Goal: Task Accomplishment & Management: Use online tool/utility

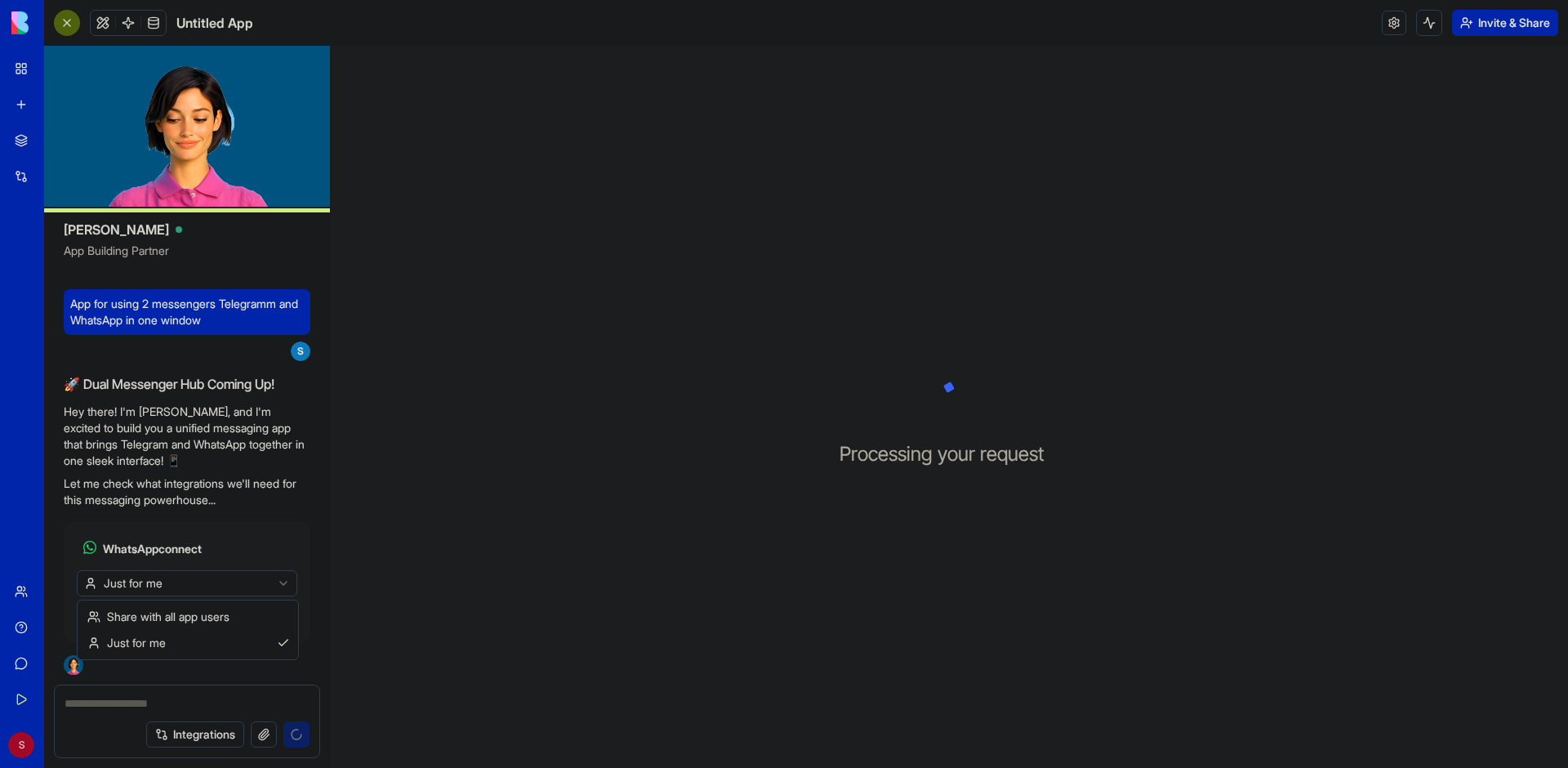
click at [192, 589] on html "BETA My Workspace New app Marketplace Integrations Recent Untitled App AI Logo …" at bounding box center [784, 384] width 1568 height 768
click at [194, 583] on html "BETA My Workspace New app Marketplace Integrations Recent Untitled App AI Logo …" at bounding box center [784, 384] width 1568 height 768
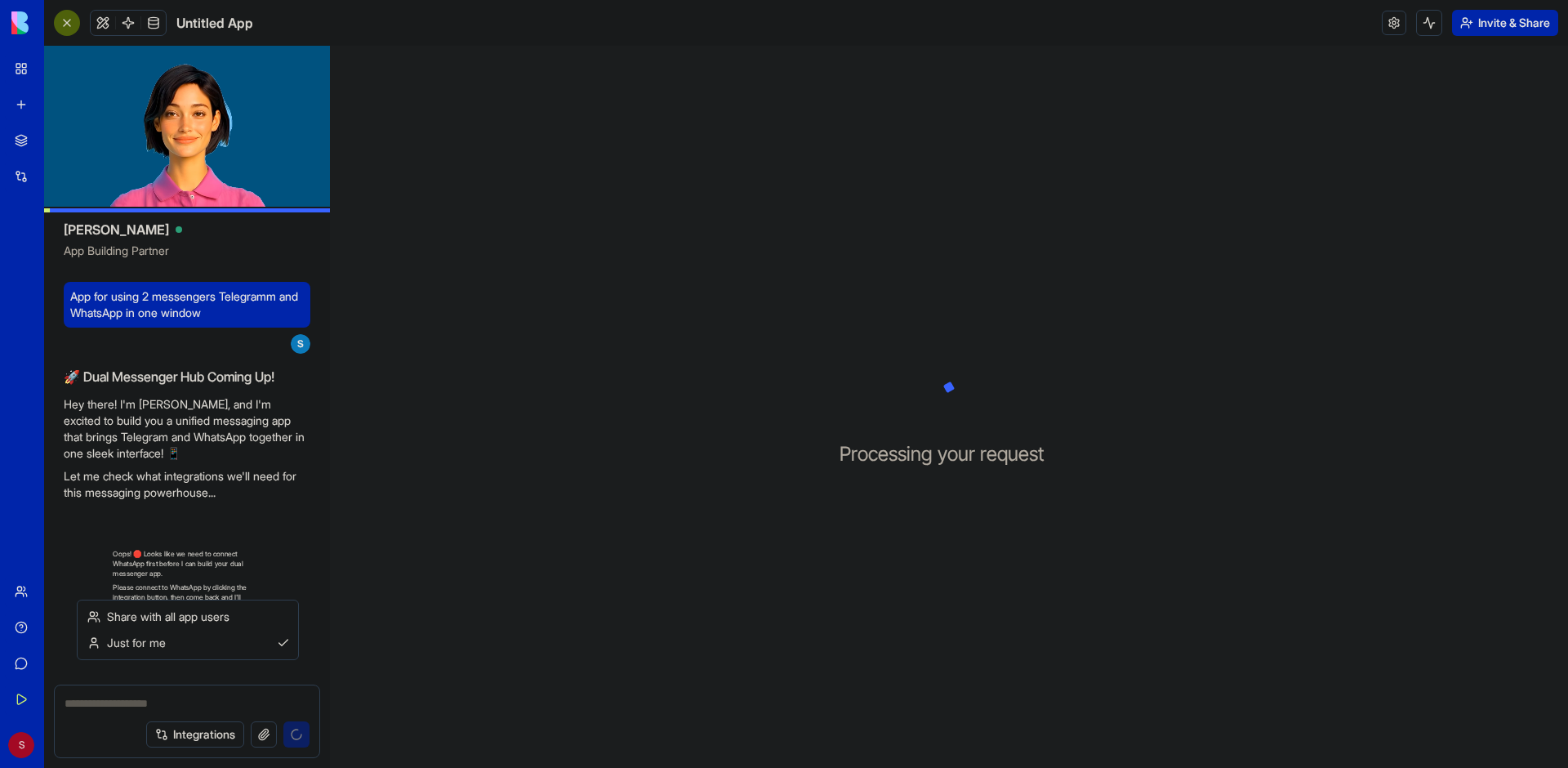
click at [194, 583] on html "BETA My Workspace New app Marketplace Integrations Recent Untitled App AI Logo …" at bounding box center [784, 384] width 1568 height 768
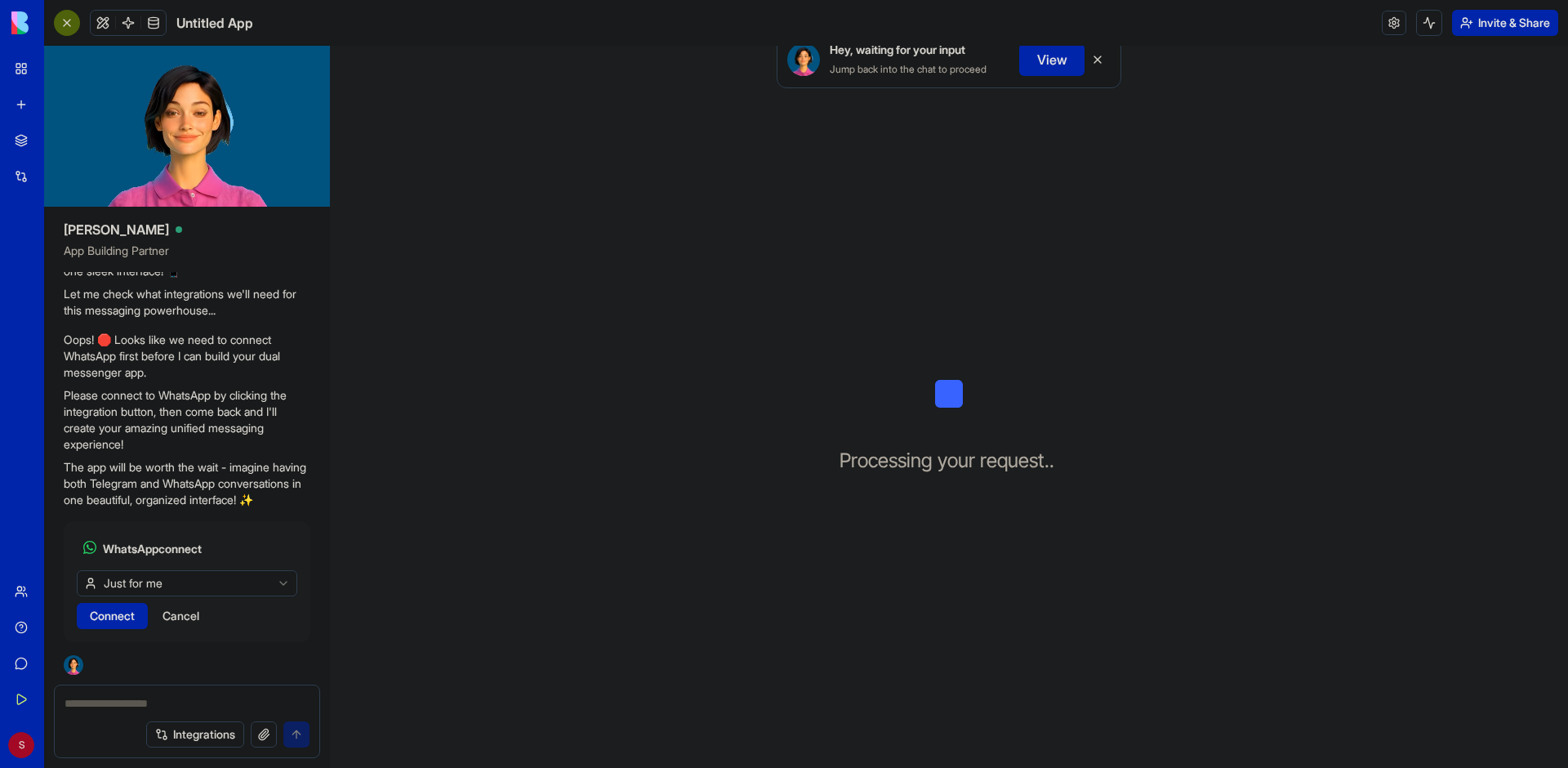
click at [194, 583] on html "BETA My Workspace New app Marketplace Integrations Recent Untitled App AI Logo …" at bounding box center [784, 384] width 1568 height 768
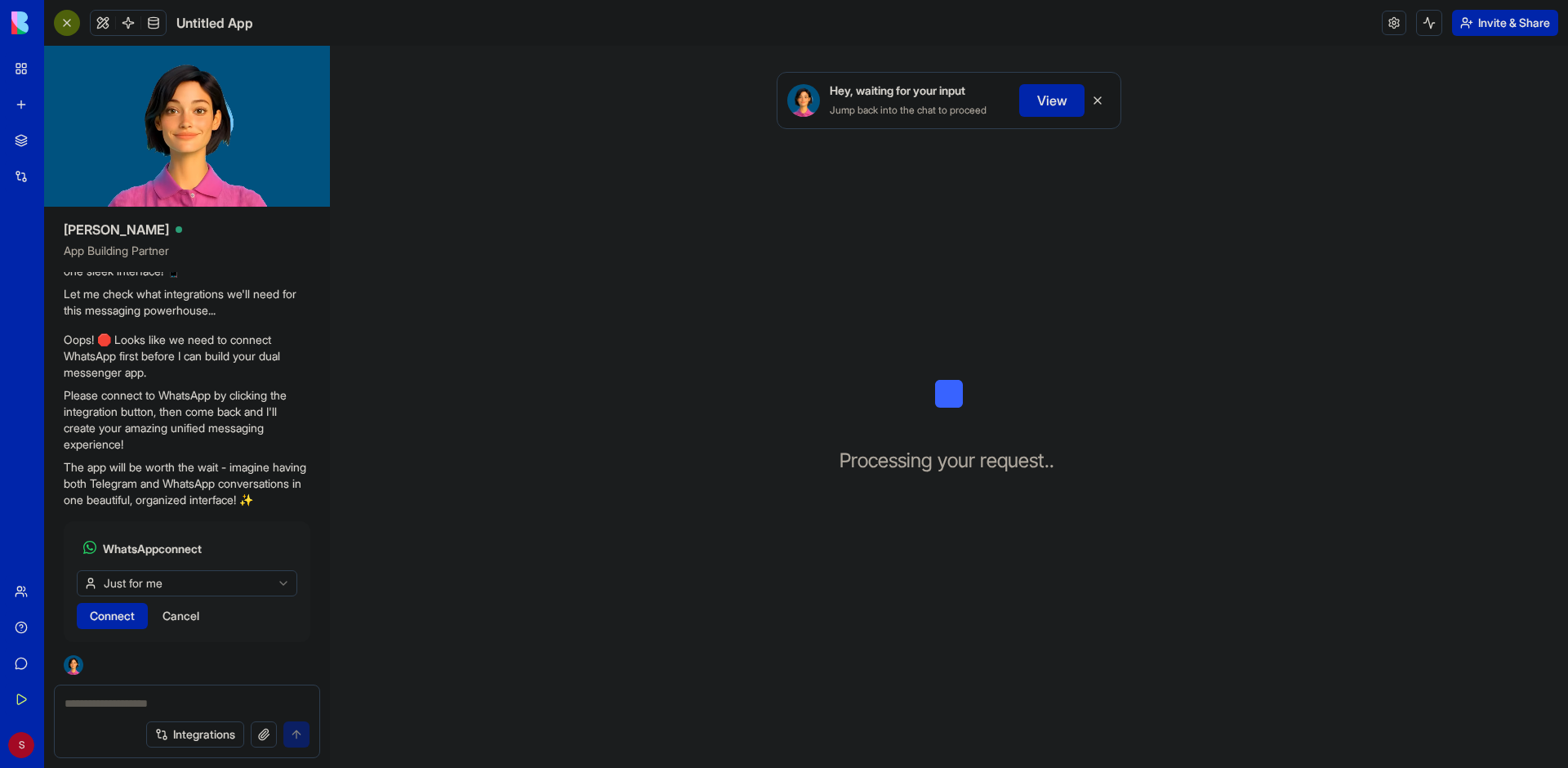
click at [118, 616] on span "Connect" at bounding box center [112, 616] width 45 height 16
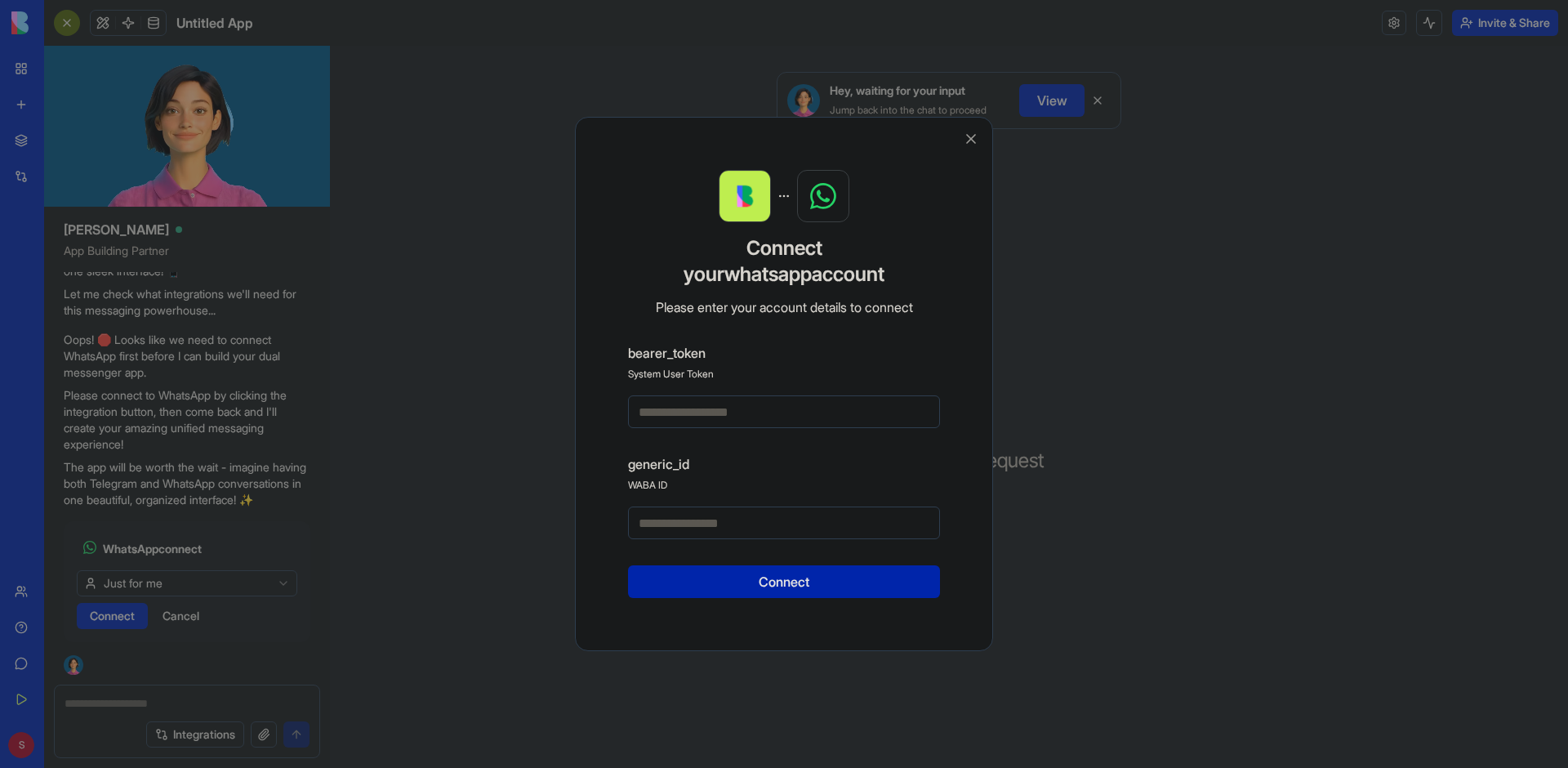
click at [765, 419] on input at bounding box center [784, 412] width 312 height 33
click at [733, 524] on input at bounding box center [784, 523] width 312 height 33
click at [748, 418] on input at bounding box center [784, 412] width 312 height 33
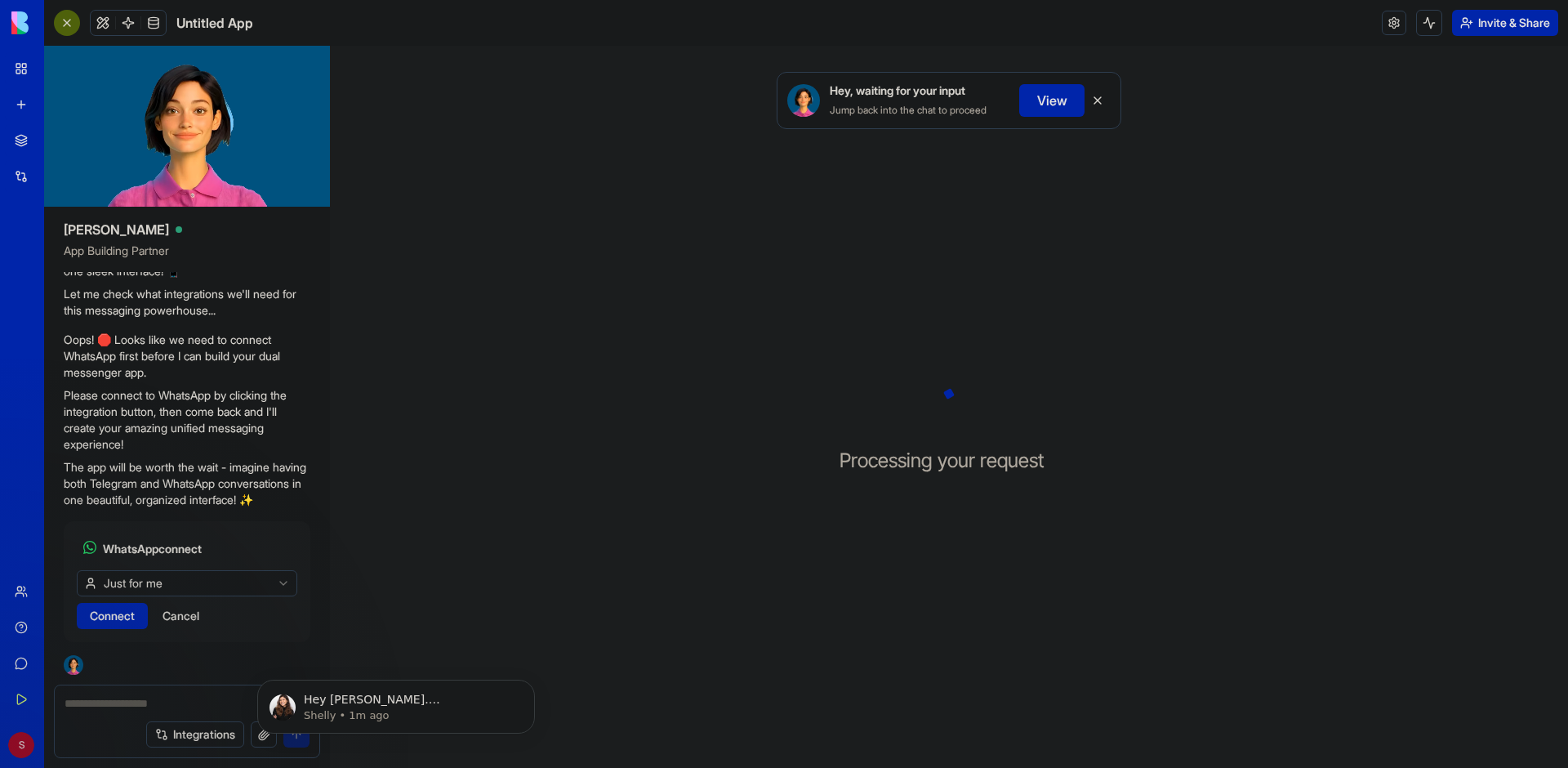
click at [263, 645] on div "WhatsApp connect Just for me Connect Cancel" at bounding box center [187, 582] width 247 height 134
click at [529, 684] on icon "Dismiss notification" at bounding box center [530, 684] width 9 height 9
click at [64, 28] on div at bounding box center [67, 22] width 26 height 26
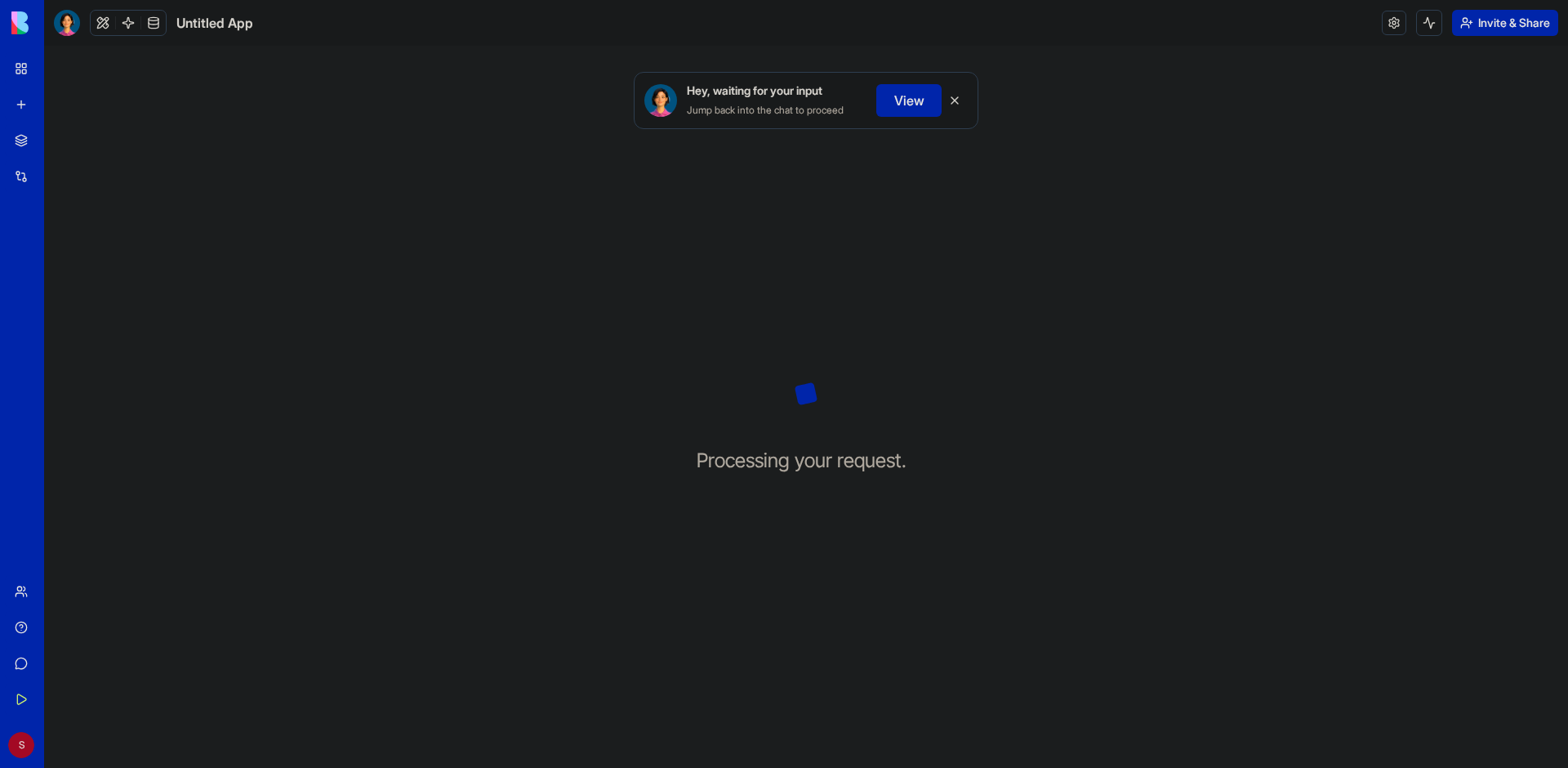
click at [64, 28] on div at bounding box center [67, 22] width 26 height 26
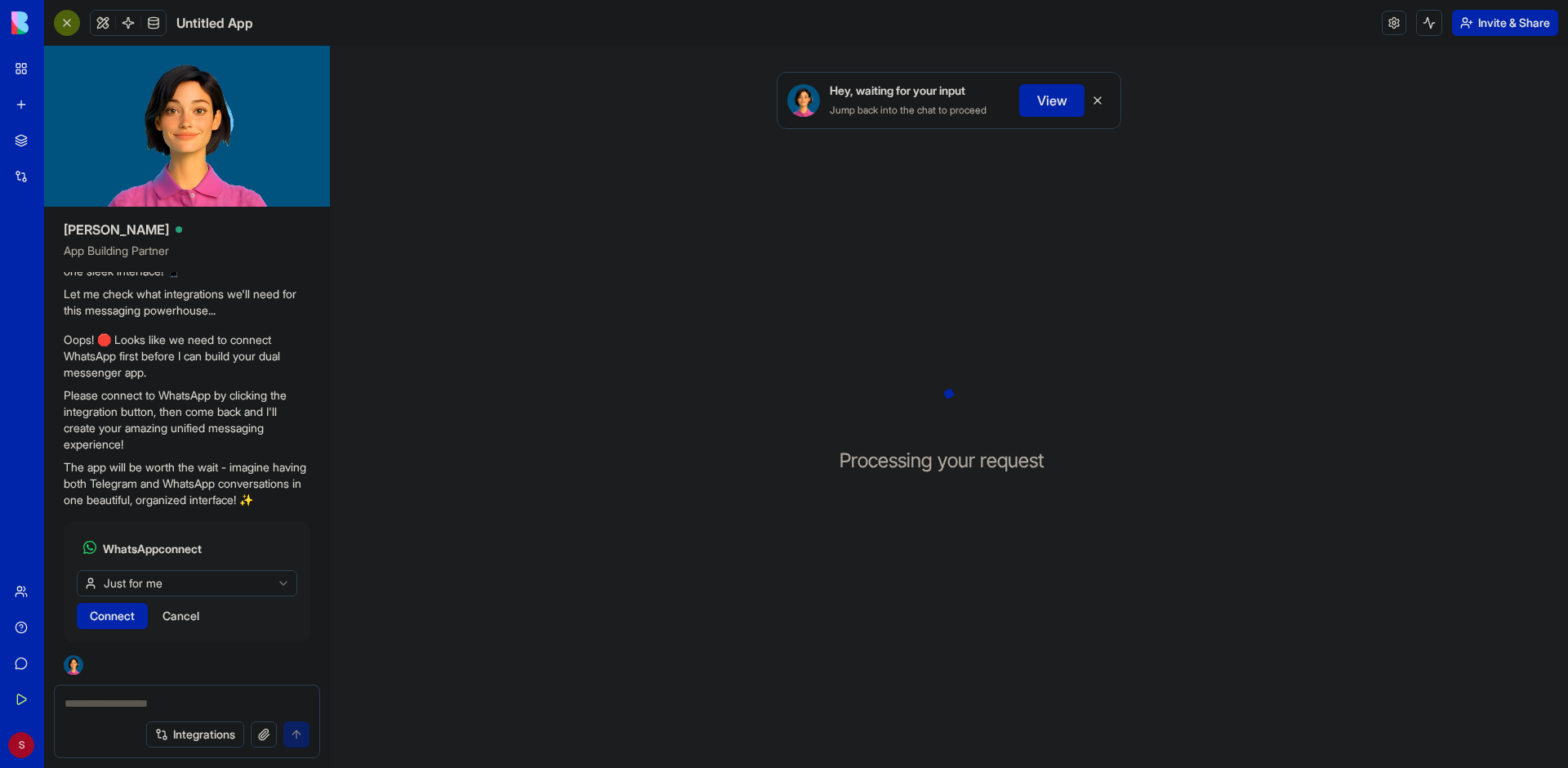
click at [19, 102] on link "New app" at bounding box center [38, 104] width 65 height 33
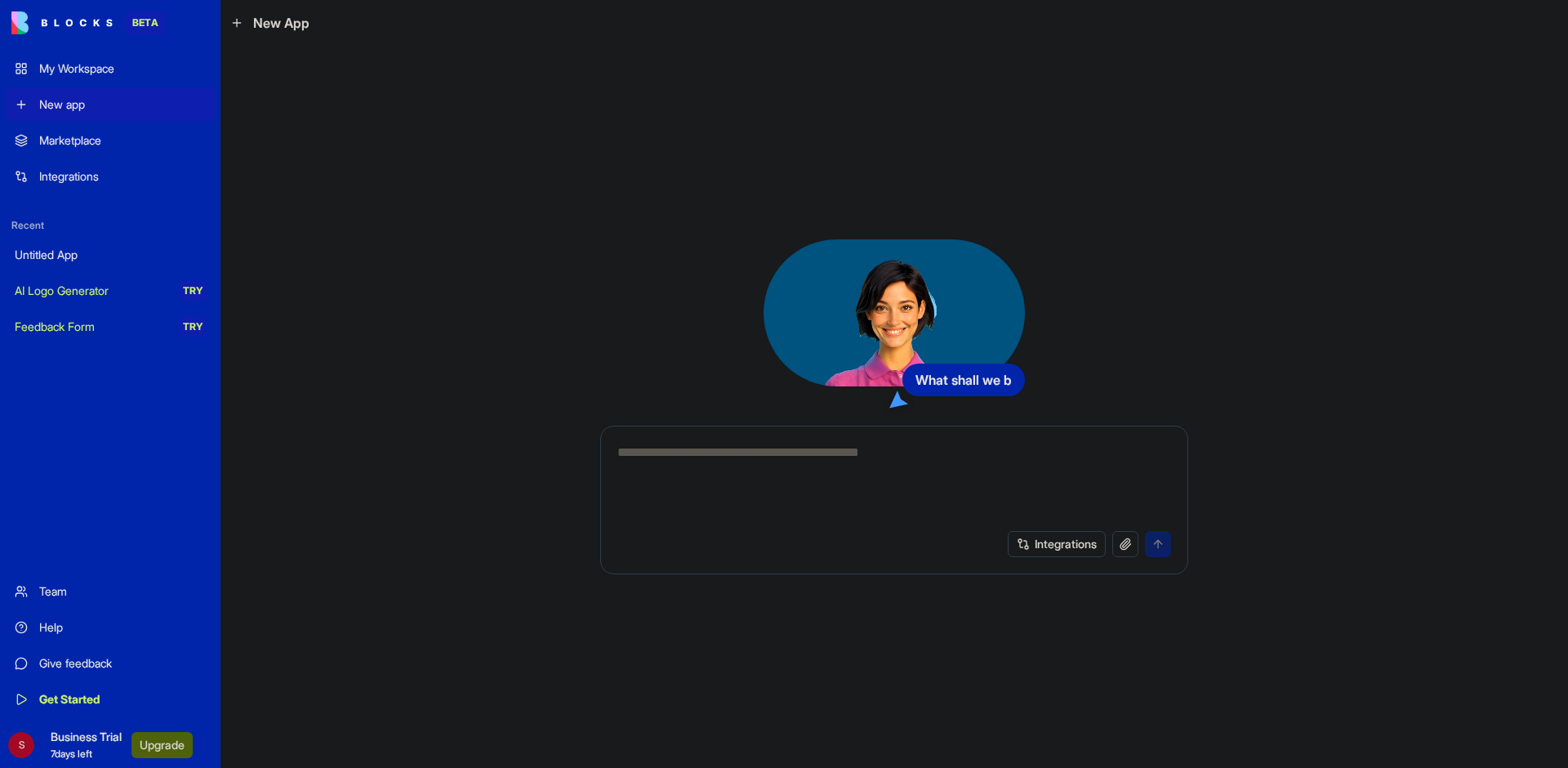
click at [812, 506] on textarea at bounding box center [893, 481] width 553 height 78
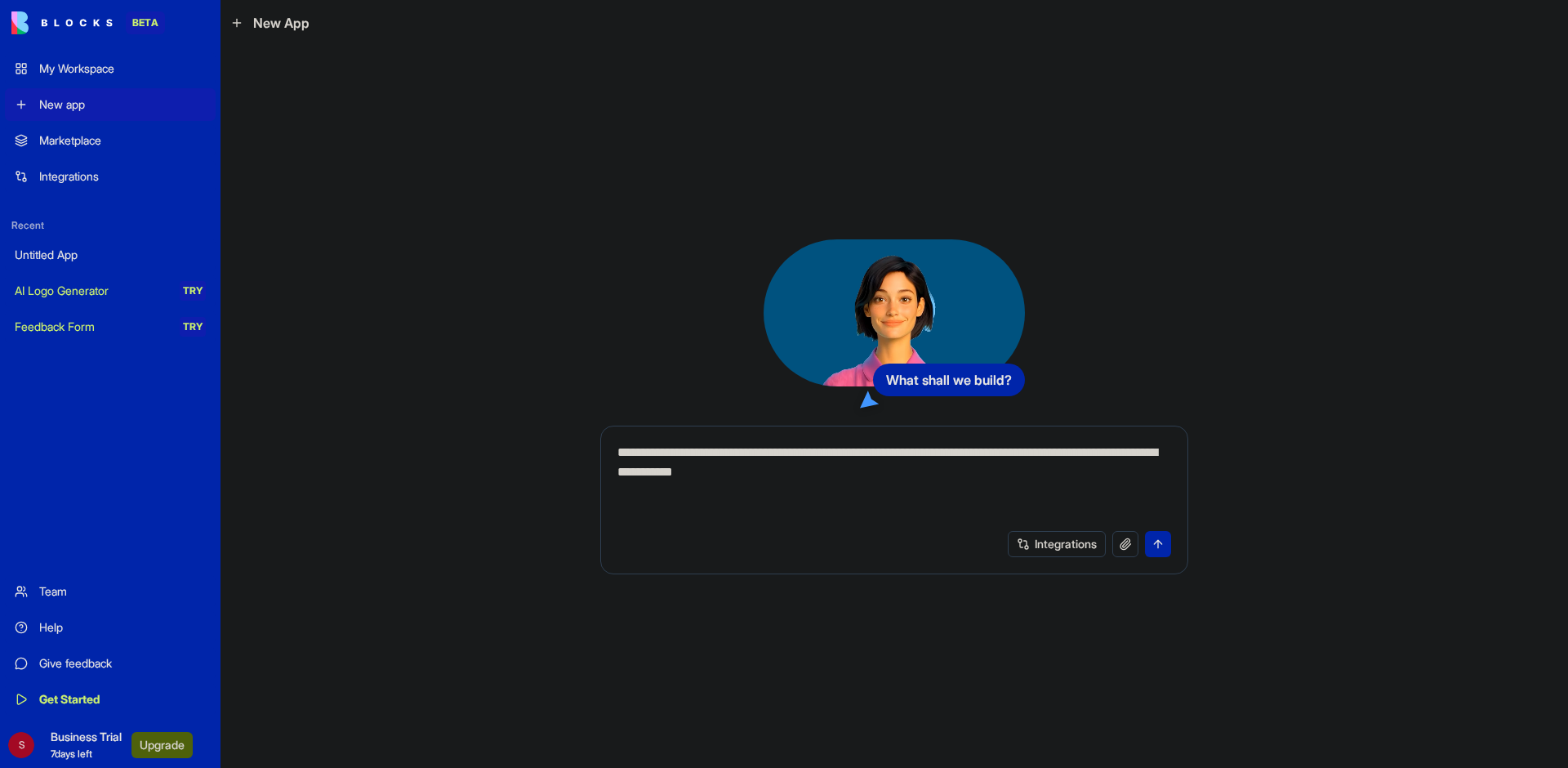
type textarea "**********"
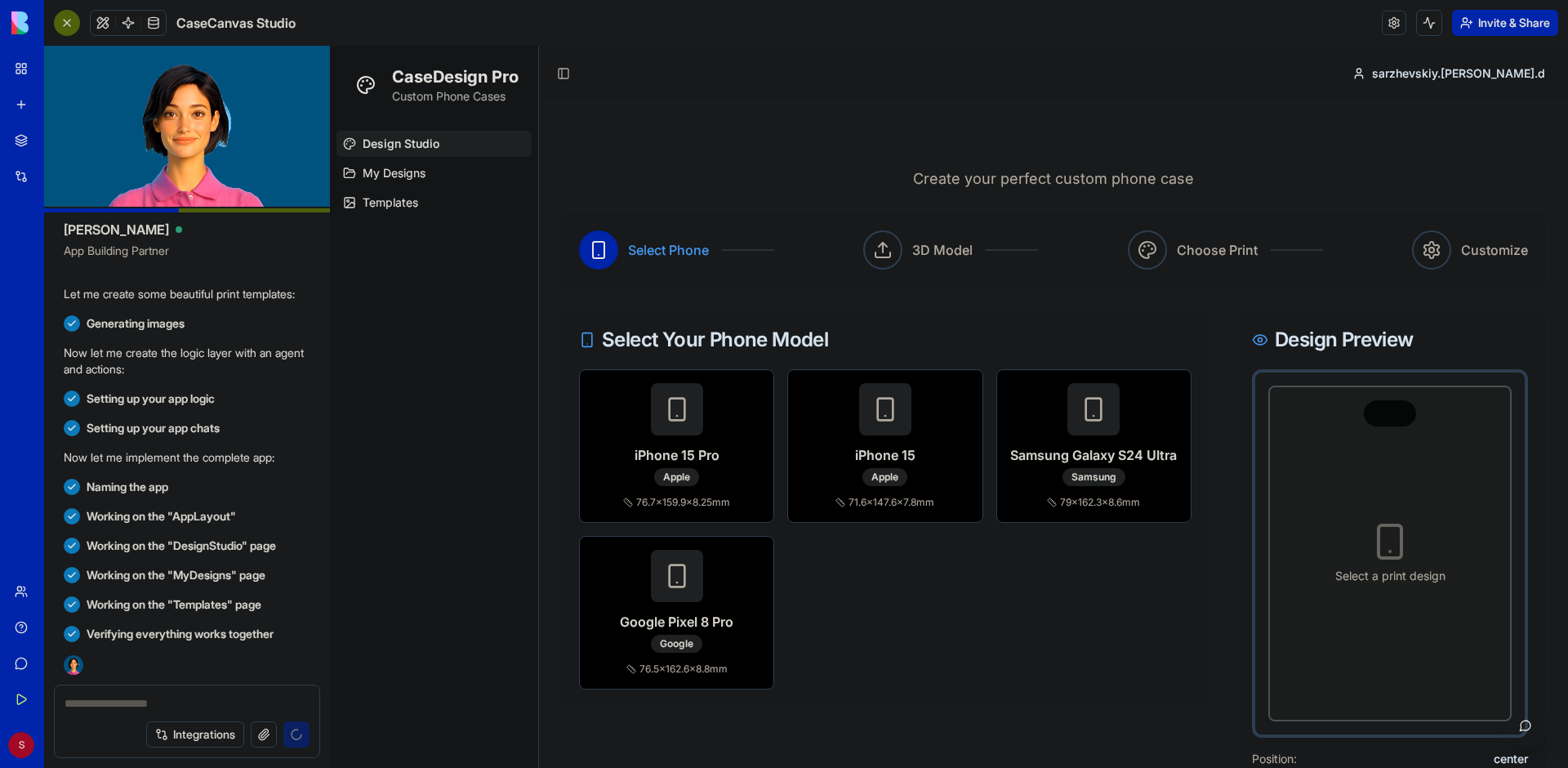
scroll to position [551, 0]
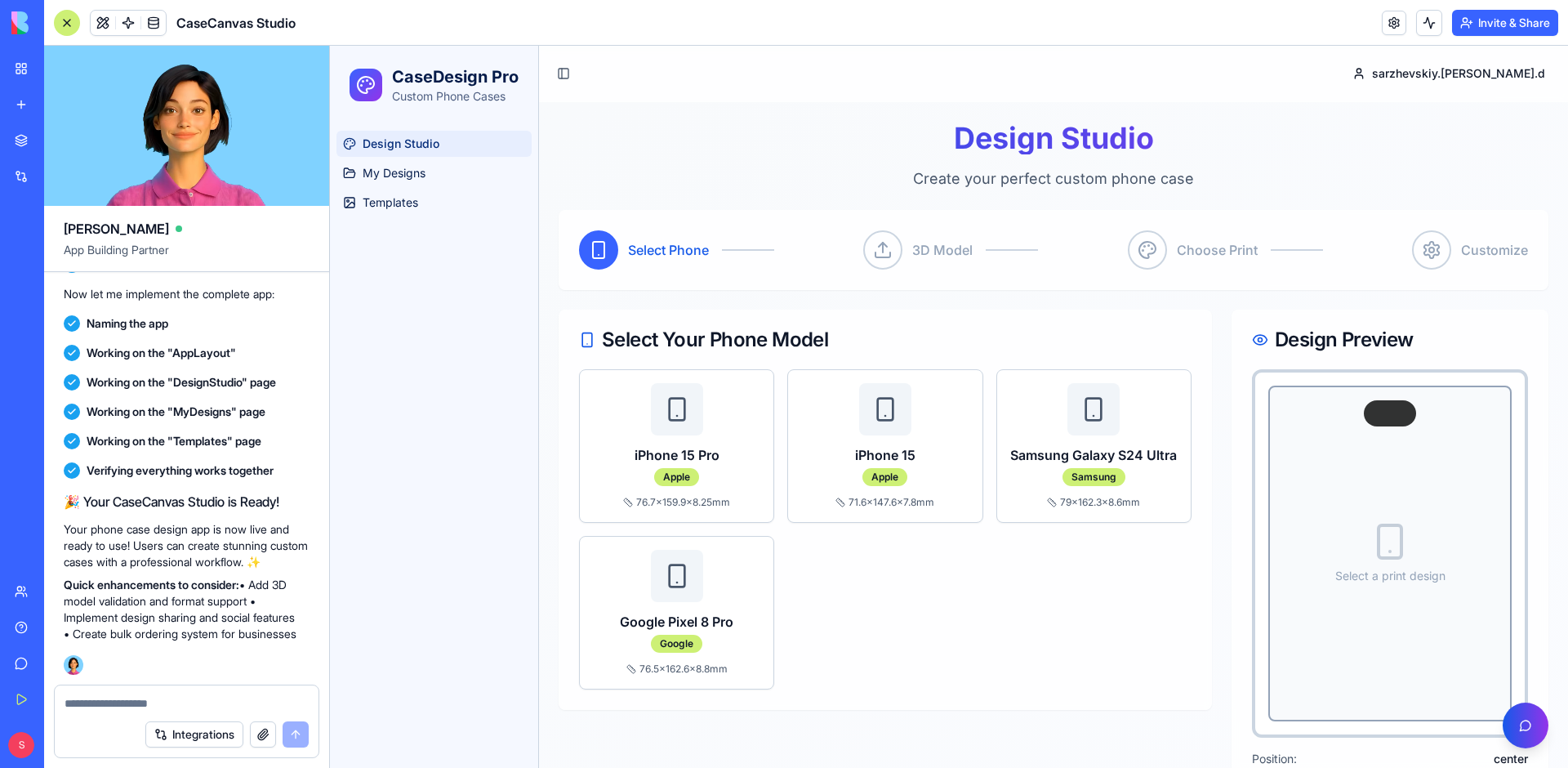
click at [774, 140] on h1 "Design Studio" at bounding box center [1053, 138] width 990 height 33
click at [670, 438] on div "iPhone 15 Pro Apple 76.7 × 159.9 × 8.25 mm" at bounding box center [676, 446] width 194 height 152
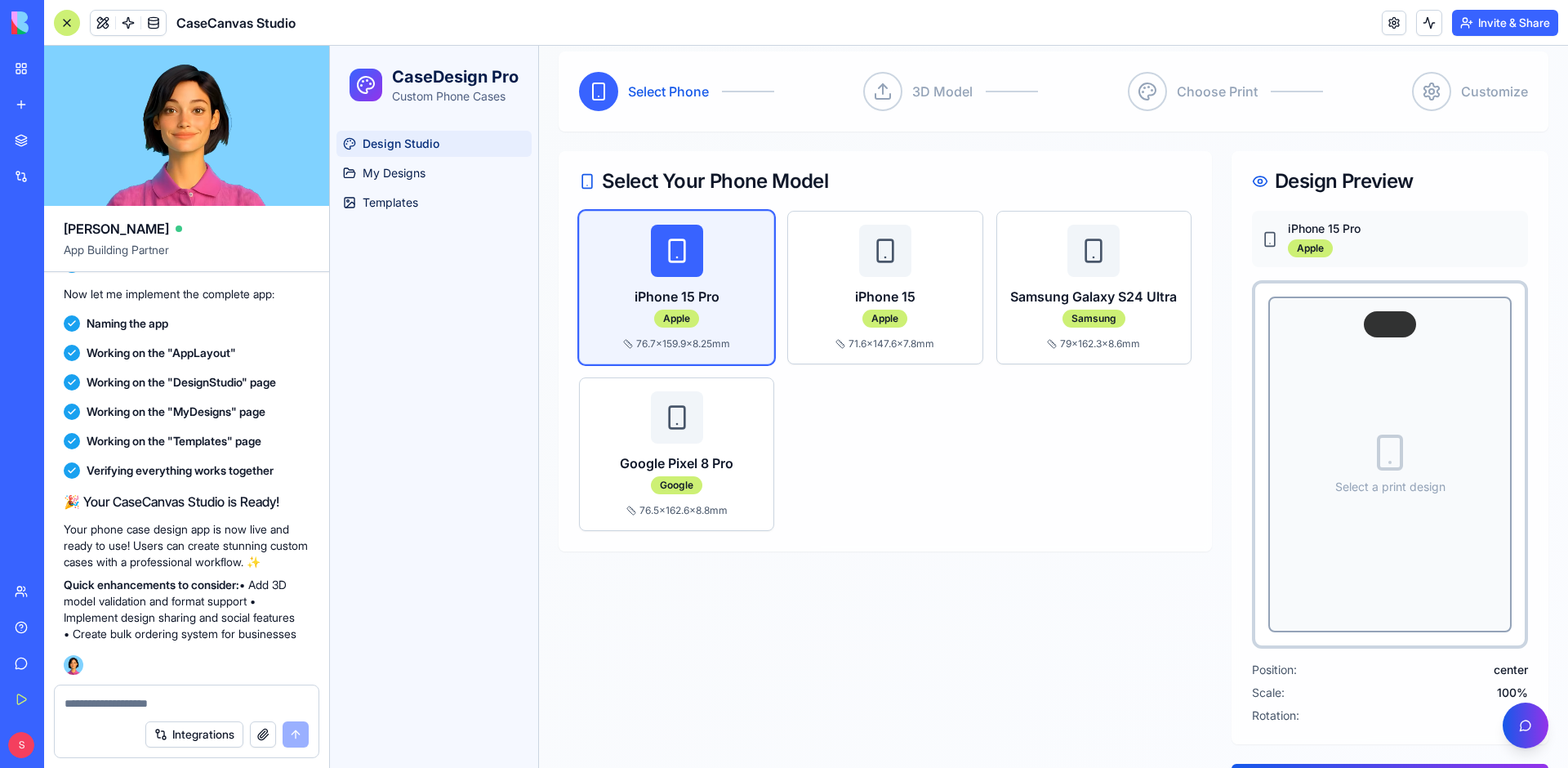
scroll to position [201, 0]
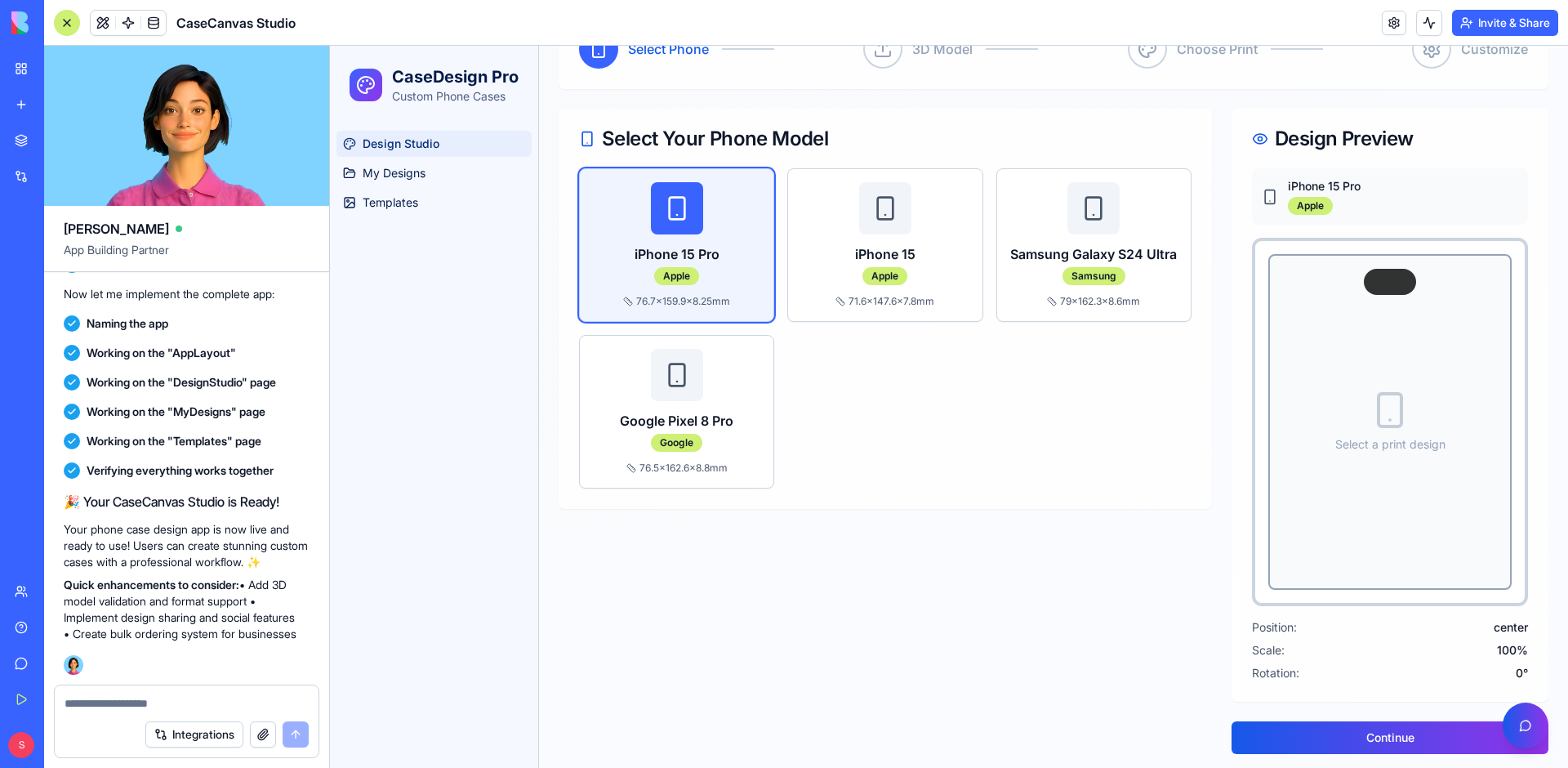
click at [1378, 399] on rect at bounding box center [1389, 410] width 23 height 33
click at [1374, 437] on p "Select a print design" at bounding box center [1390, 444] width 110 height 16
click at [1374, 432] on div "Select a print design" at bounding box center [1390, 421] width 110 height 62
drag, startPoint x: 1376, startPoint y: 288, endPoint x: 1368, endPoint y: 333, distance: 45.7
click at [1367, 325] on div "Select a print design" at bounding box center [1389, 422] width 269 height 362
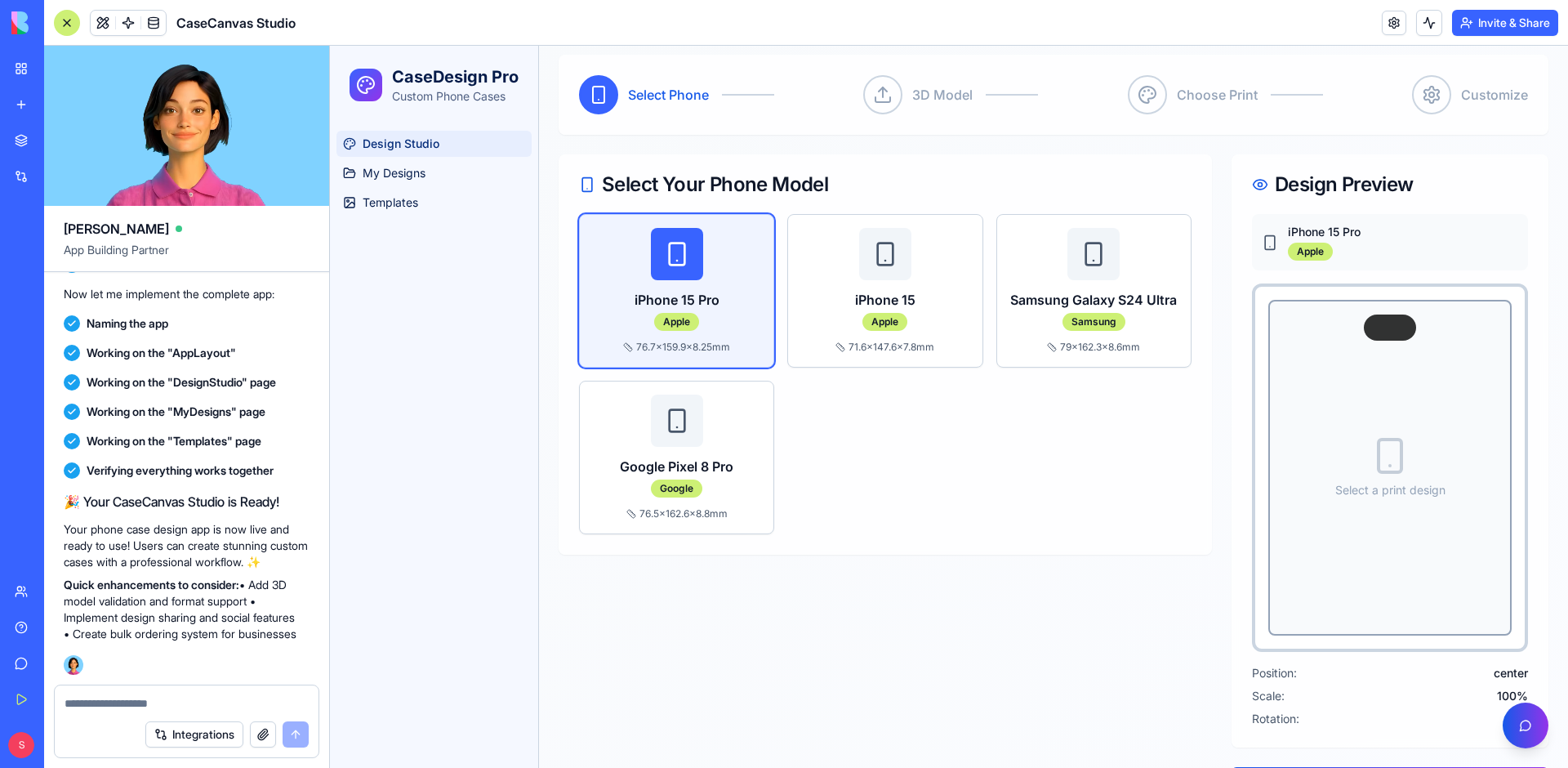
scroll to position [120, 0]
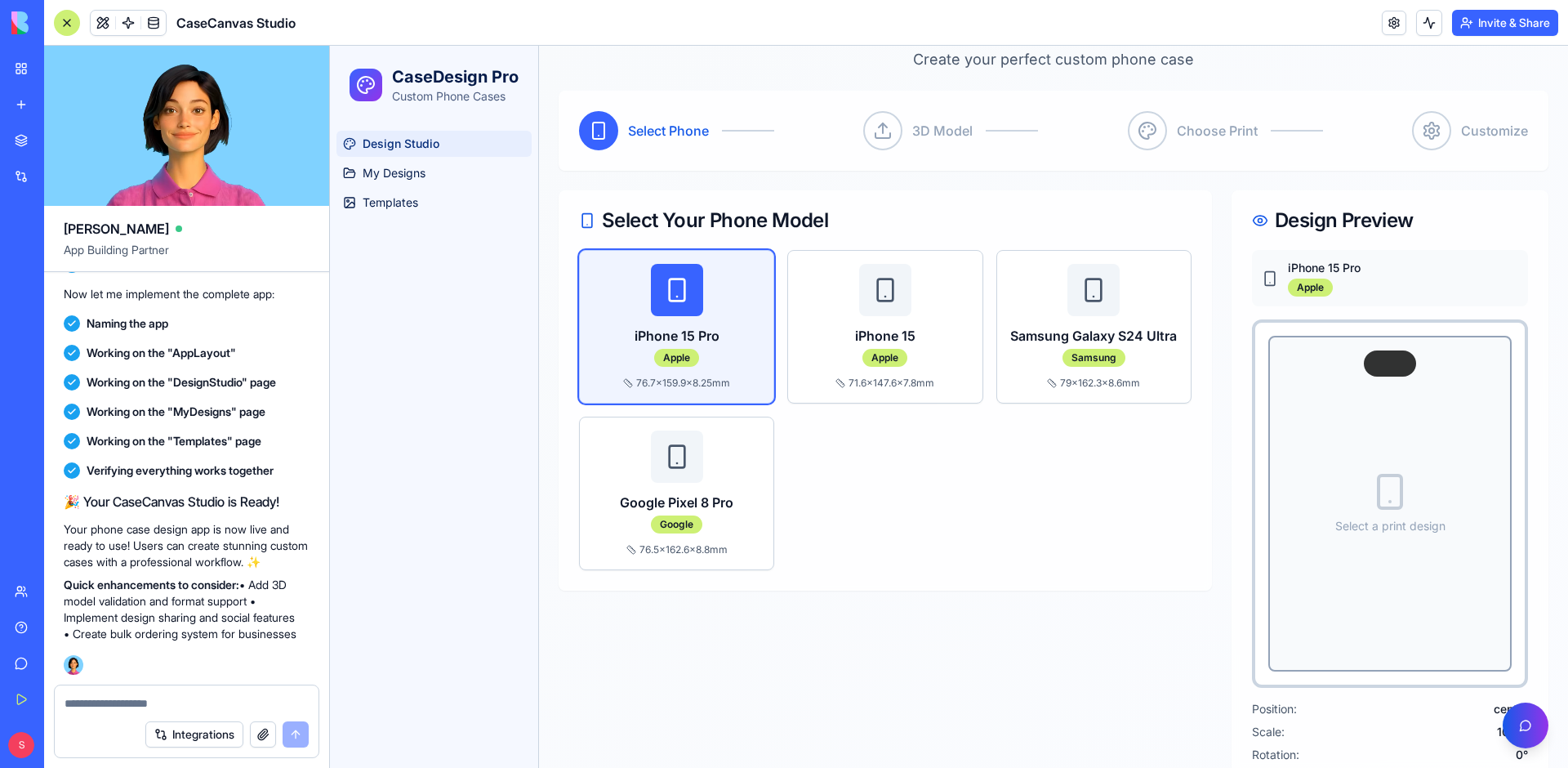
click at [879, 139] on div at bounding box center [883, 131] width 40 height 40
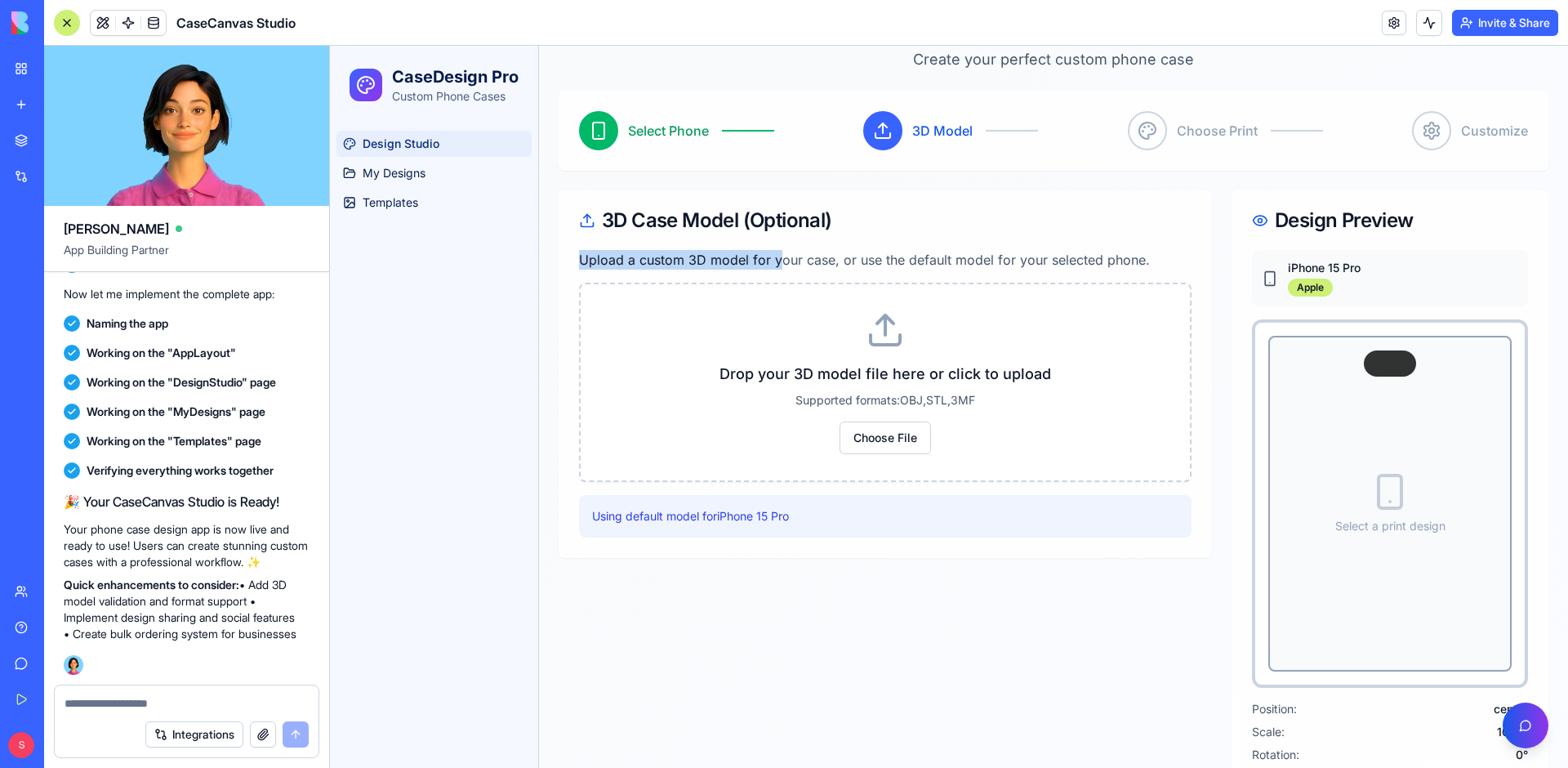
drag, startPoint x: 582, startPoint y: 260, endPoint x: 779, endPoint y: 257, distance: 197.0
click at [779, 257] on p "Upload a custom 3D model for your case, or use the default model for your selec…" at bounding box center [886, 259] width 613 height 20
click at [649, 254] on p "Upload a custom 3D model for your case, or use the default model for your selec…" at bounding box center [886, 259] width 613 height 20
click at [655, 517] on p "Using default model for iPhone 15 Pro" at bounding box center [885, 516] width 586 height 16
click at [1148, 127] on circle at bounding box center [1148, 126] width 1 height 1
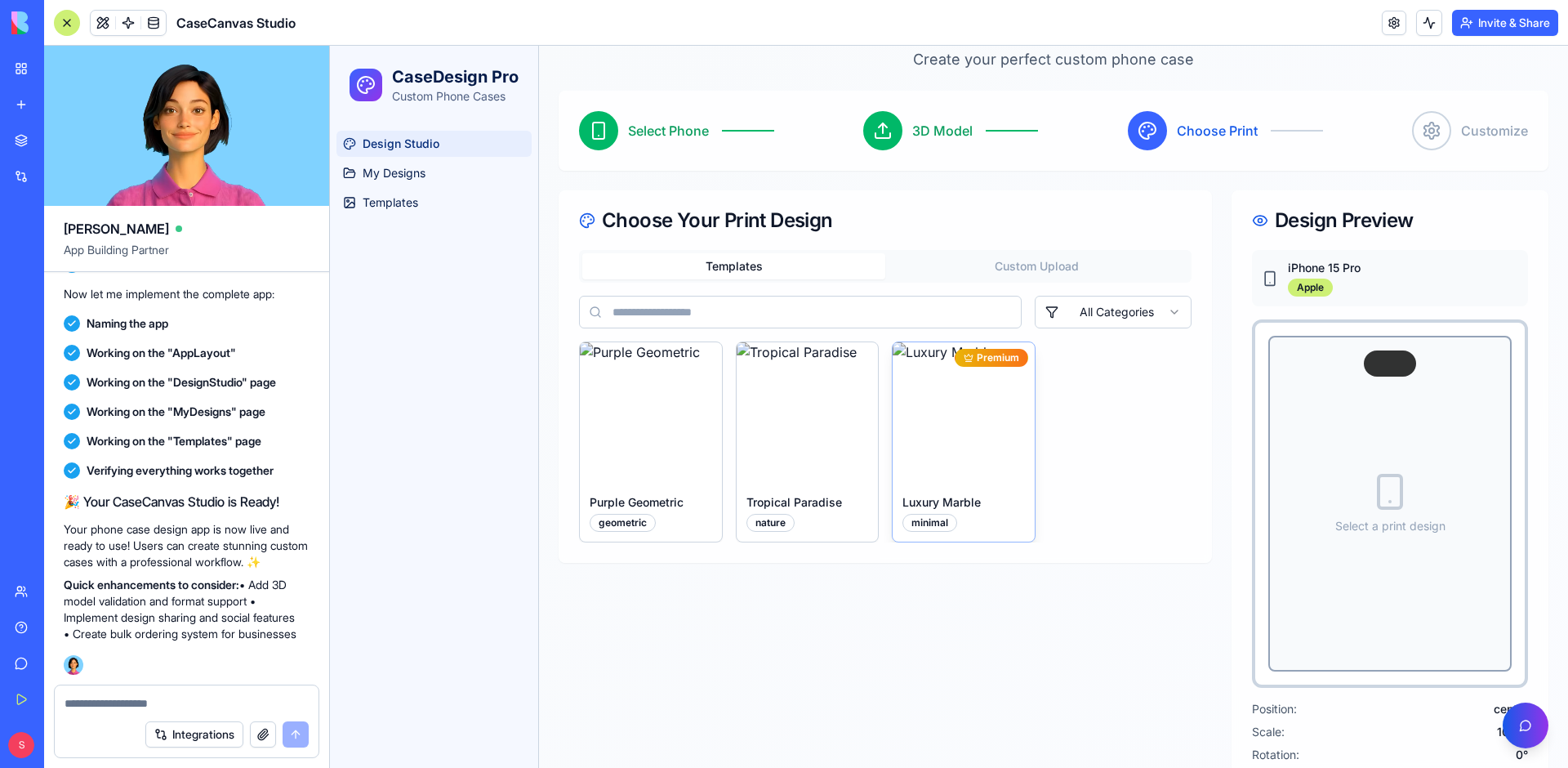
click at [968, 432] on img at bounding box center [963, 413] width 142 height 142
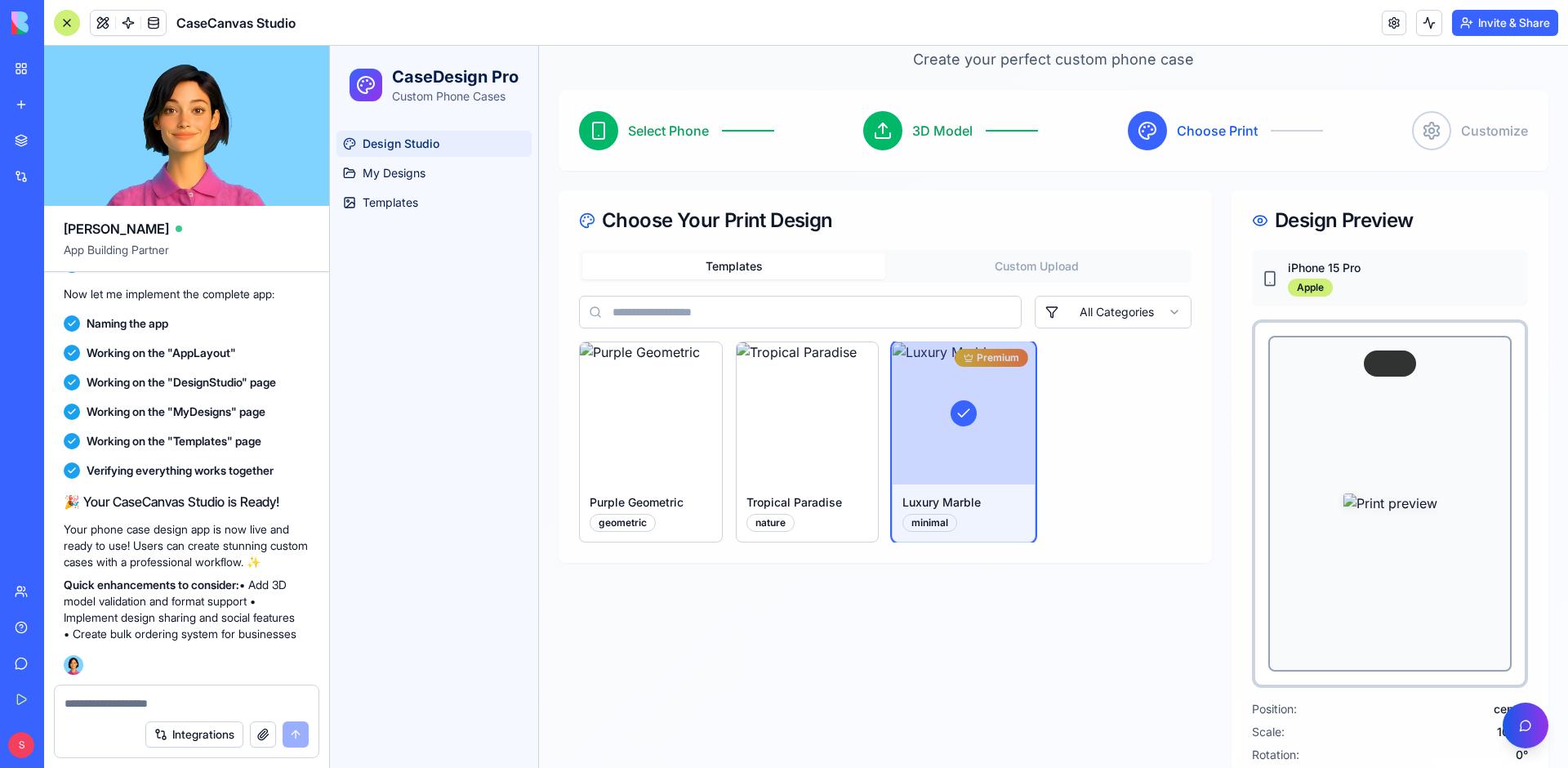
click at [1419, 141] on div at bounding box center [1431, 131] width 40 height 40
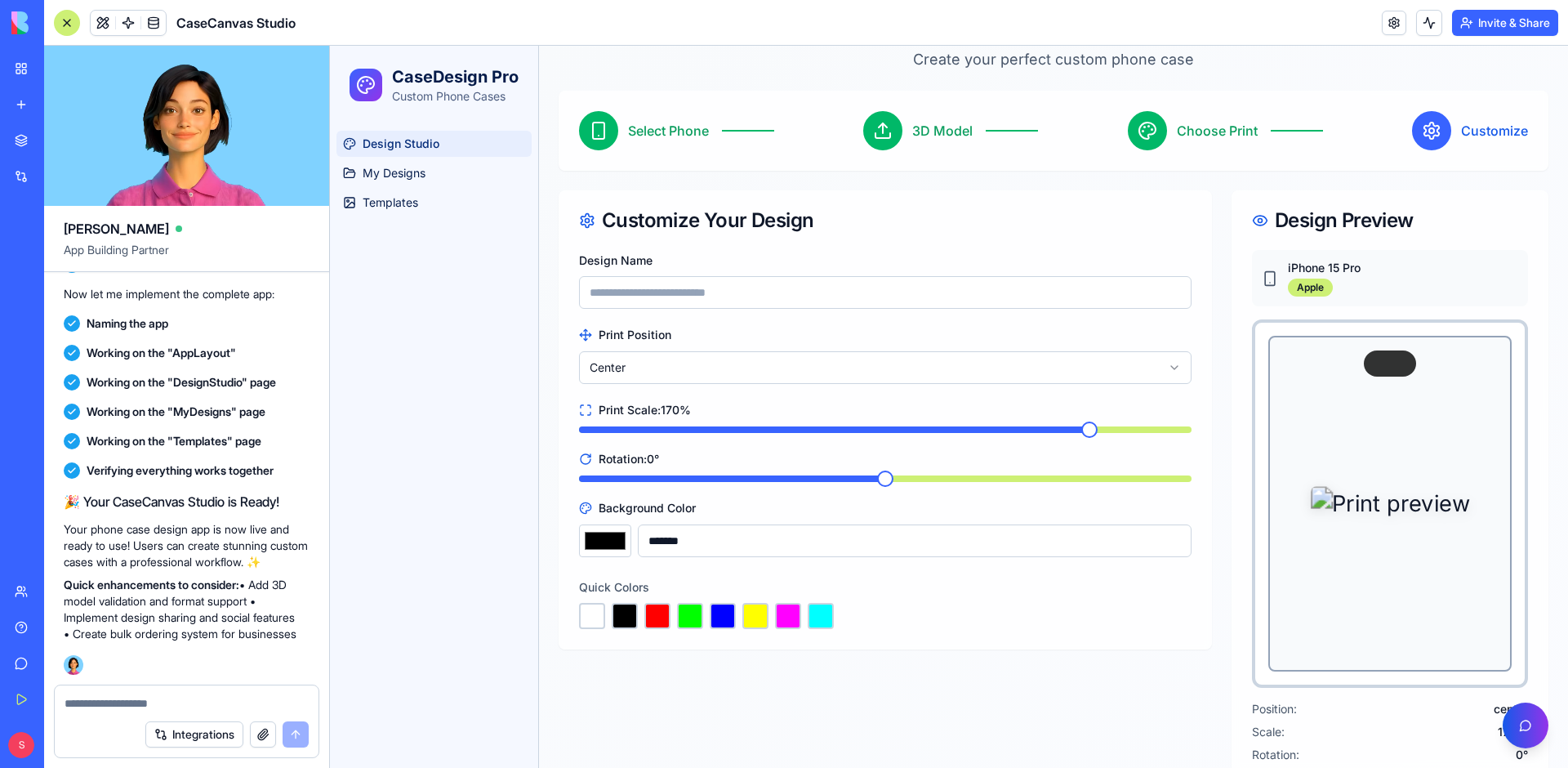
click at [1082, 422] on span at bounding box center [1089, 430] width 16 height 16
click at [1037, 475] on span at bounding box center [809, 479] width 460 height 7
drag, startPoint x: 1096, startPoint y: 421, endPoint x: 1170, endPoint y: 364, distance: 93.4
click at [1200, 418] on div "Design Name Print Position Center Print Scale: 170 % Rotation: 90 ° Background …" at bounding box center [885, 449] width 651 height 399
click at [1154, 136] on div at bounding box center [1147, 131] width 40 height 40
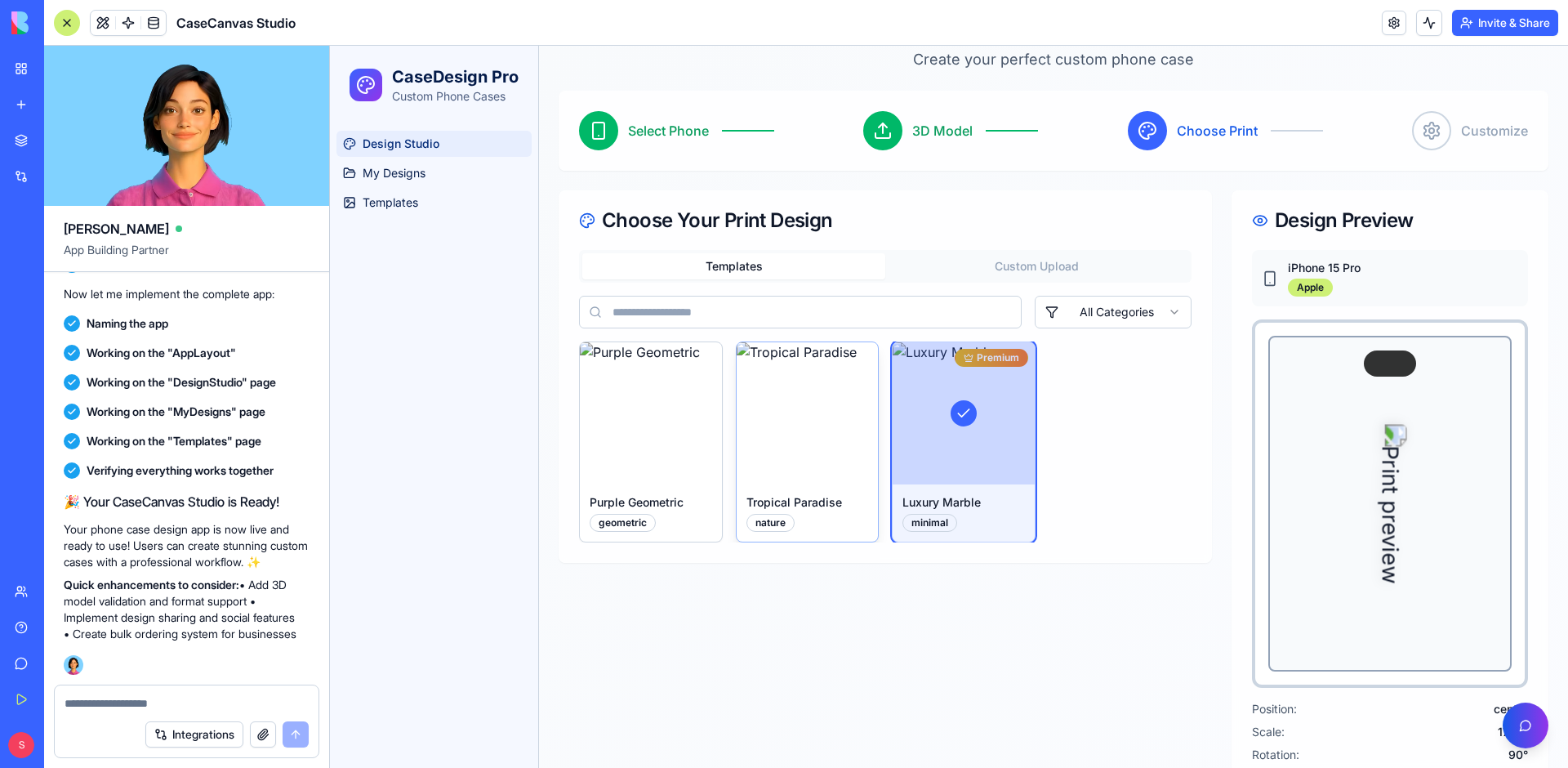
click at [737, 406] on img at bounding box center [807, 413] width 142 height 142
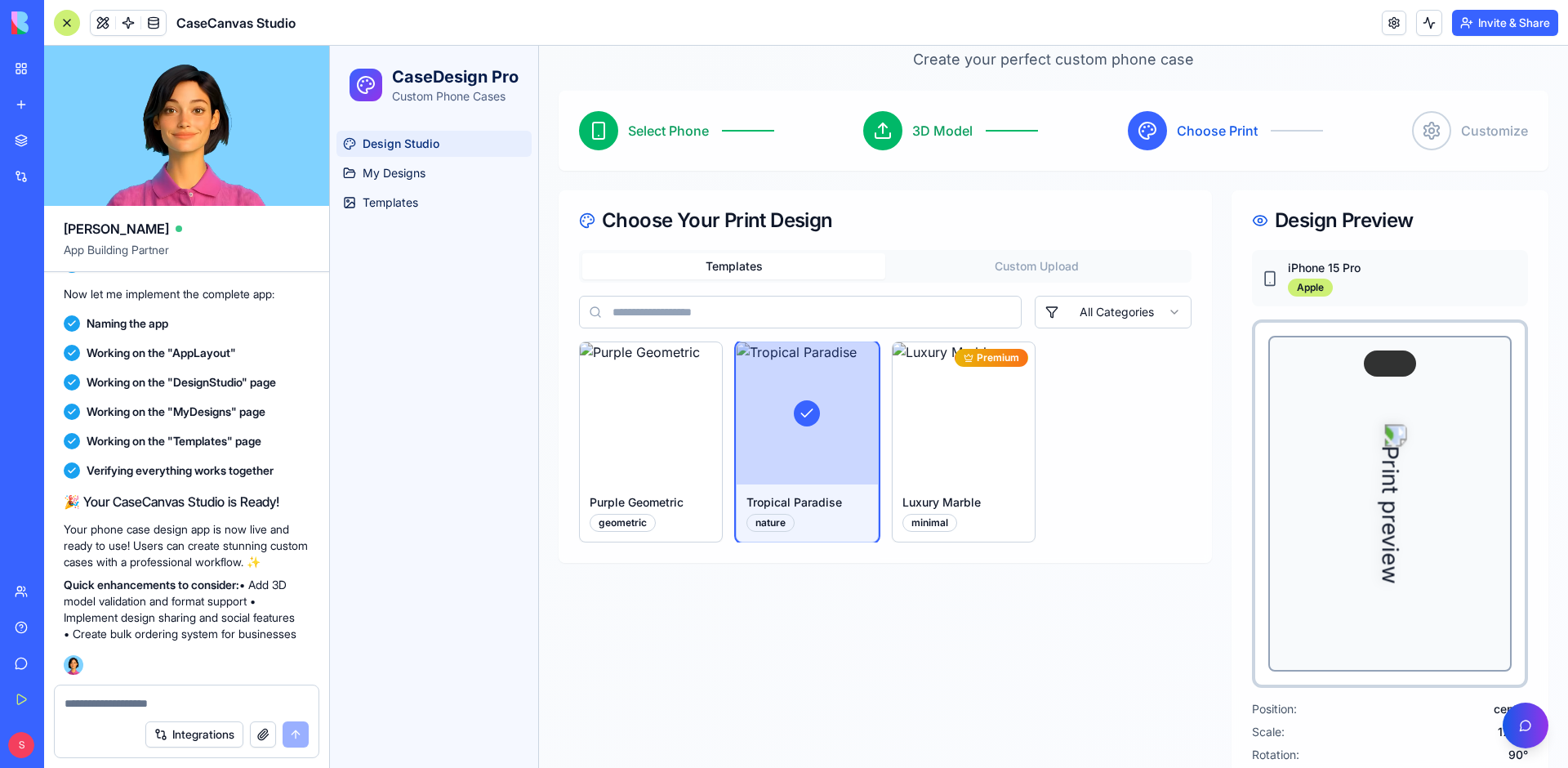
click at [1429, 133] on circle at bounding box center [1431, 131] width 5 height 5
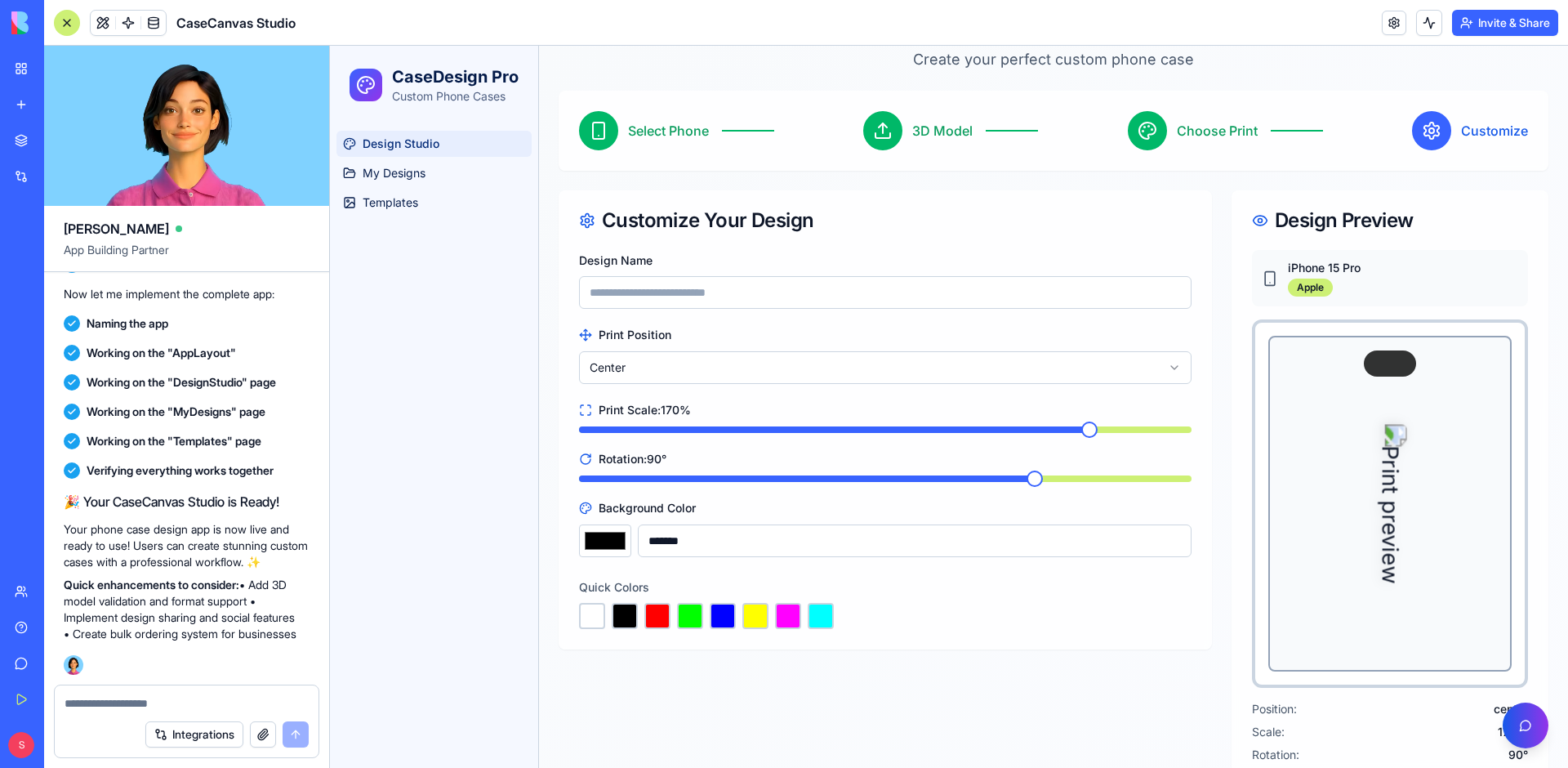
click at [701, 370] on html "CaseDesign Pro Custom Phone Cases Design Studio My Designs Templates Toggle Sid…" at bounding box center [948, 412] width 1238 height 971
click at [675, 357] on html "CaseDesign Pro Custom Phone Cases Design Studio My Designs Templates Toggle Sid…" at bounding box center [948, 412] width 1238 height 971
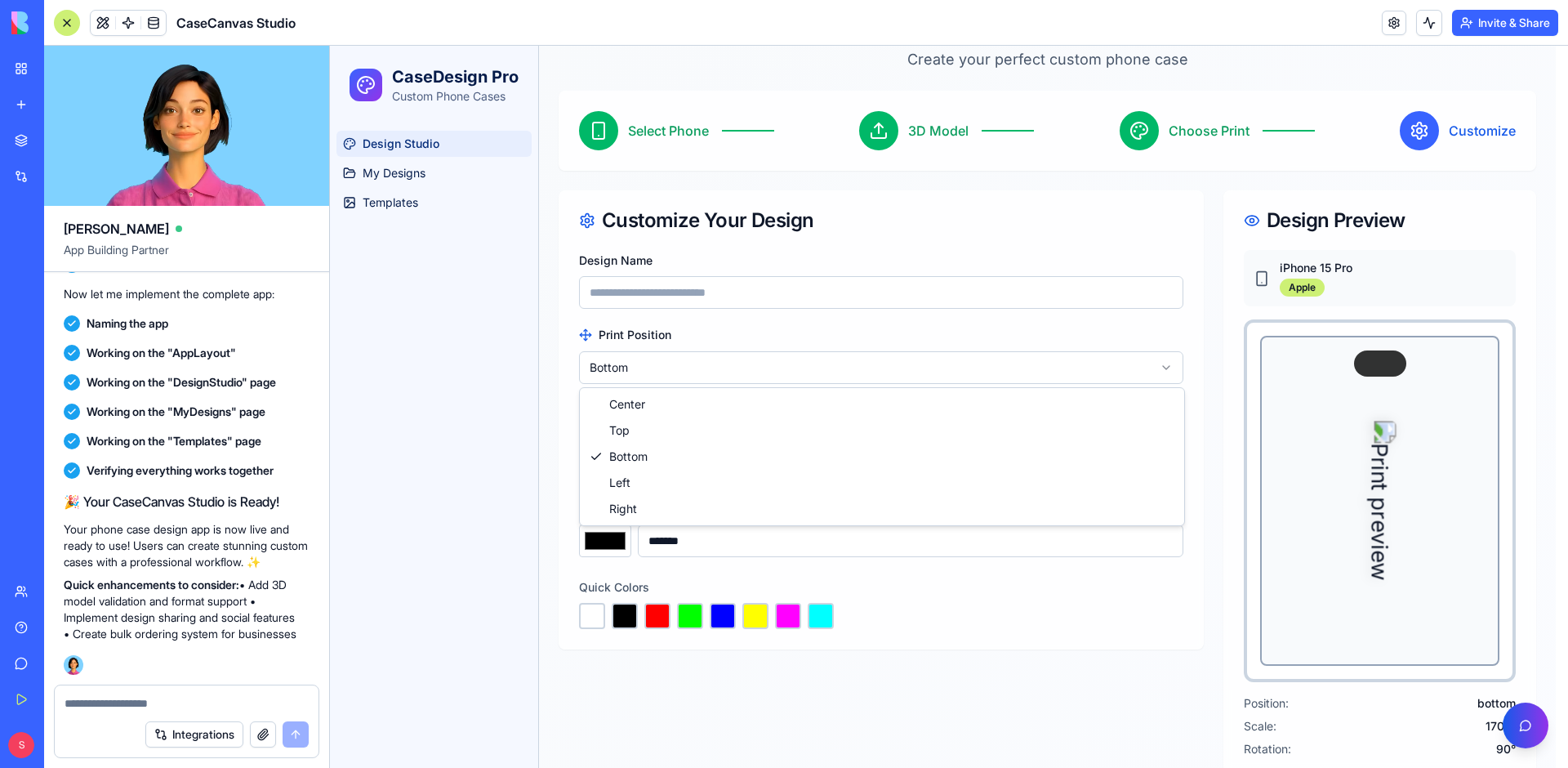
click at [819, 369] on html "CaseDesign Pro Custom Phone Cases Design Studio My Designs Templates Toggle Sid…" at bounding box center [948, 409] width 1238 height 965
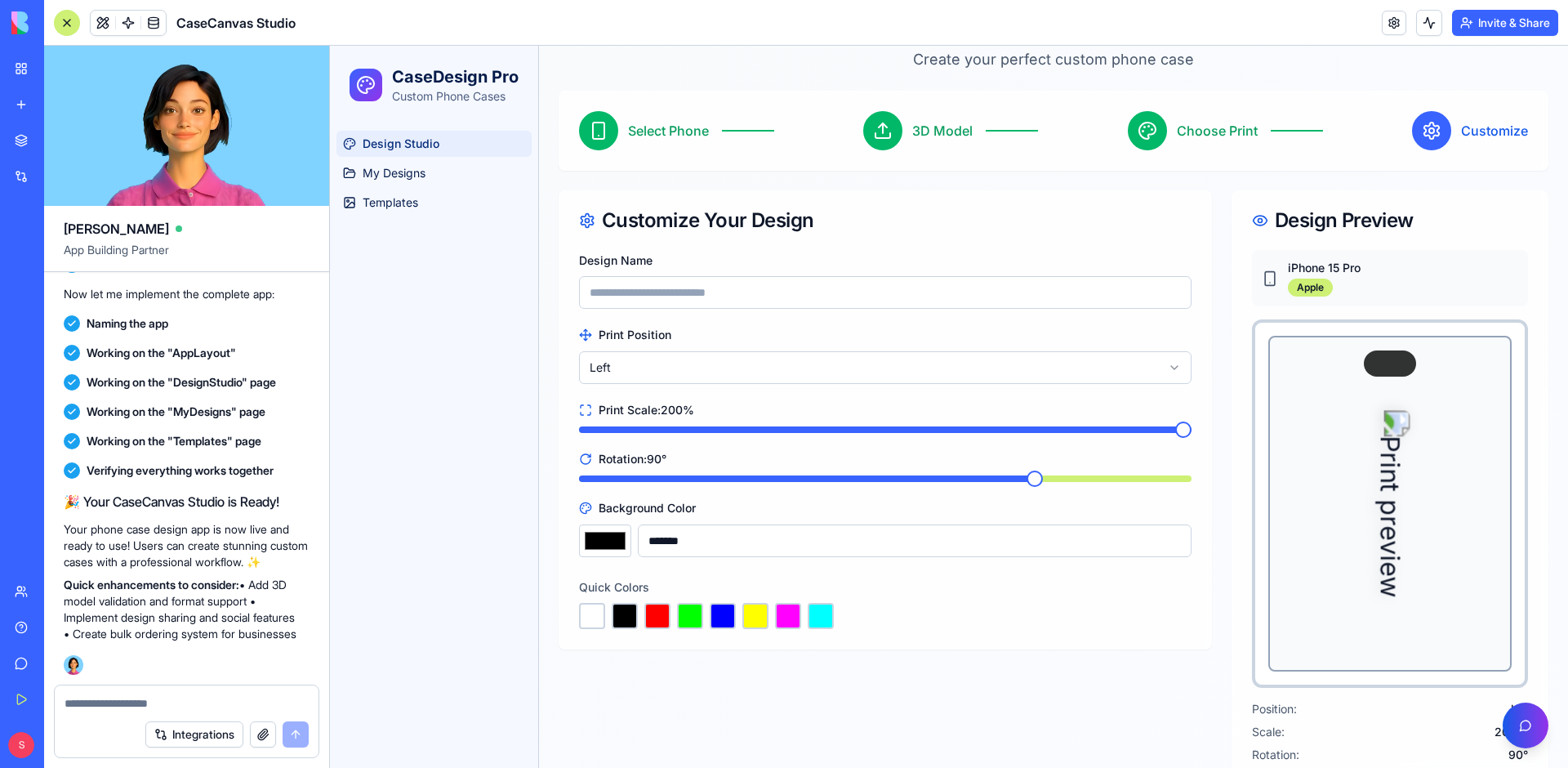
click at [1191, 434] on span at bounding box center [1182, 430] width 16 height 16
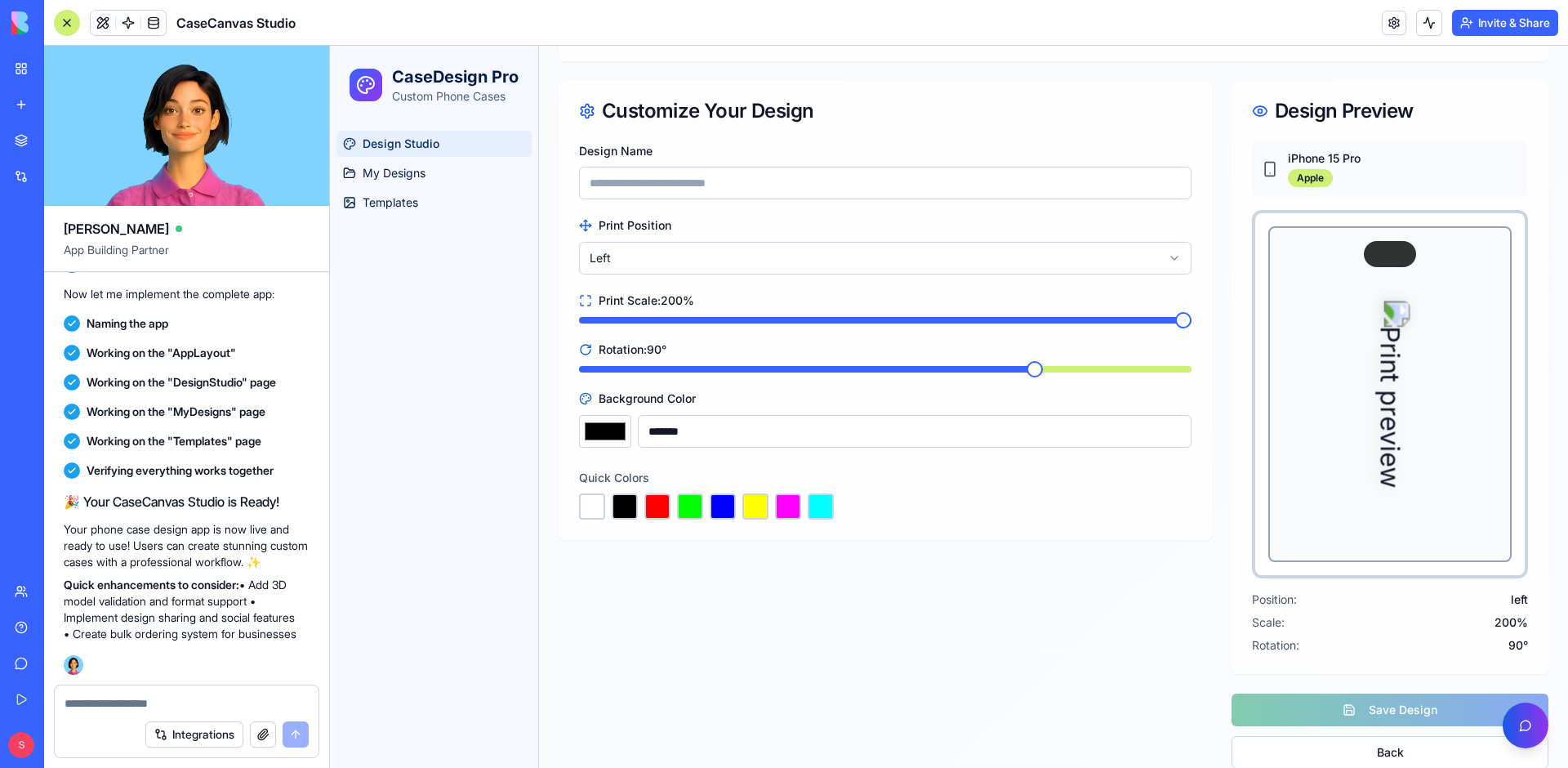
scroll to position [244, 0]
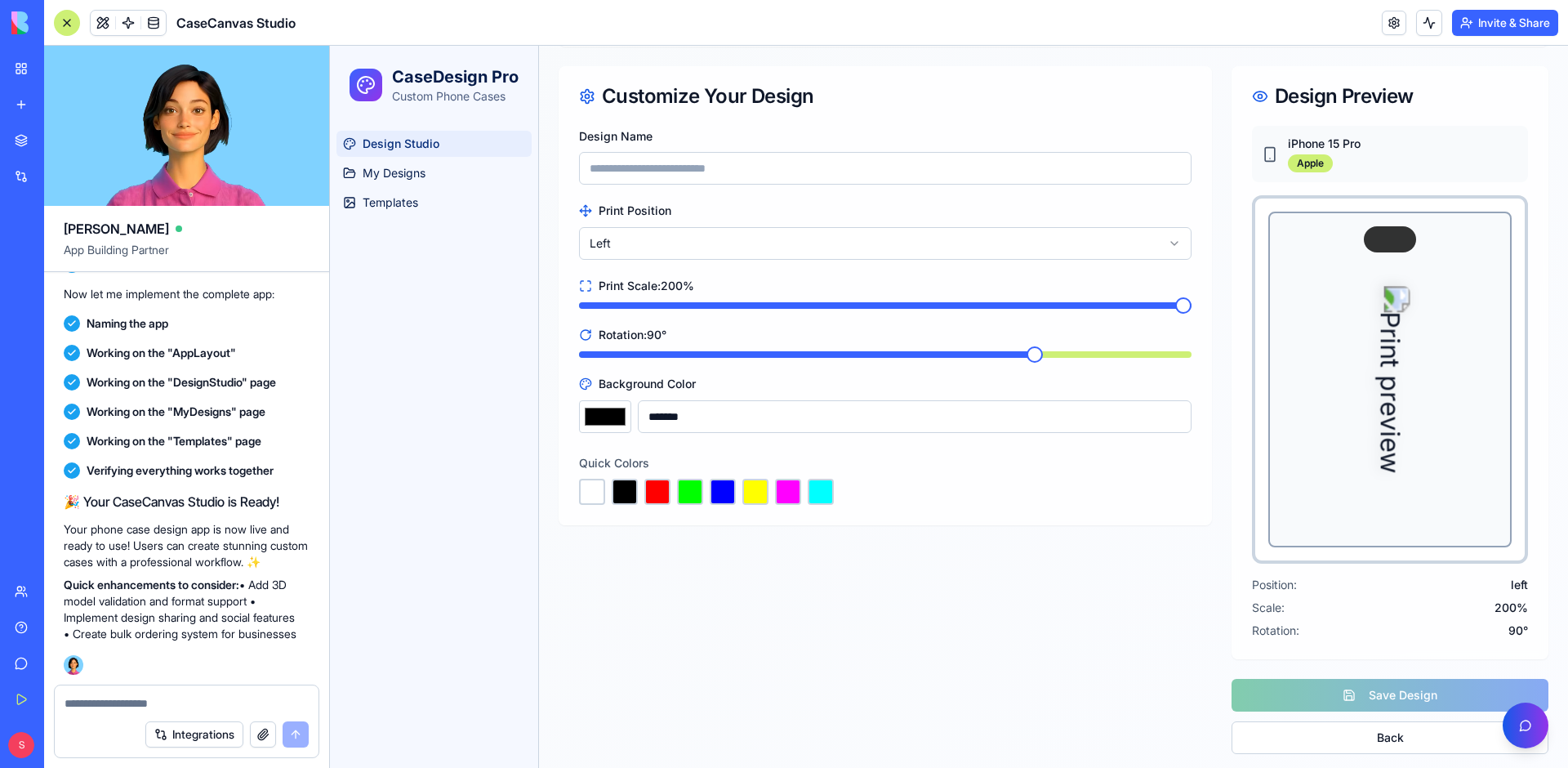
click at [1328, 689] on div "Save Design Back" at bounding box center [1390, 715] width 317 height 75
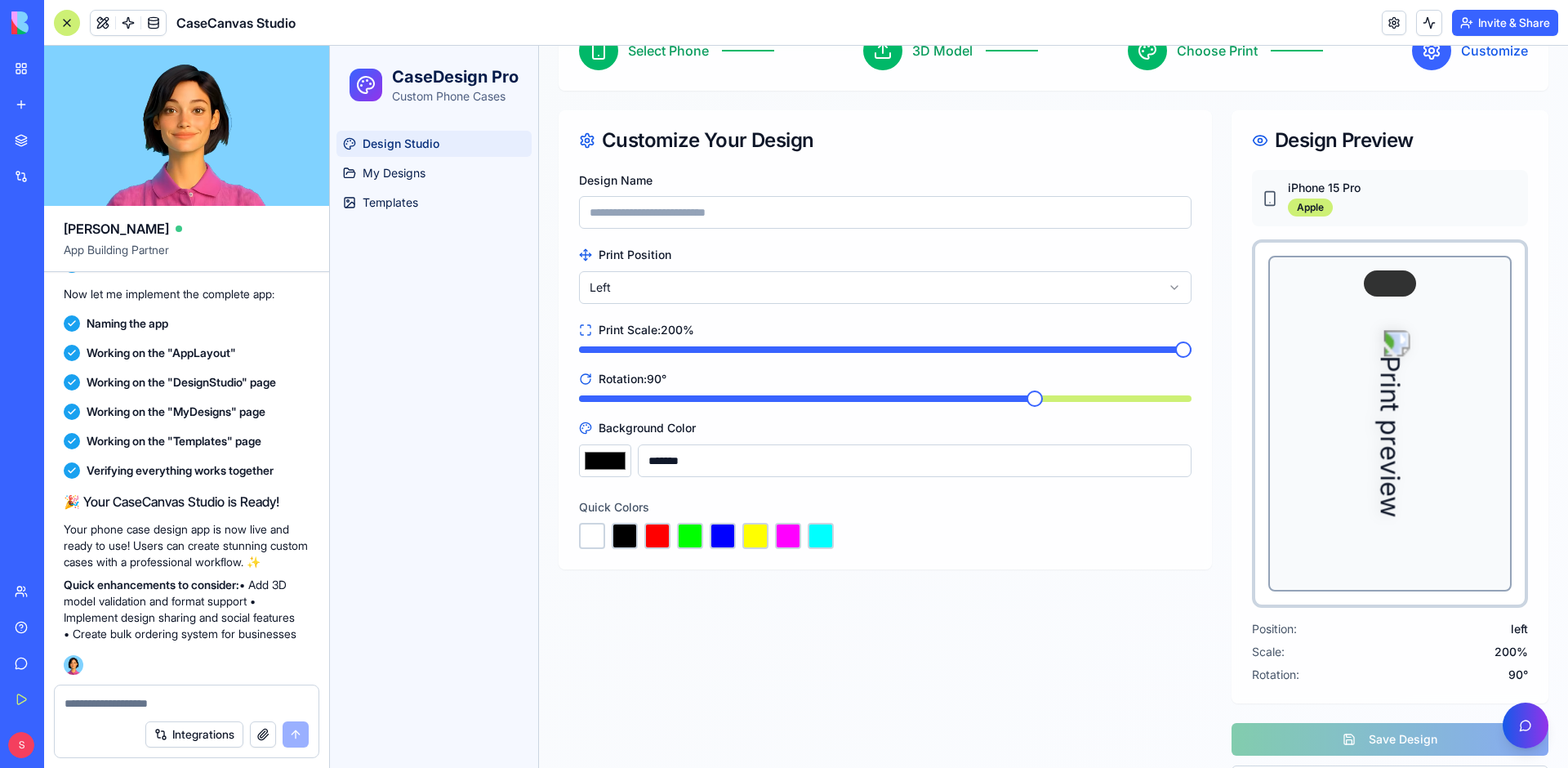
scroll to position [162, 0]
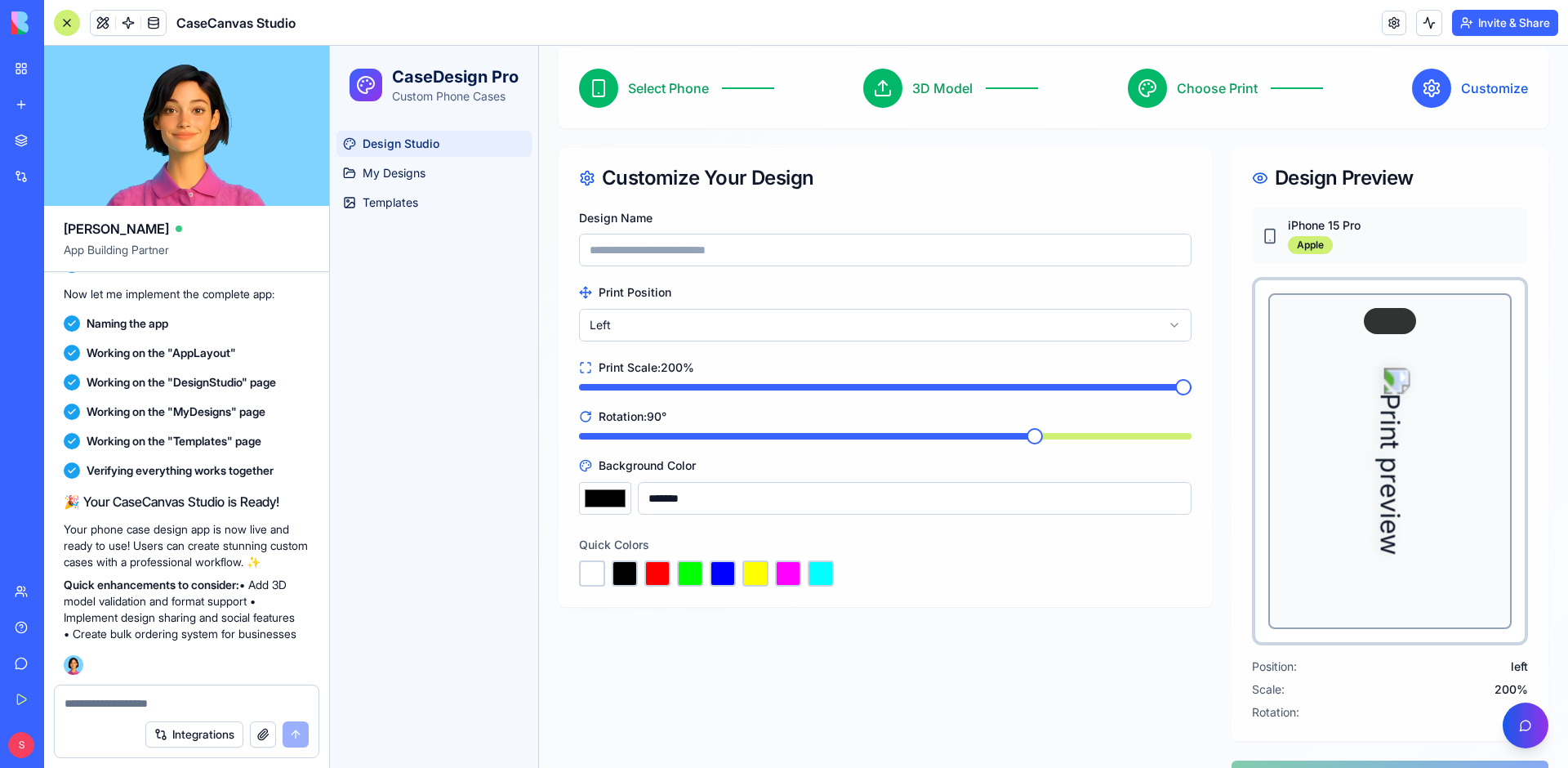
click at [619, 251] on input "Design Name" at bounding box center [886, 250] width 613 height 33
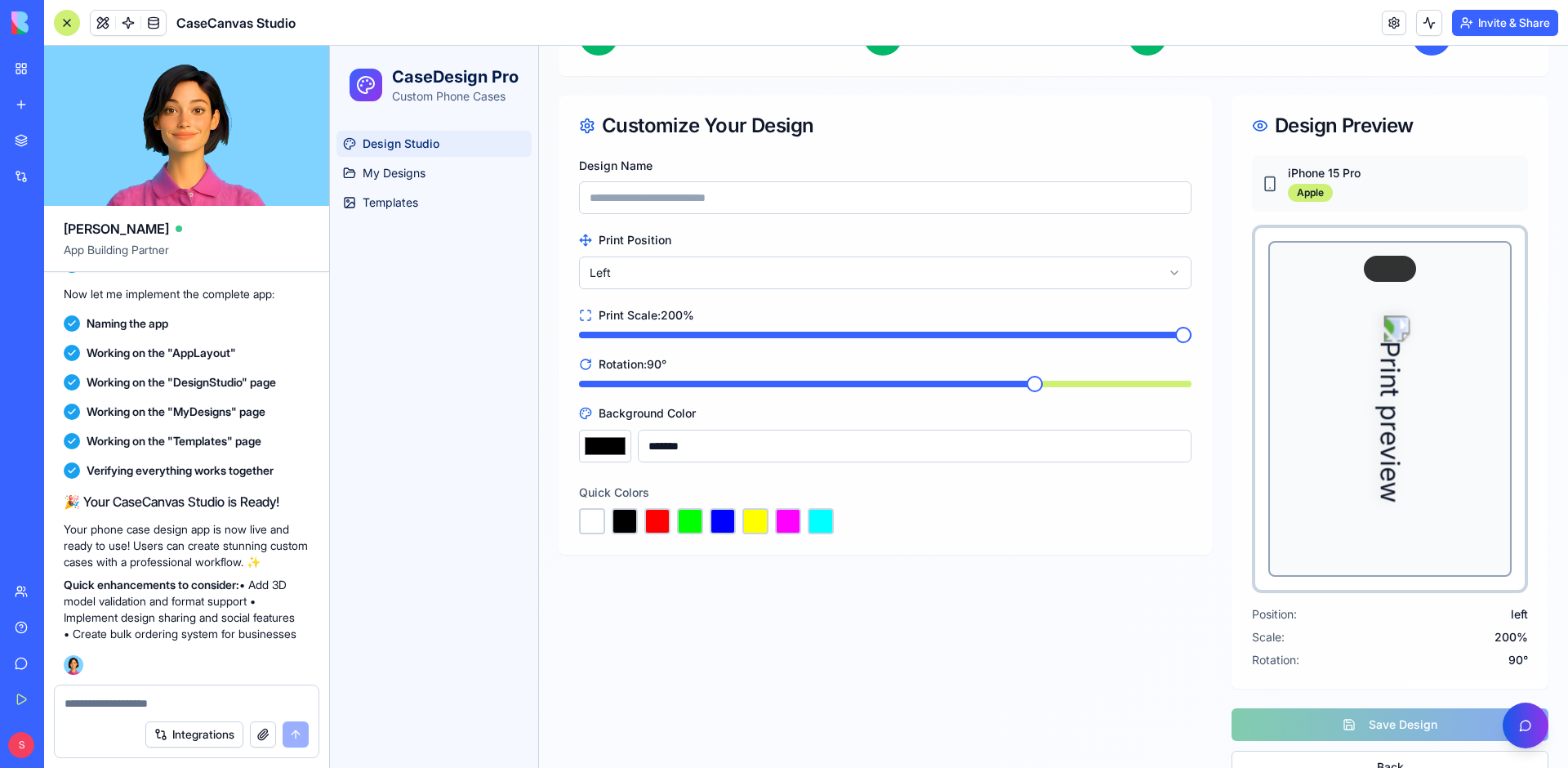
scroll to position [244, 0]
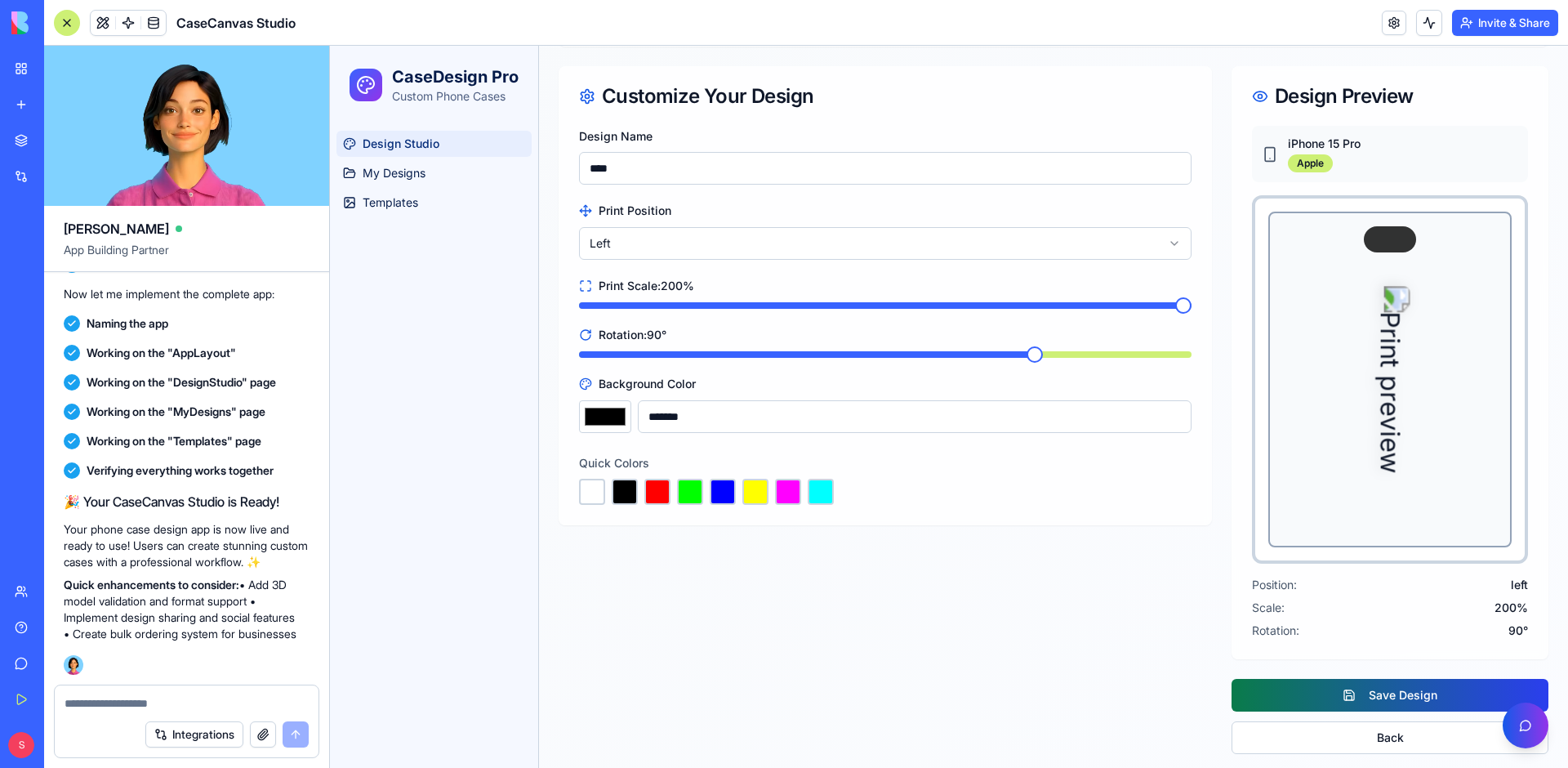
type input "****"
click at [1439, 680] on button "Save Design" at bounding box center [1390, 695] width 317 height 33
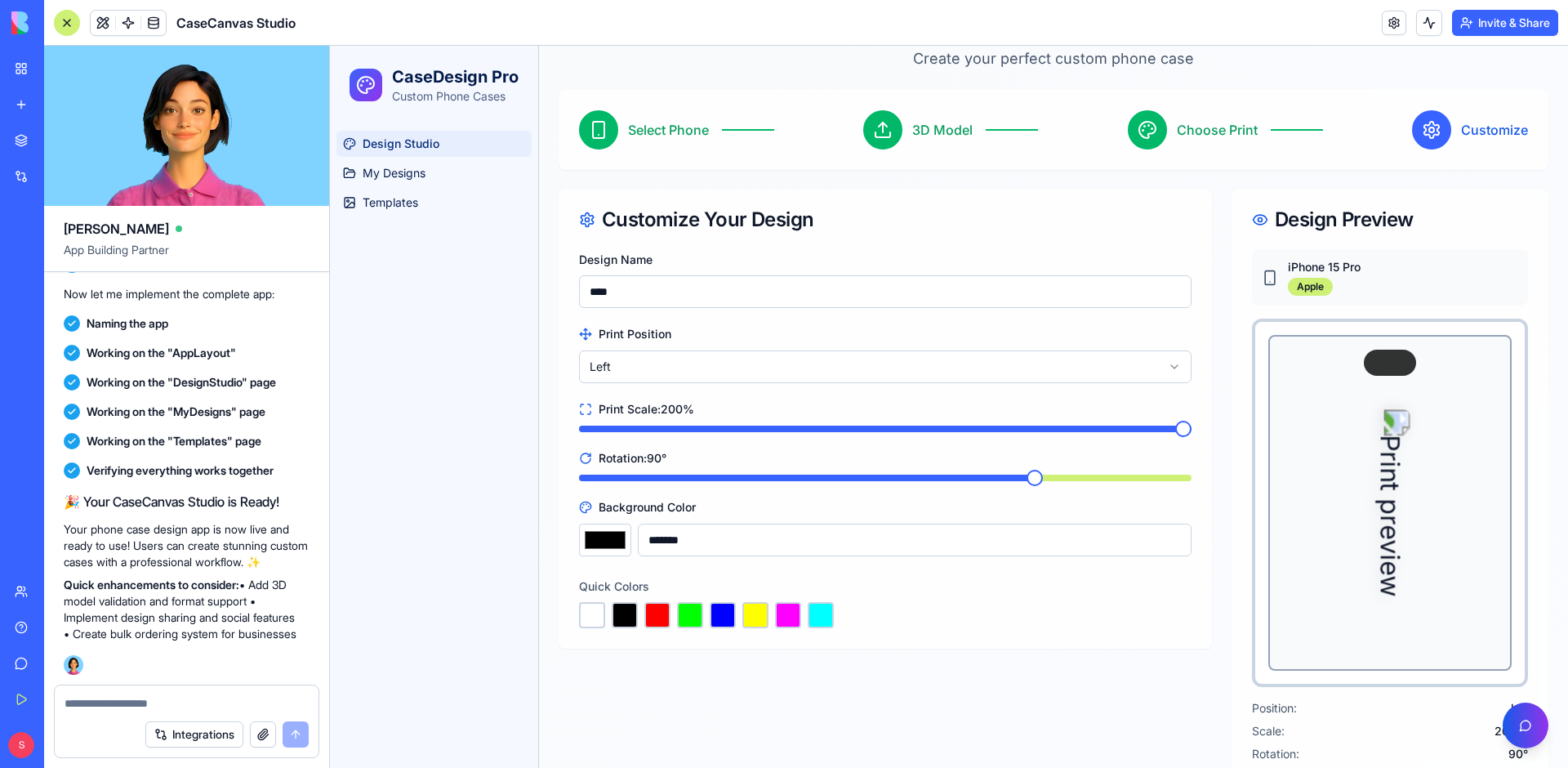
scroll to position [80, 0]
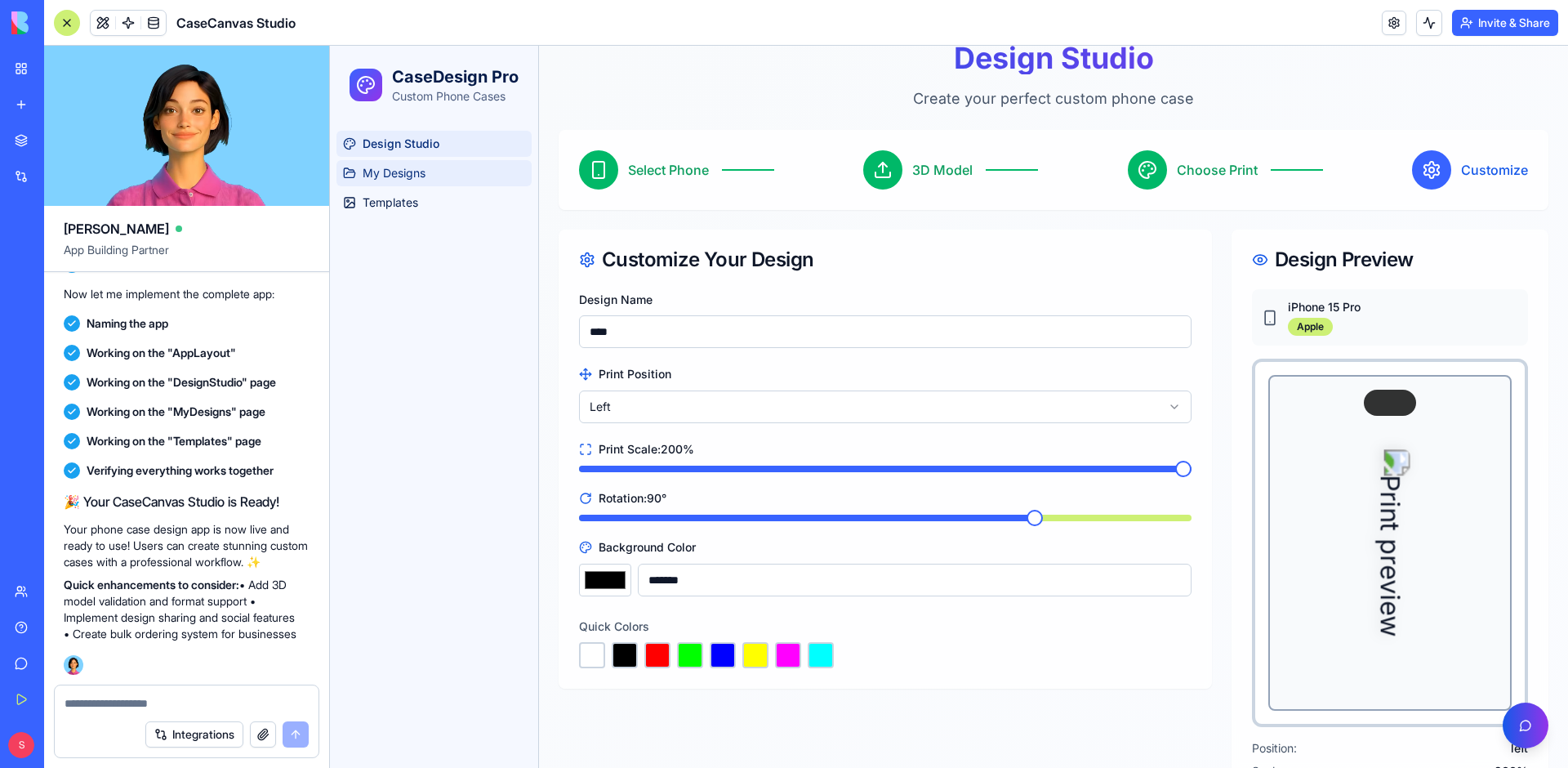
click at [431, 186] on link "My Designs" at bounding box center [434, 173] width 195 height 26
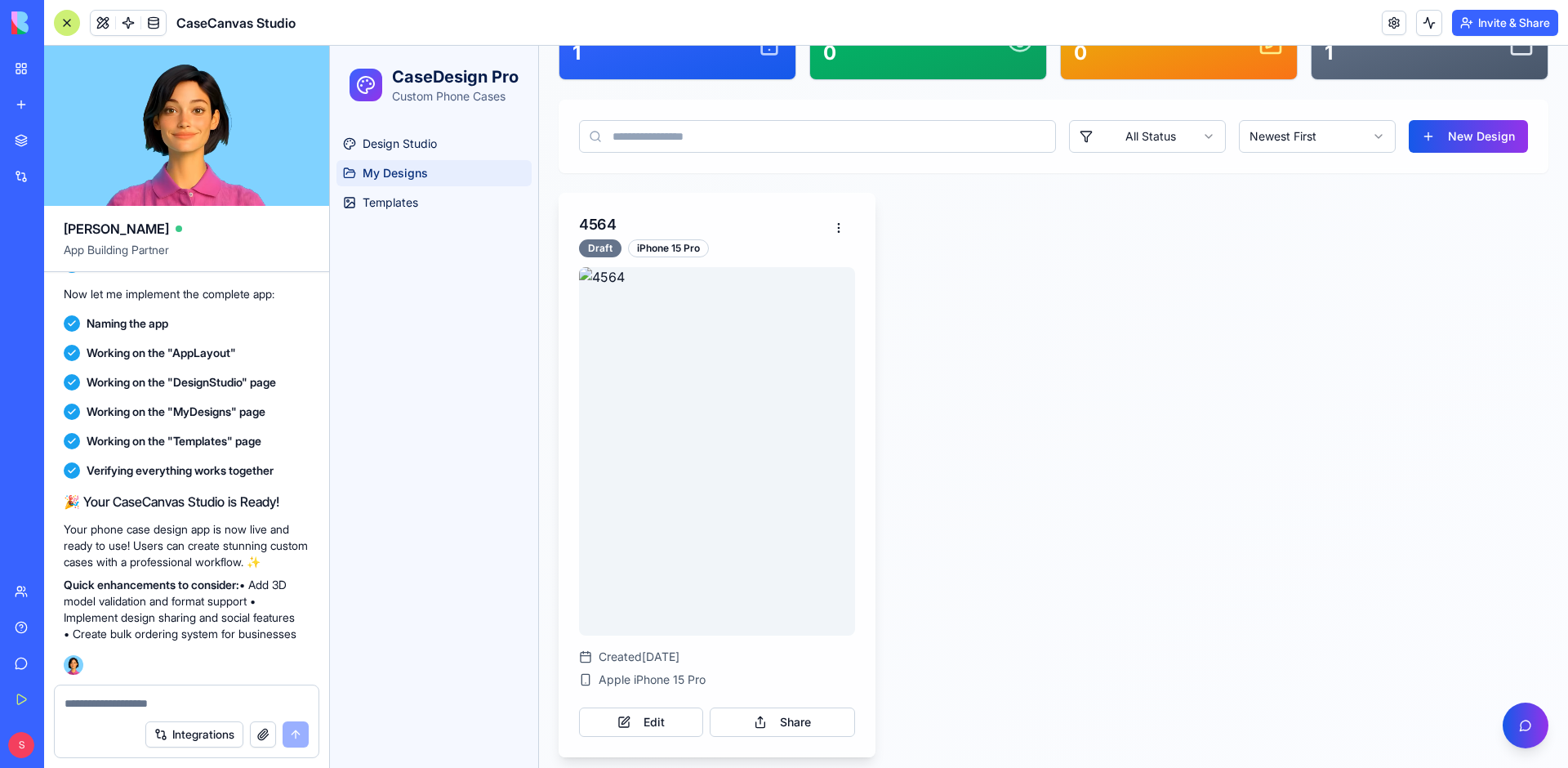
scroll to position [207, 0]
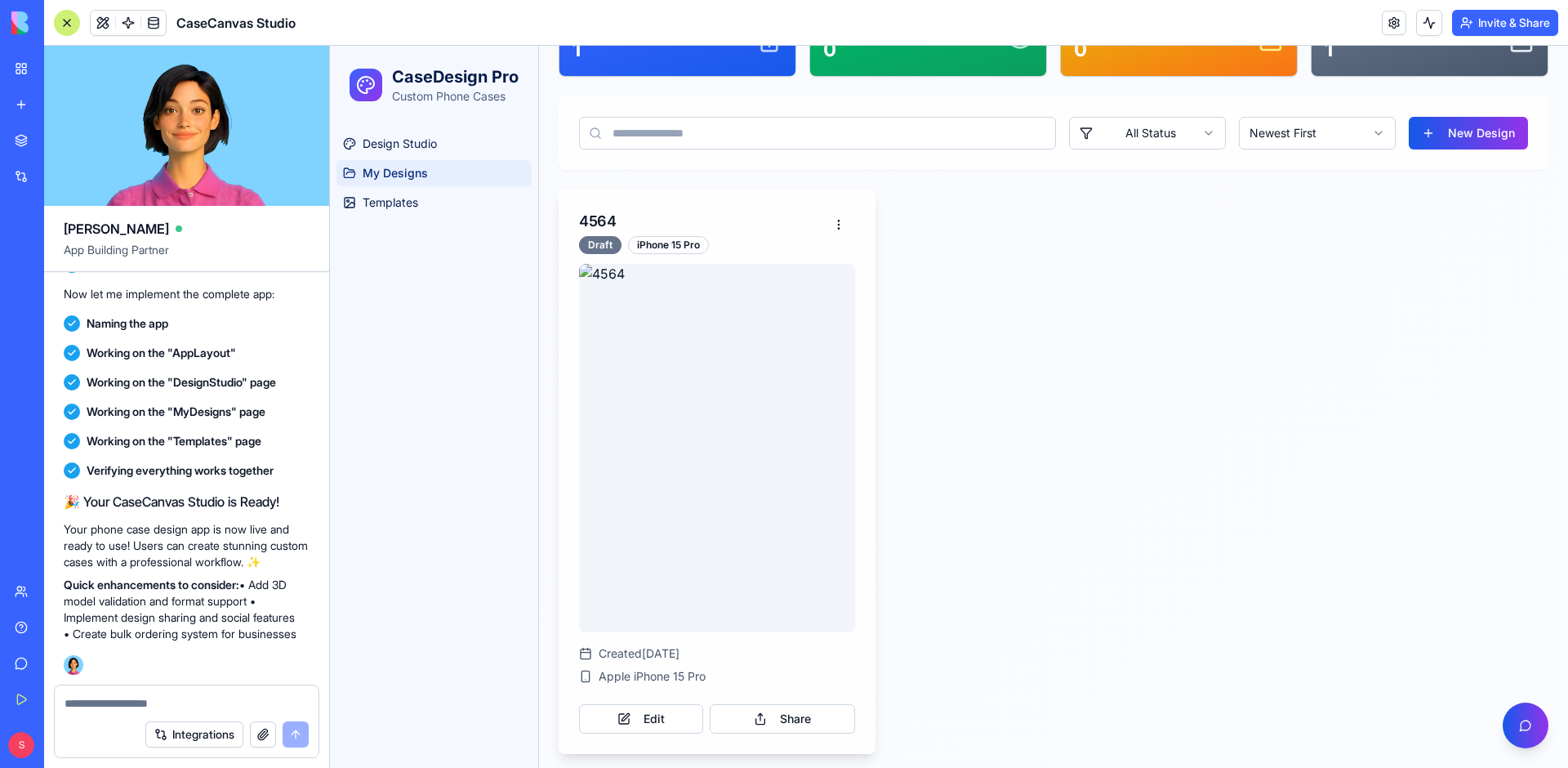
click at [750, 455] on img at bounding box center [717, 448] width 276 height 369
click at [836, 229] on html "CaseDesign Pro Custom Phone Cases Design Studio My Designs Templates Toggle Sid…" at bounding box center [948, 306] width 1238 height 934
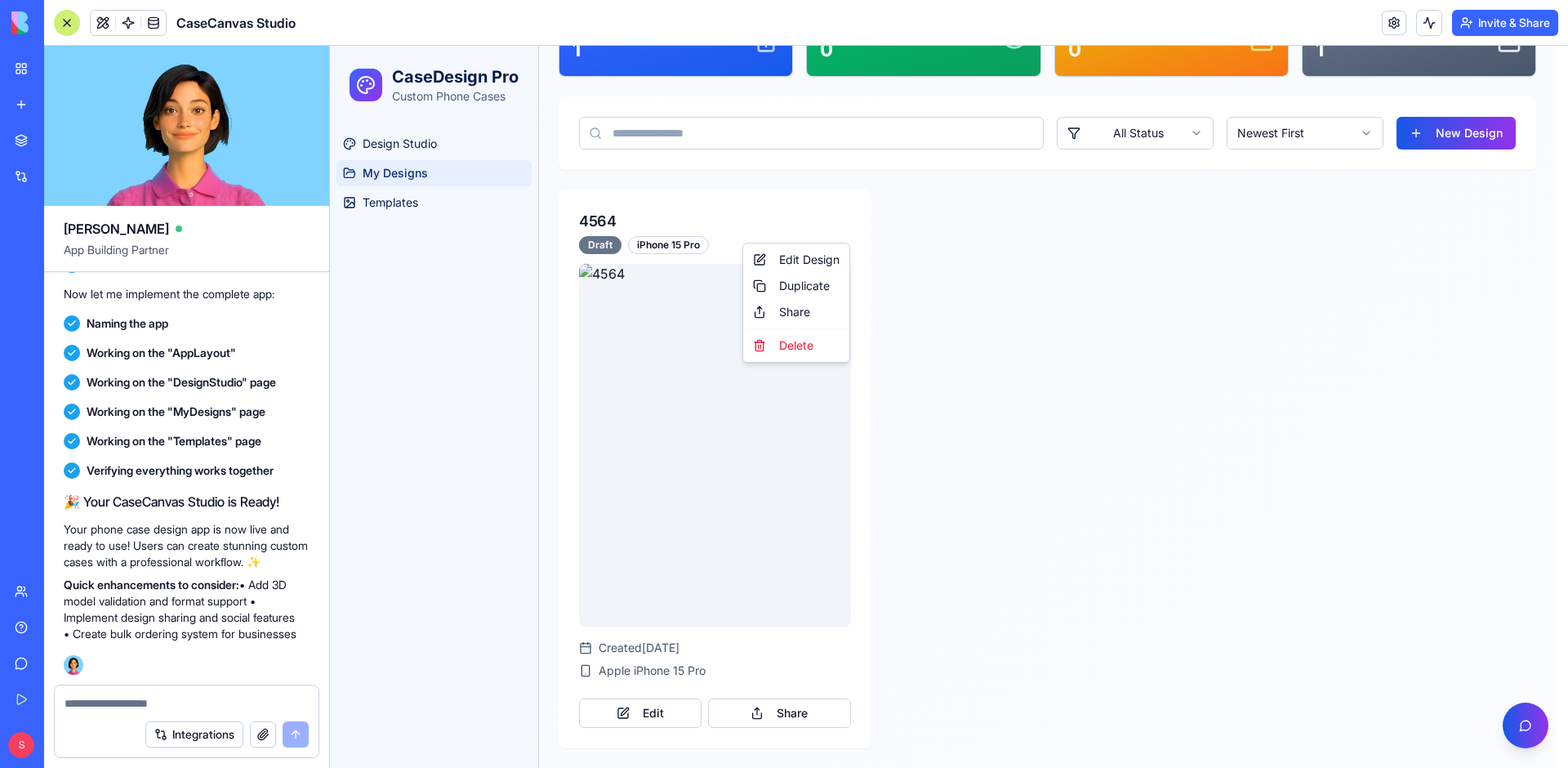
drag, startPoint x: 993, startPoint y: 231, endPoint x: 965, endPoint y: 268, distance: 46.4
click at [993, 231] on html "CaseDesign Pro Custom Phone Cases Design Studio My Designs Templates Toggle Sid…" at bounding box center [948, 303] width 1238 height 929
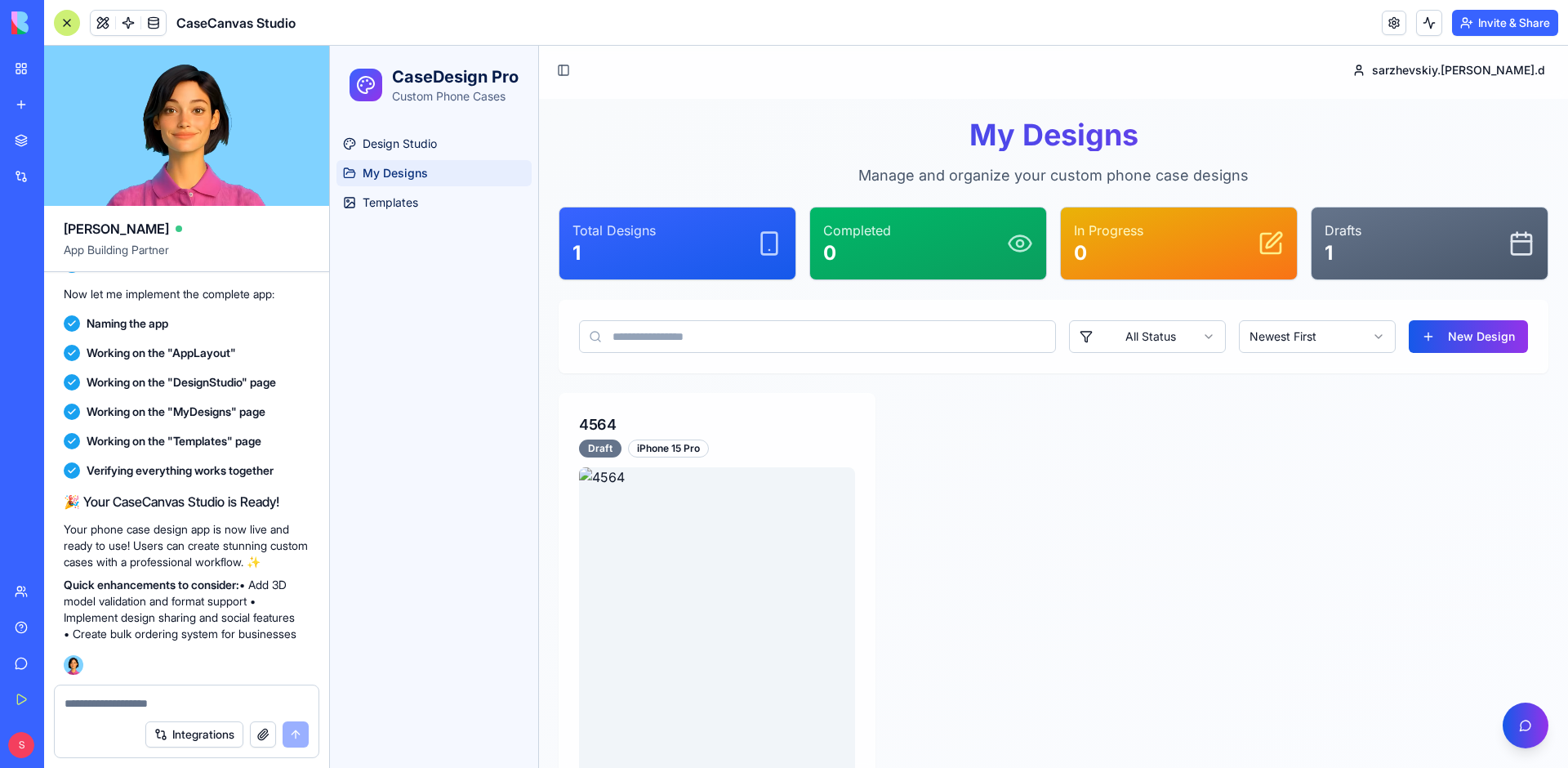
scroll to position [0, 0]
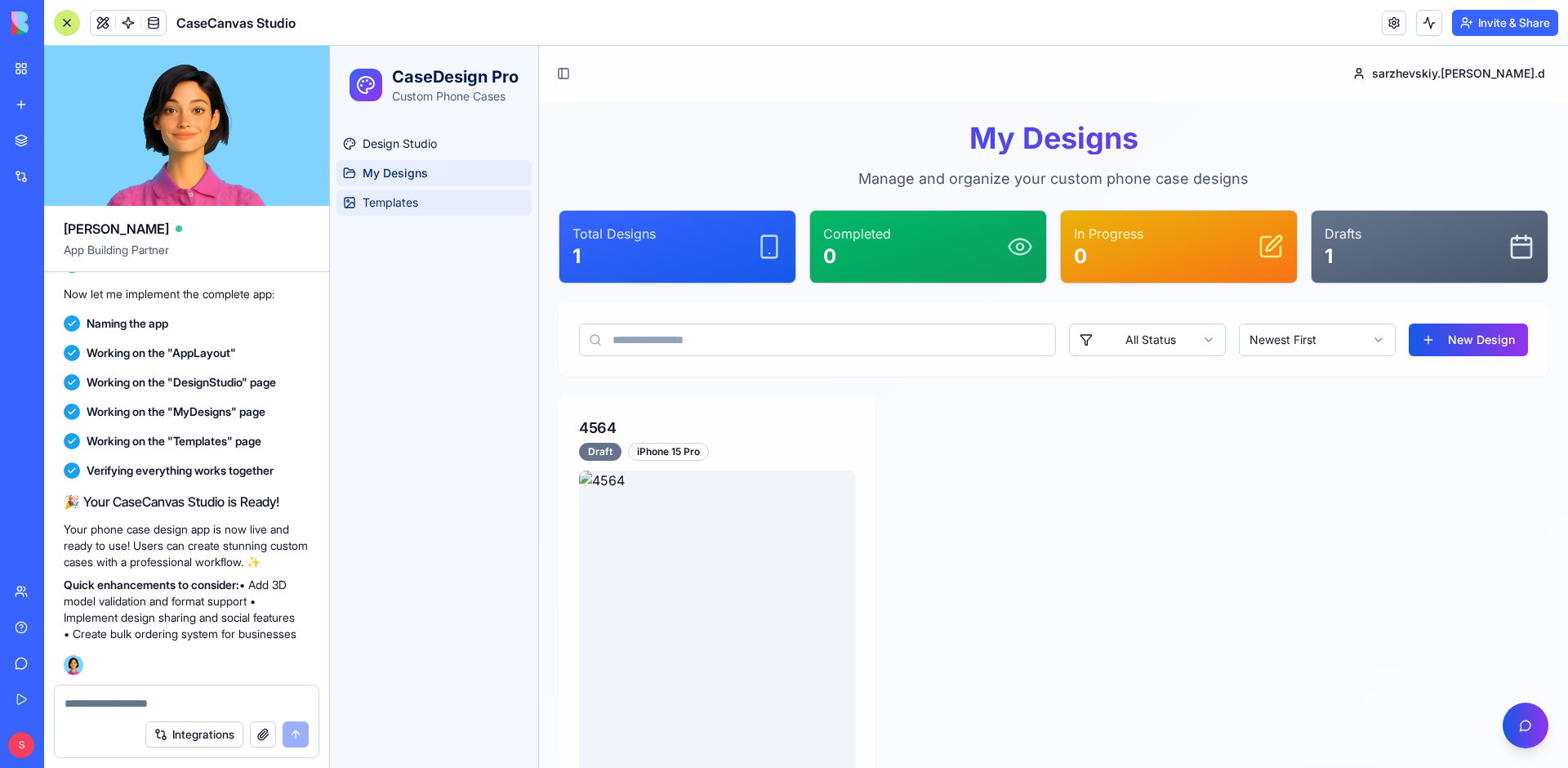
click at [418, 211] on span "Templates" at bounding box center [390, 202] width 56 height 16
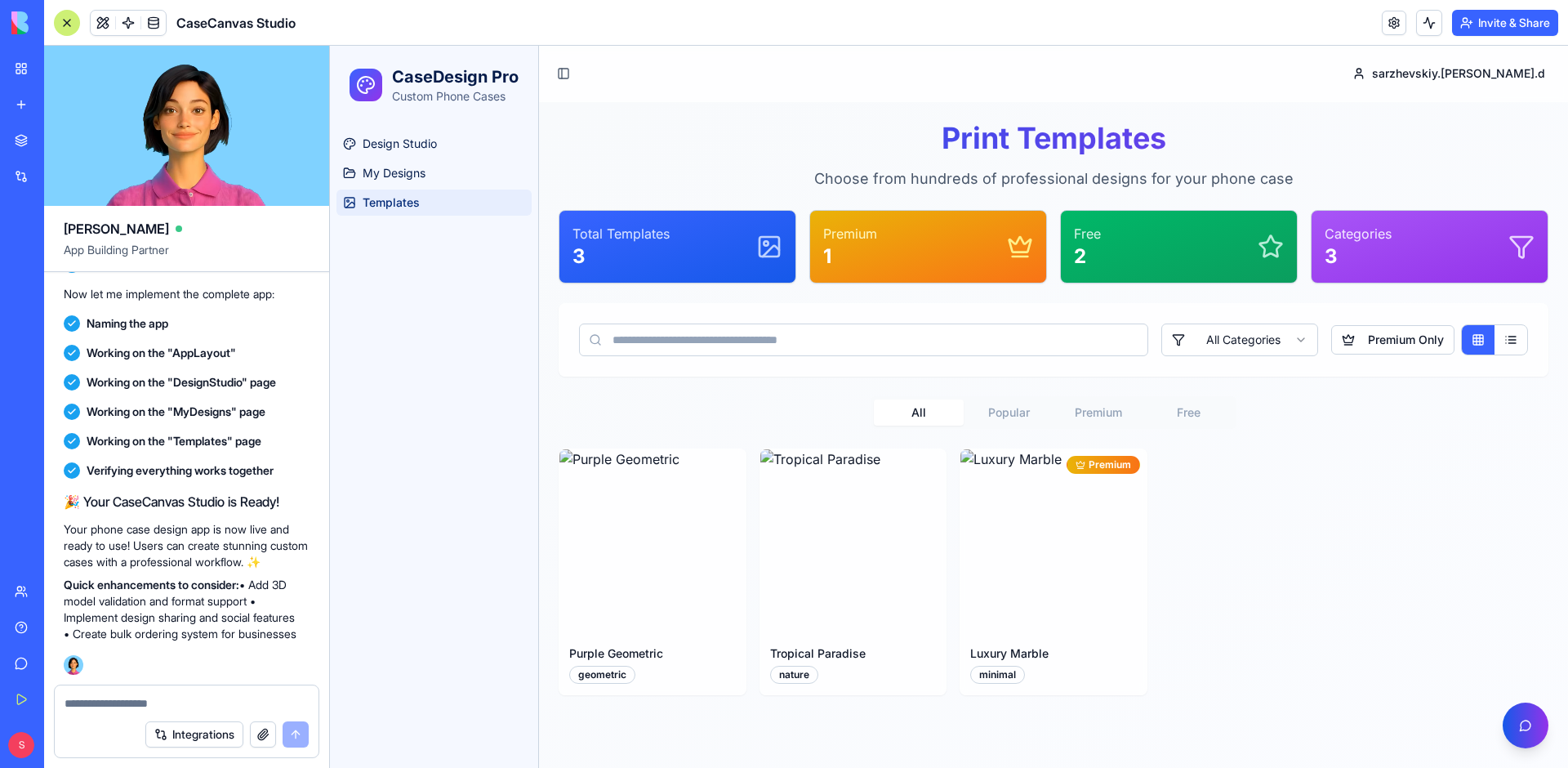
click at [954, 231] on div "Premium 1" at bounding box center [928, 246] width 210 height 46
click at [1505, 722] on button "button" at bounding box center [1525, 725] width 46 height 46
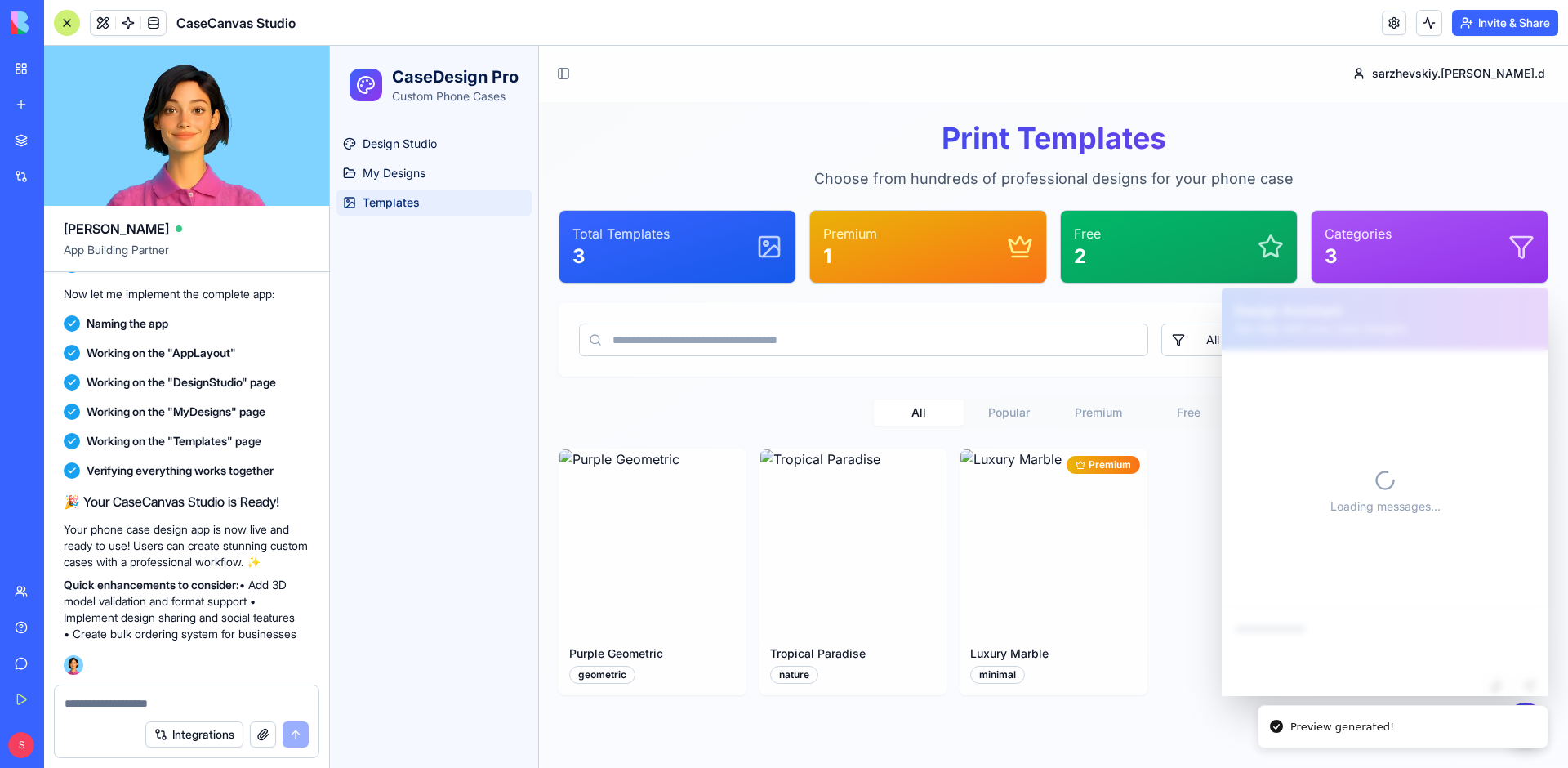
click at [1523, 734] on li "Preview generated!" at bounding box center [1403, 727] width 291 height 44
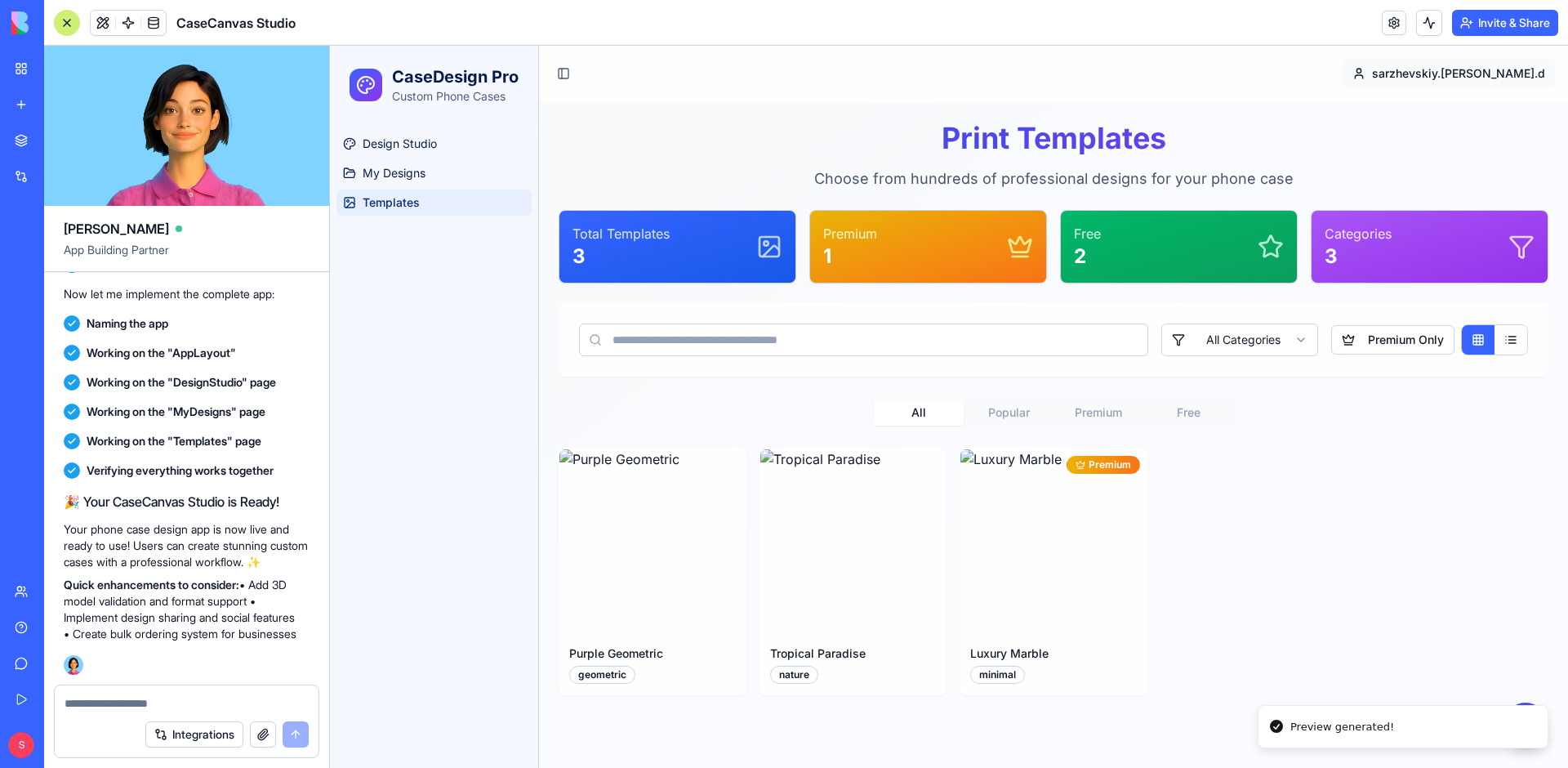
click at [1454, 69] on html "CaseDesign Pro Custom Phone Cases Design Studio My Designs Templates Toggle Sid…" at bounding box center [948, 406] width 1238 height 722
click at [25, 96] on link "New app" at bounding box center [38, 104] width 65 height 33
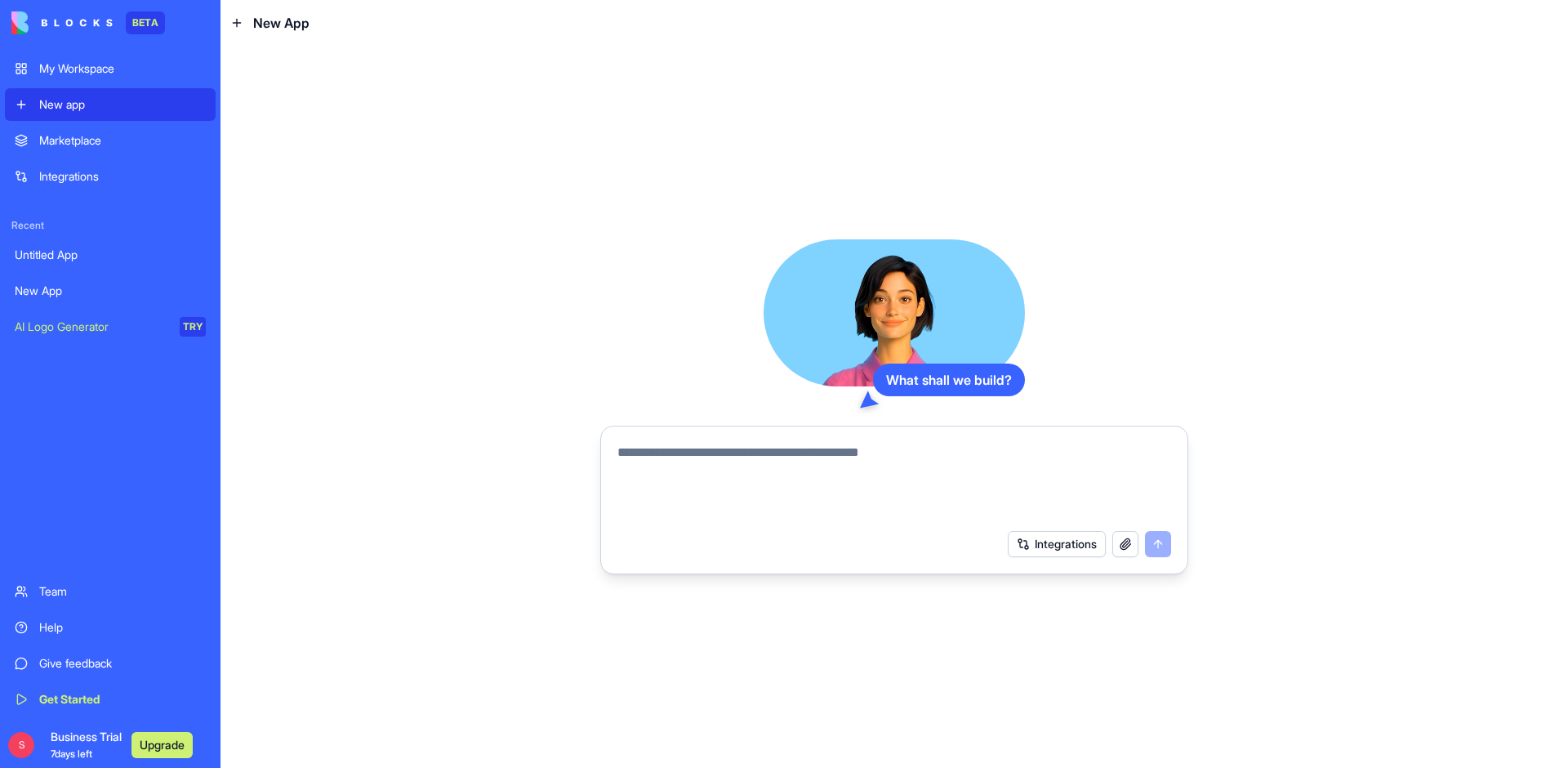
click at [110, 321] on div "AI Logo Generator" at bounding box center [91, 326] width 153 height 16
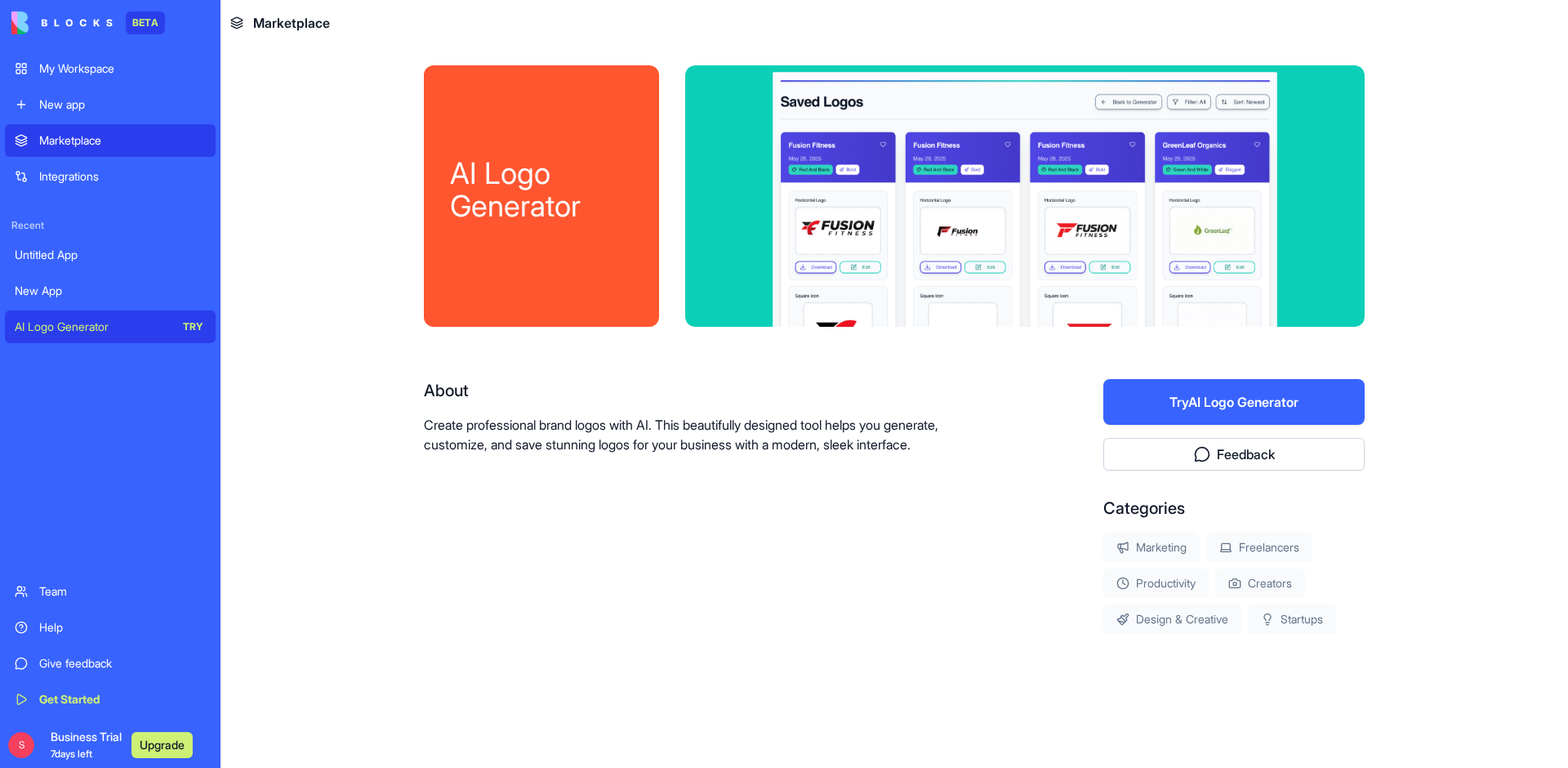
click at [1167, 395] on button "Try AI Logo Generator" at bounding box center [1234, 401] width 262 height 46
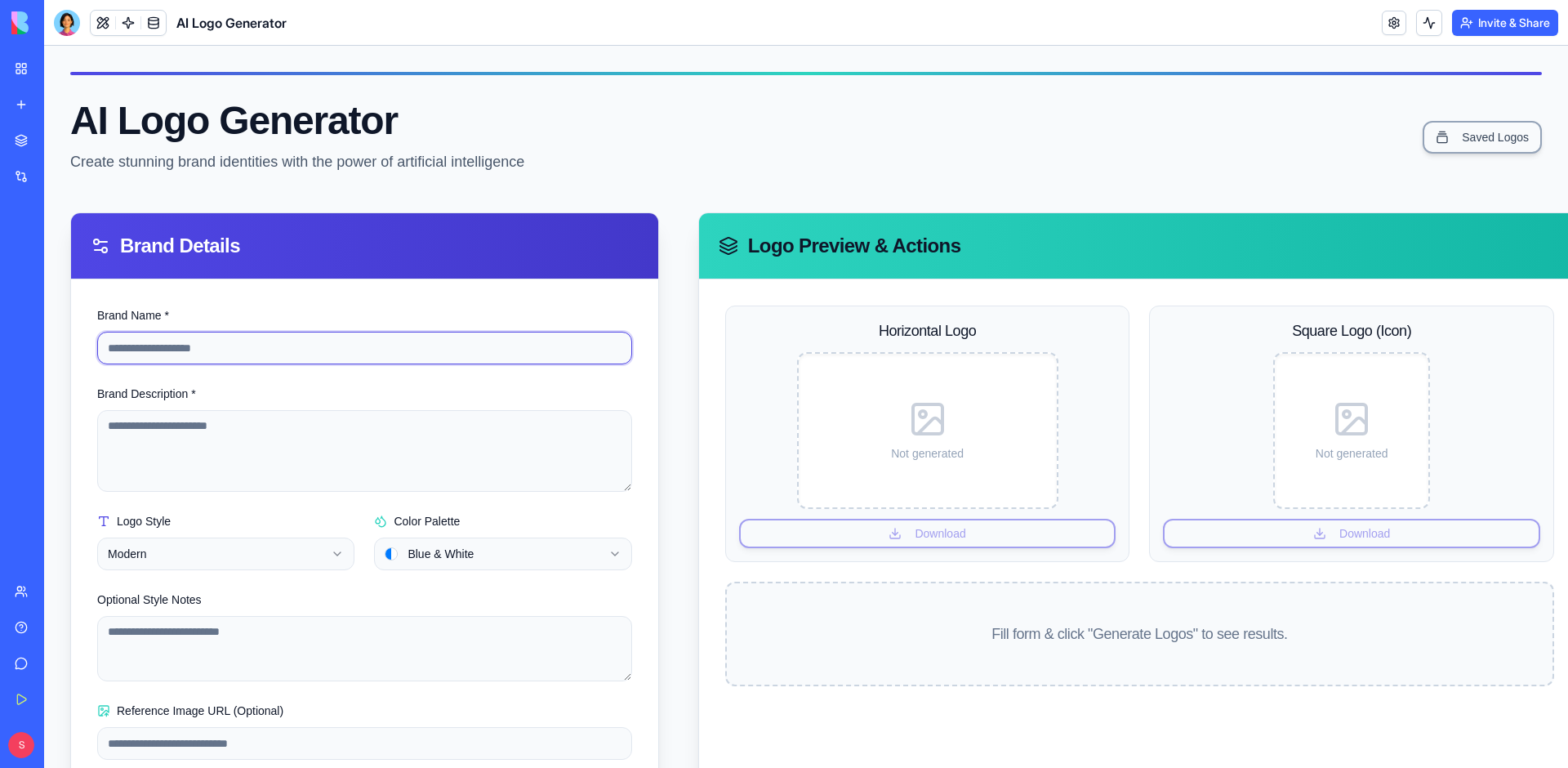
click at [225, 349] on input "Brand Name *" at bounding box center [364, 348] width 534 height 33
type input "********"
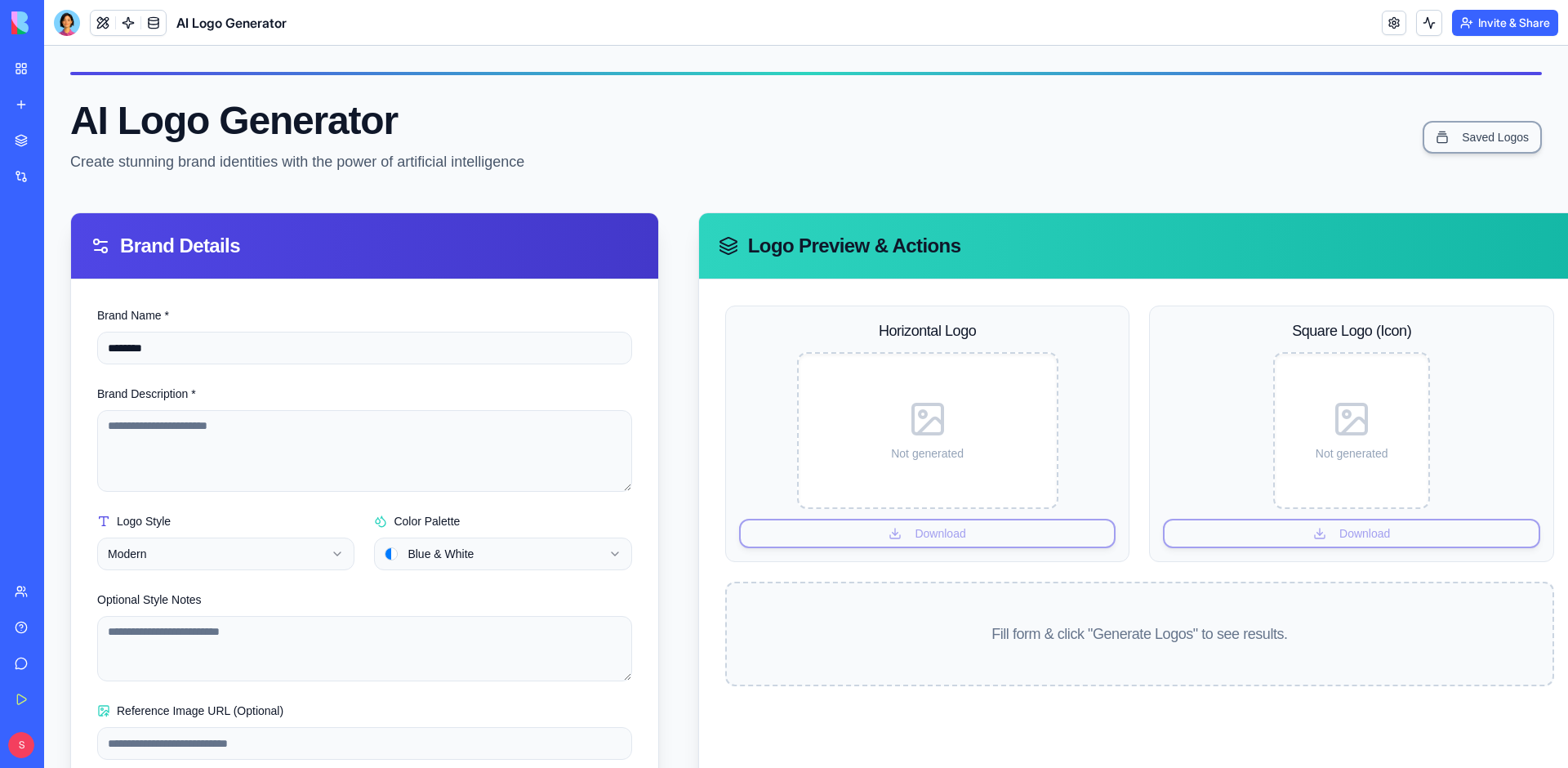
click at [225, 406] on div "Brand Description *" at bounding box center [364, 437] width 534 height 108
click at [253, 437] on textarea "Brand Description *" at bounding box center [364, 450] width 534 height 82
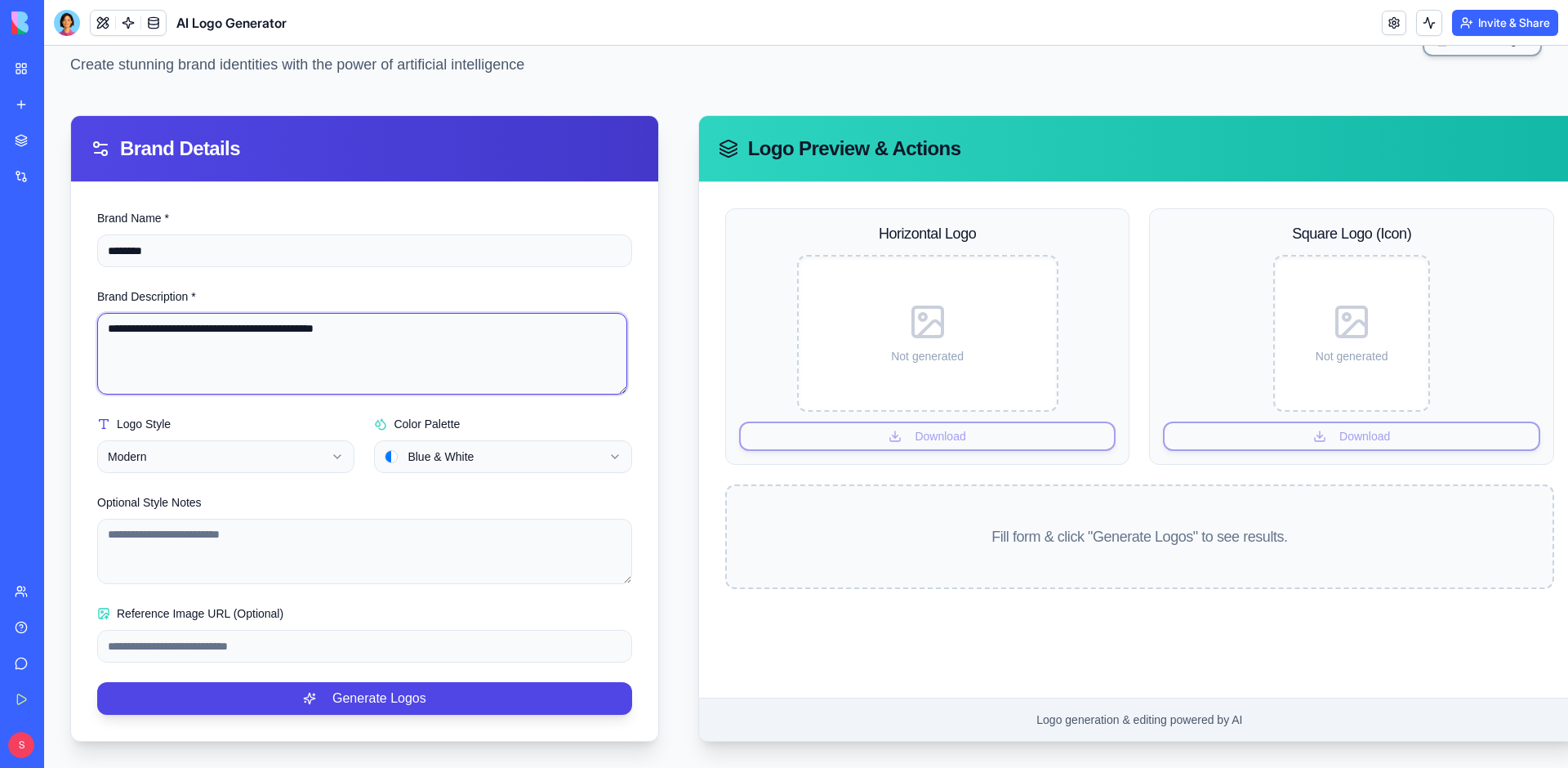
type textarea "**********"
click at [230, 468] on form "**********" at bounding box center [364, 461] width 534 height 506
click at [229, 452] on html "**********" at bounding box center [806, 358] width 1523 height 820
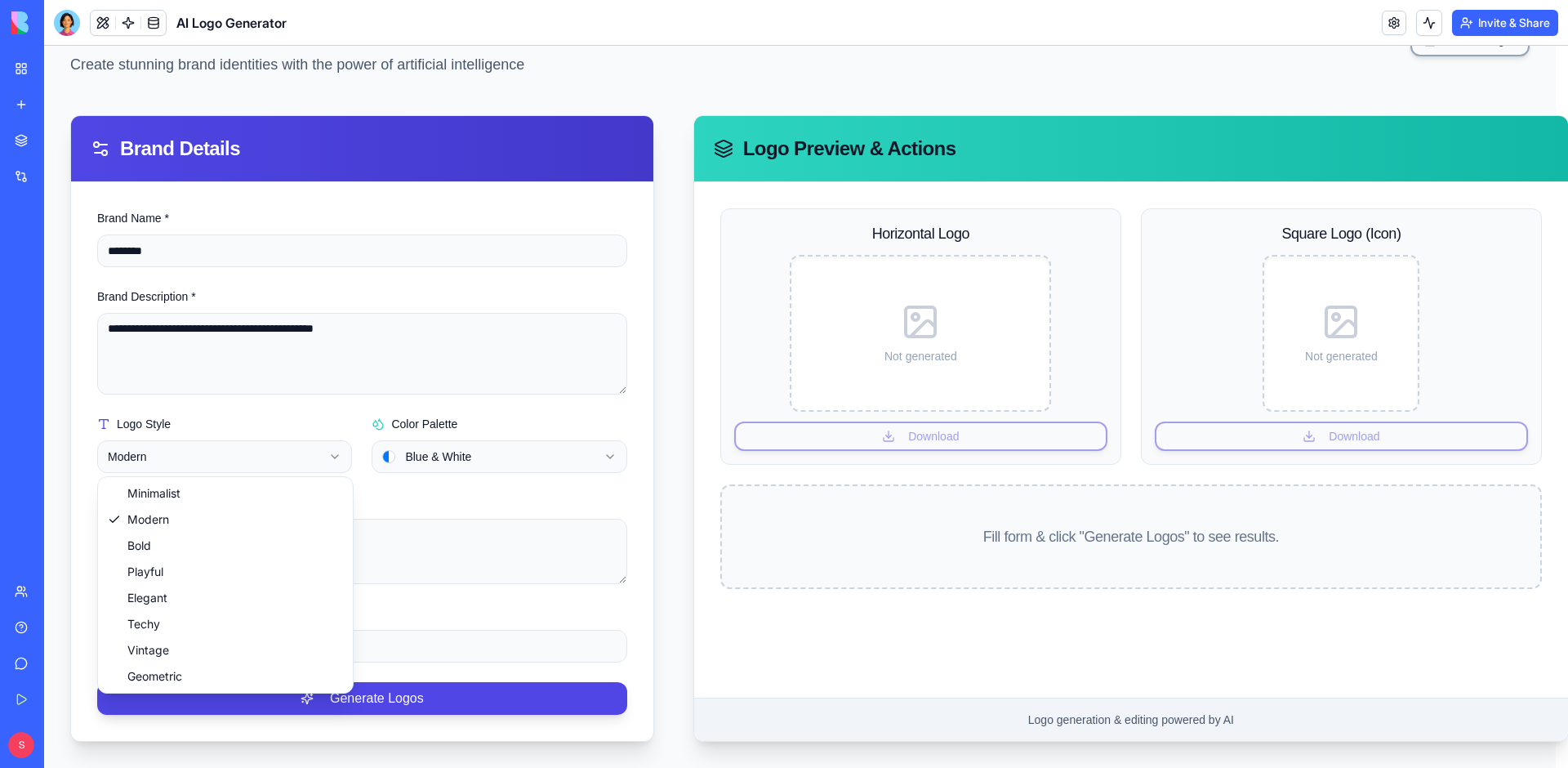
click at [229, 453] on html "**********" at bounding box center [806, 358] width 1523 height 820
select select "*******"
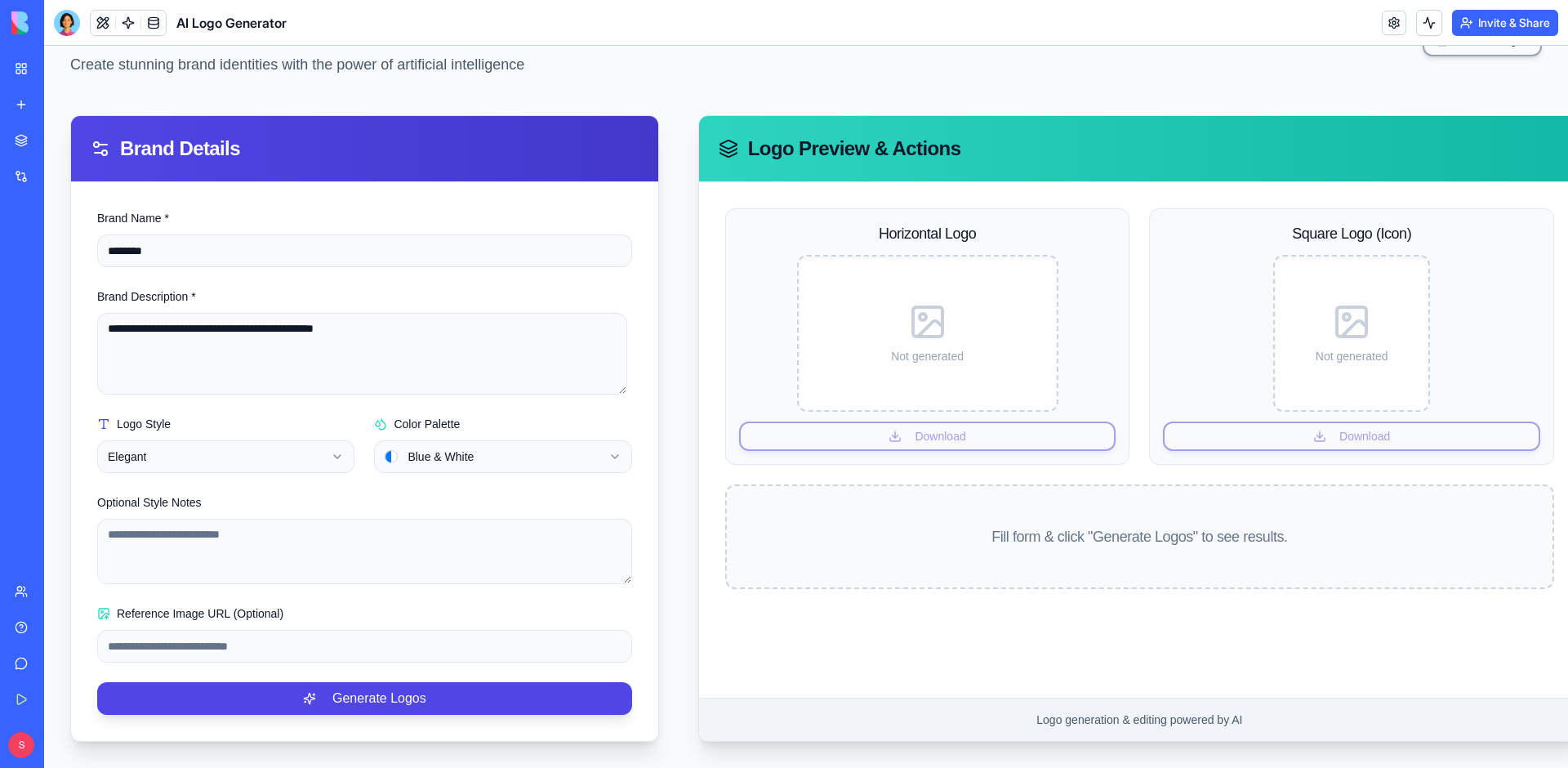
click at [443, 461] on html "**********" at bounding box center [806, 358] width 1523 height 820
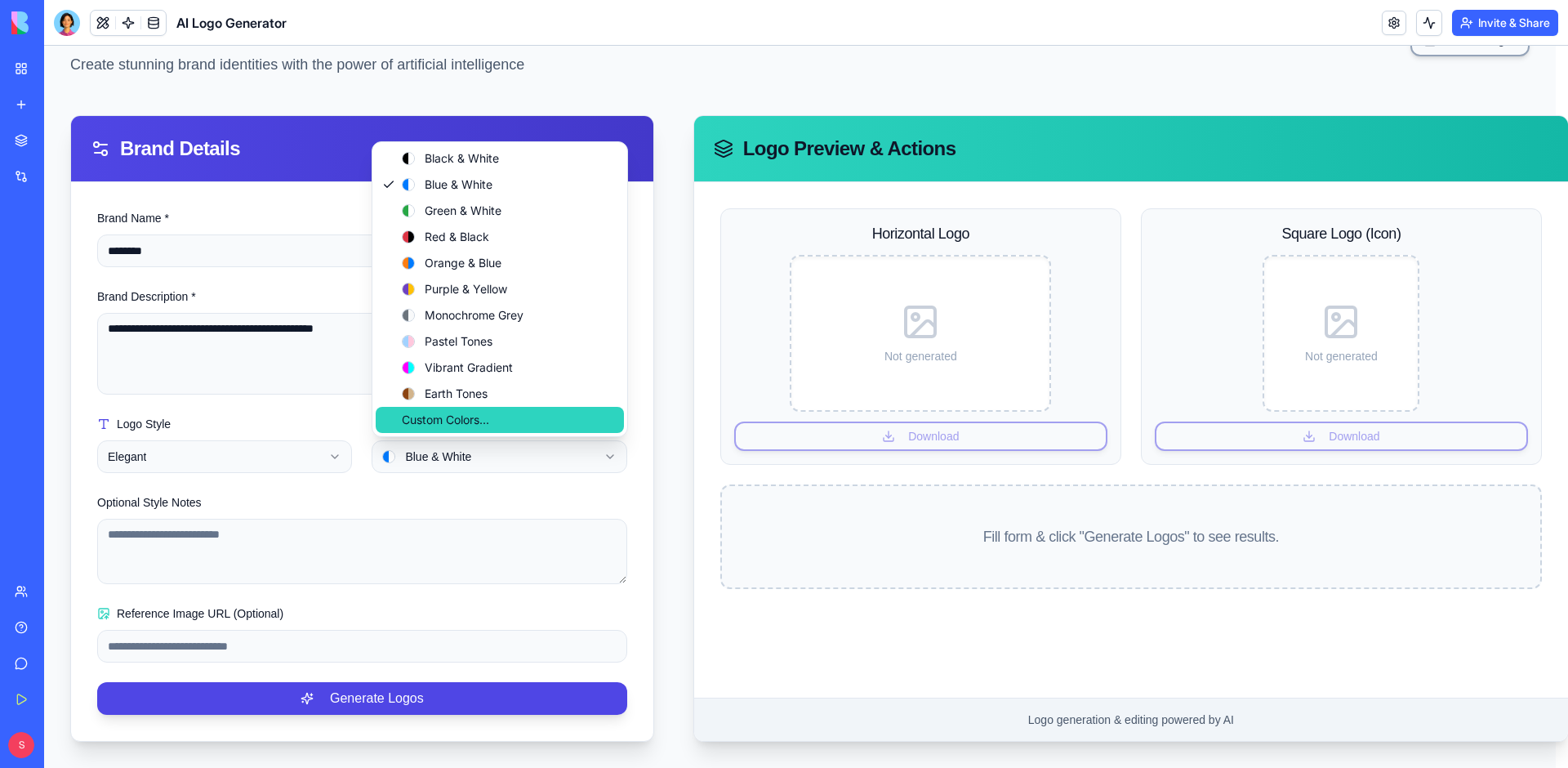
select select "******"
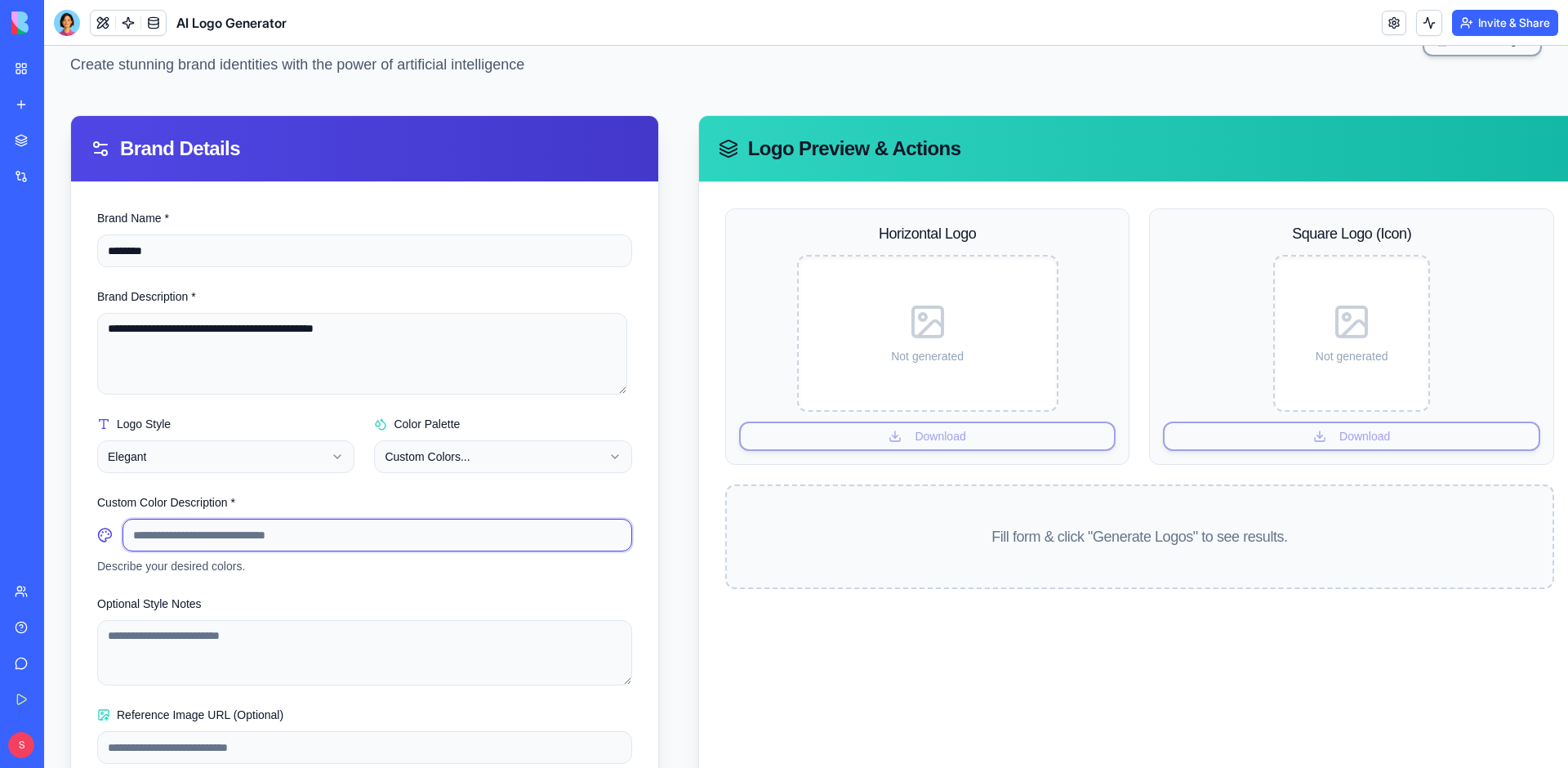
click at [194, 536] on input at bounding box center [377, 535] width 509 height 33
click at [111, 532] on icon at bounding box center [105, 535] width 13 height 13
click at [170, 530] on input at bounding box center [377, 535] width 509 height 33
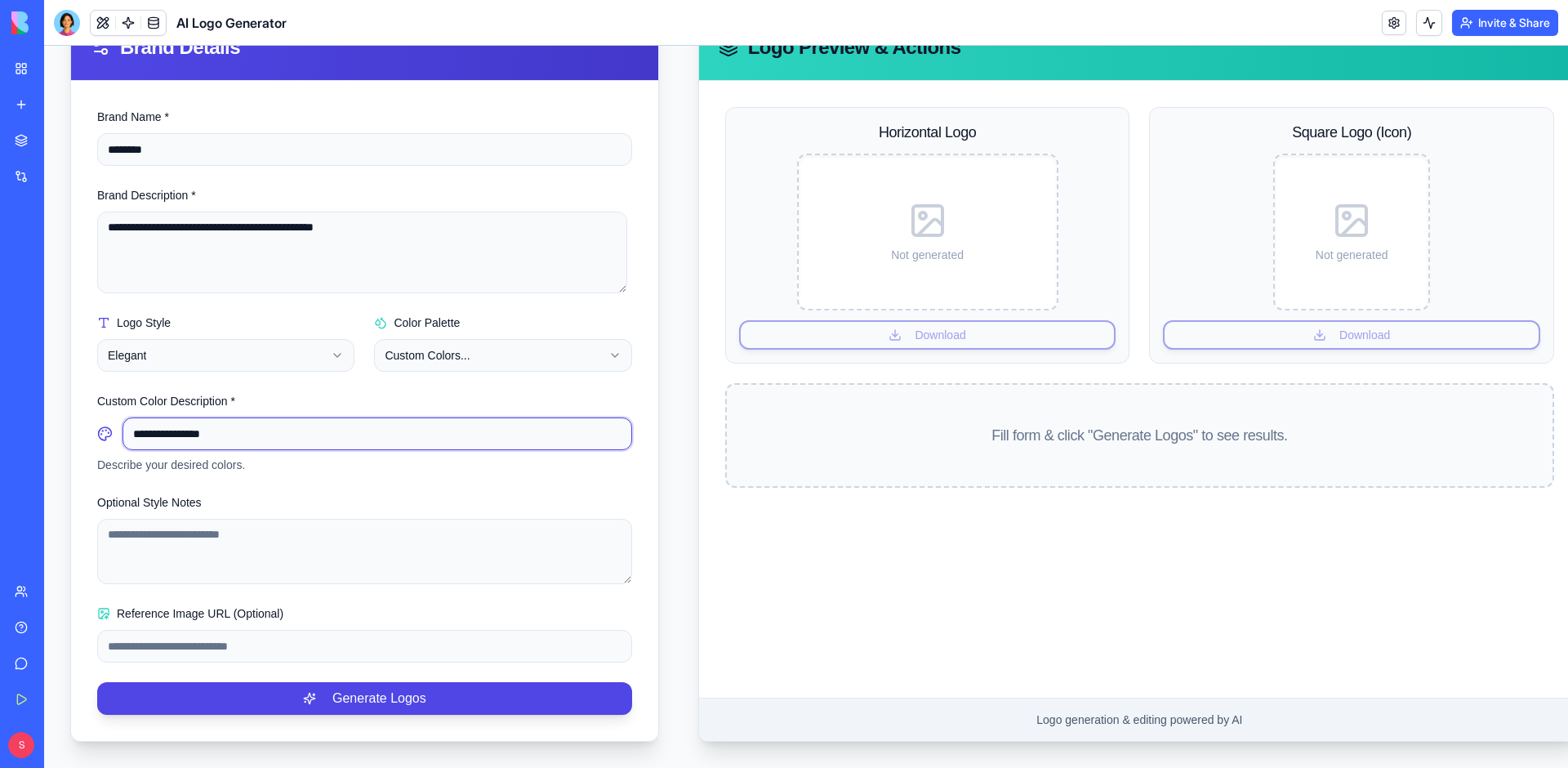
scroll to position [211, 0]
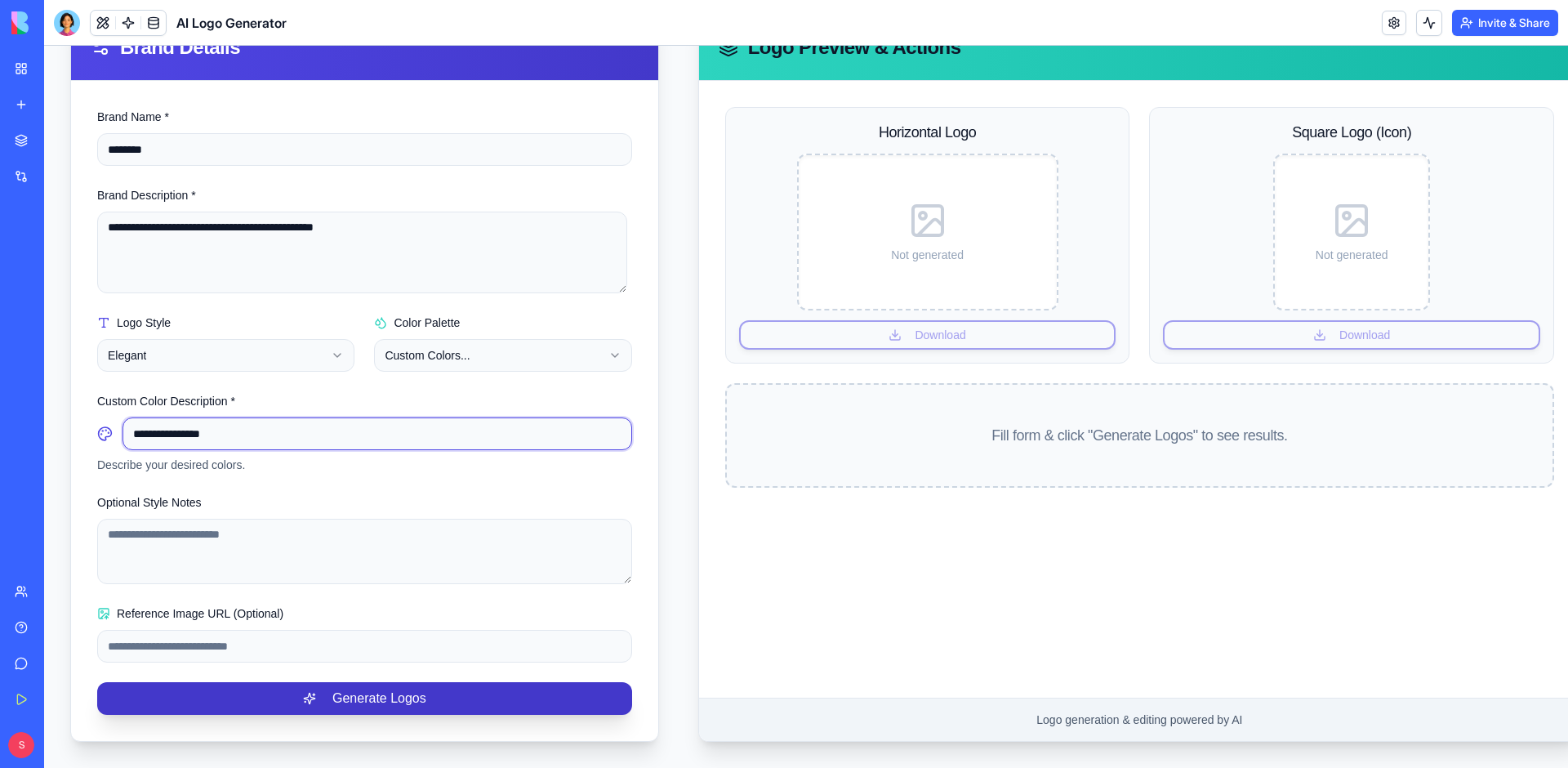
type input "**********"
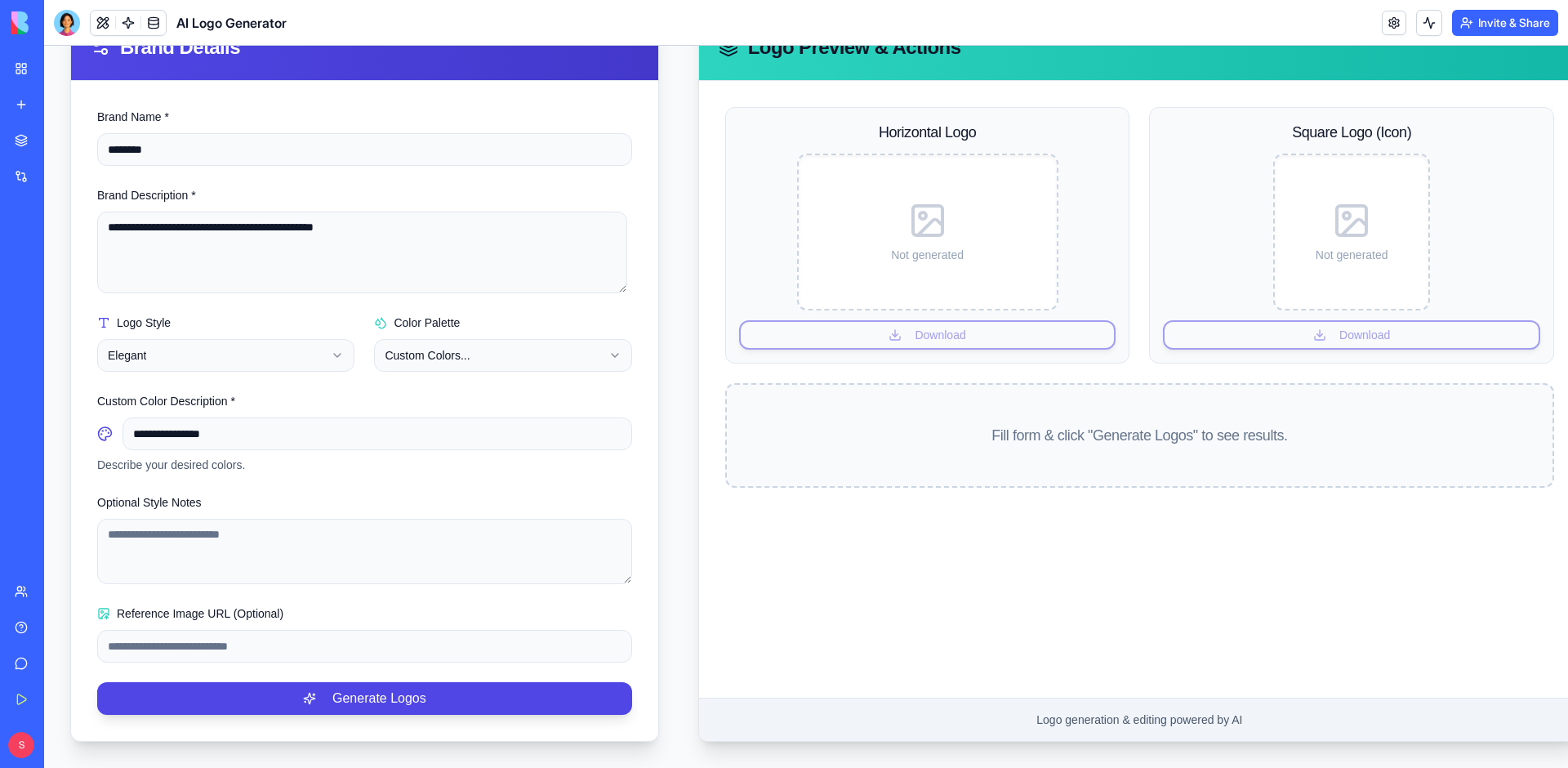
drag, startPoint x: 217, startPoint y: 686, endPoint x: 363, endPoint y: 624, distance: 158.6
click at [378, 587] on form "**********" at bounding box center [364, 411] width 534 height 608
click at [363, 629] on input "Reference Image URL (Optional)" at bounding box center [364, 646] width 534 height 33
click at [1052, 424] on div "Fill form & click "Generate Logos" to see results." at bounding box center [1139, 435] width 825 height 23
click at [924, 231] on div "Not generated" at bounding box center [927, 232] width 245 height 140
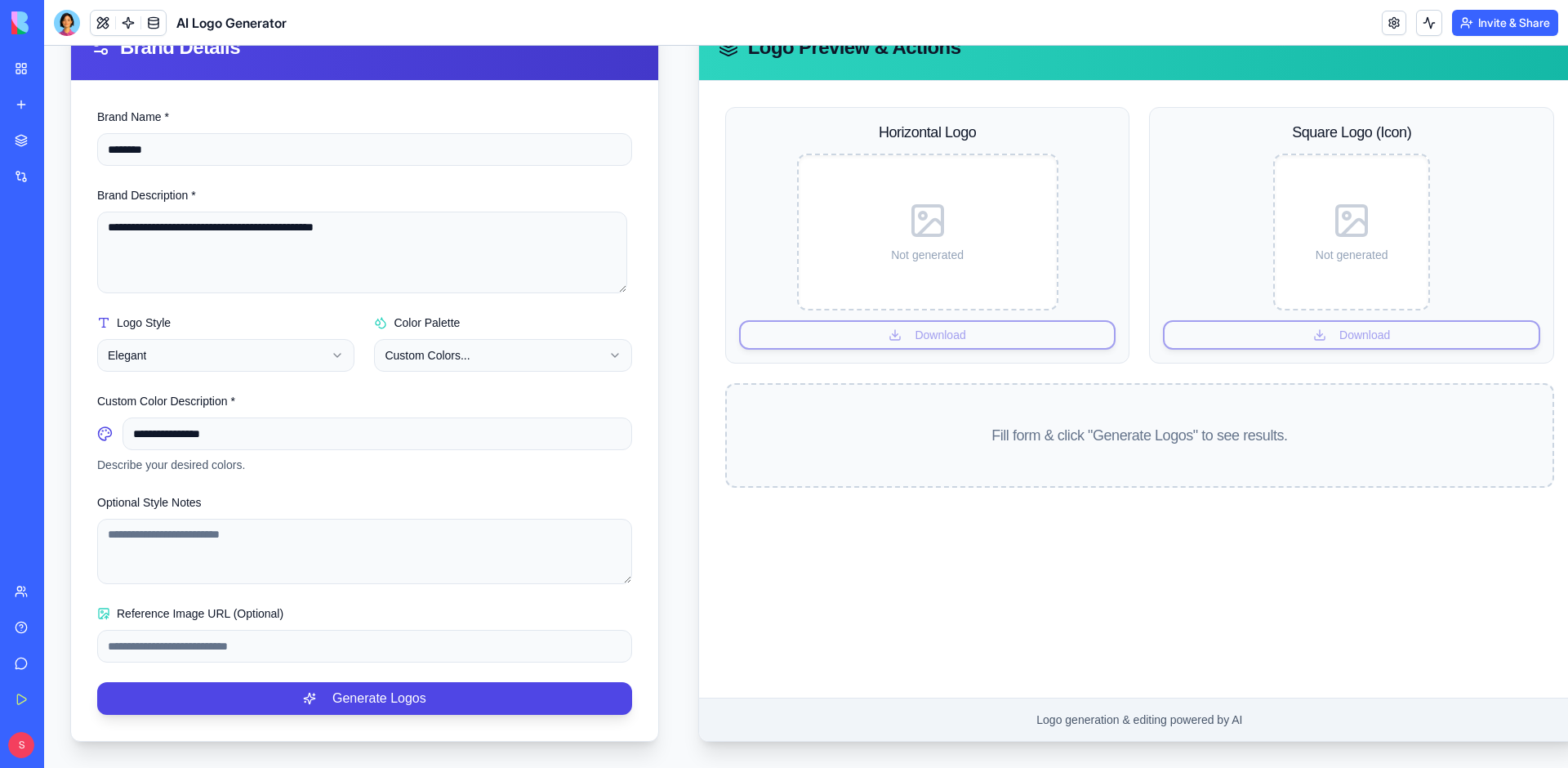
click at [922, 337] on div "Horizontal Logo Not generated Download" at bounding box center [927, 235] width 405 height 257
drag, startPoint x: 921, startPoint y: 325, endPoint x: 914, endPoint y: 291, distance: 34.7
click at [920, 325] on div "Horizontal Logo Not generated Download" at bounding box center [927, 235] width 405 height 257
click at [910, 247] on span "Not generated" at bounding box center [927, 255] width 72 height 16
click at [182, 629] on input "Reference Image URL (Optional)" at bounding box center [364, 646] width 534 height 33
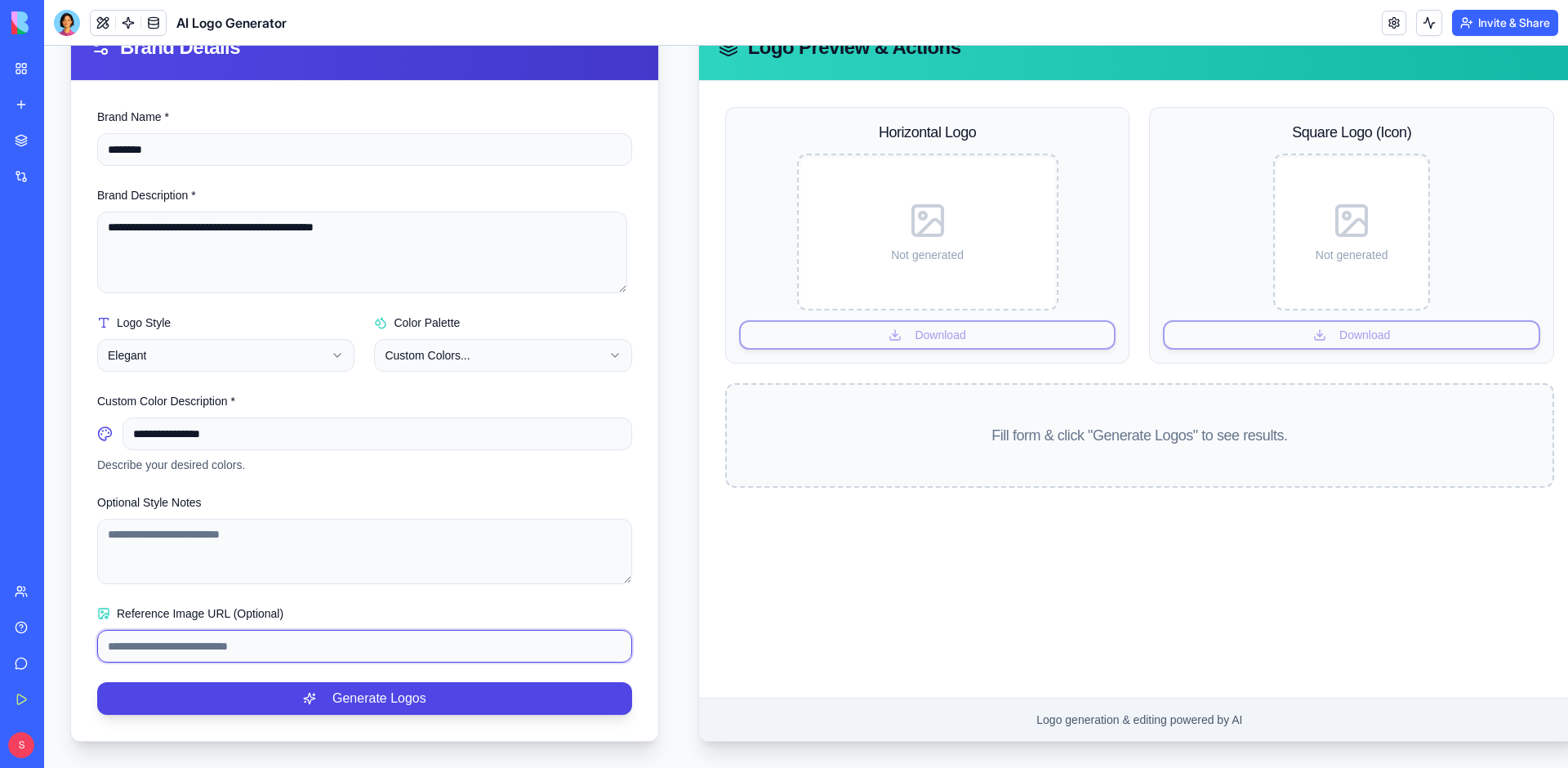
scroll to position [210, 0]
click at [336, 642] on input "Reference Image URL (Optional)" at bounding box center [364, 646] width 534 height 33
click at [106, 609] on icon at bounding box center [103, 613] width 9 height 9
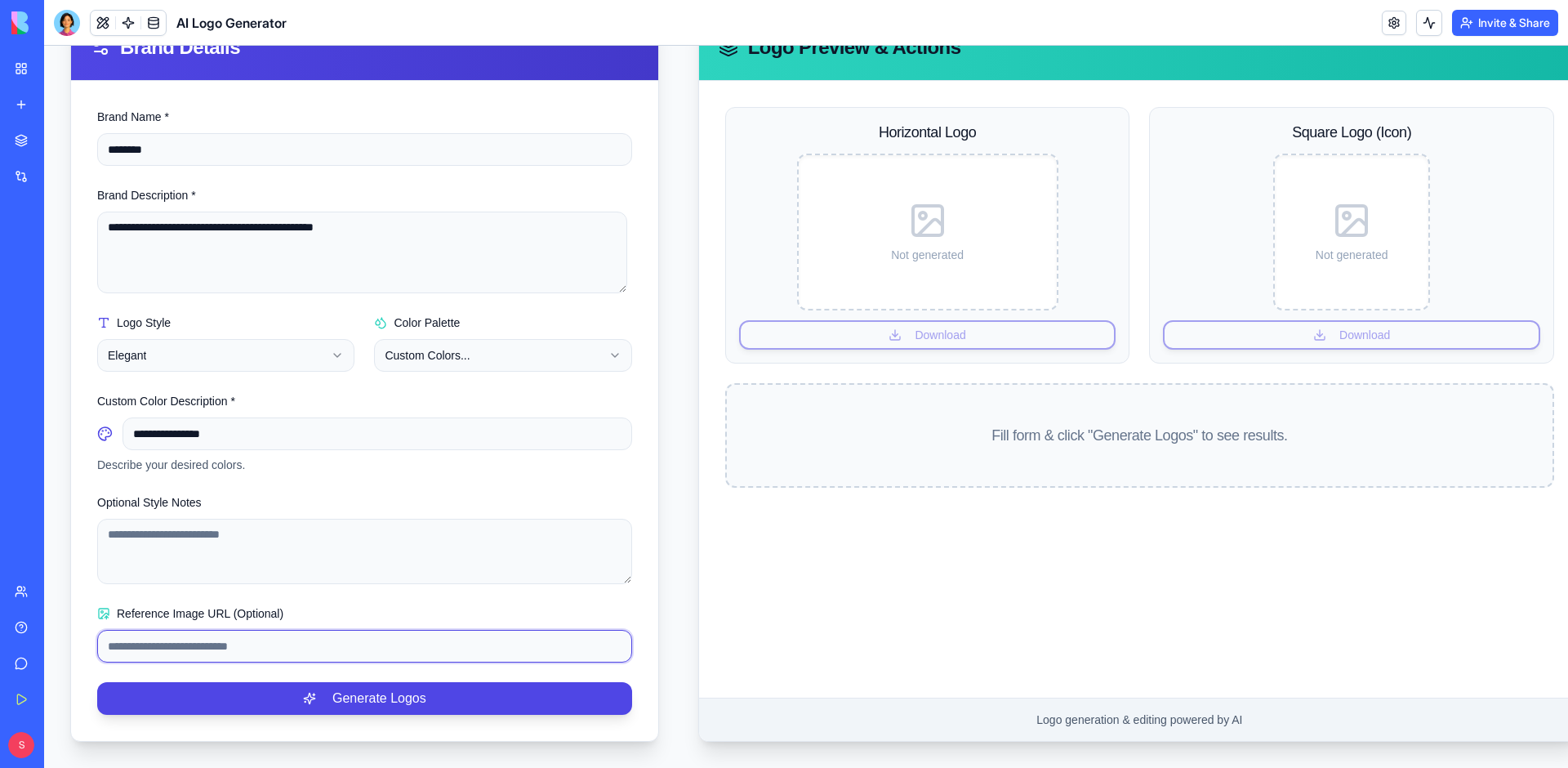
click at [106, 629] on input "Reference Image URL (Optional)" at bounding box center [364, 646] width 534 height 33
click at [136, 656] on form "**********" at bounding box center [364, 411] width 534 height 608
click at [225, 688] on button "Generate Logos" at bounding box center [364, 698] width 534 height 33
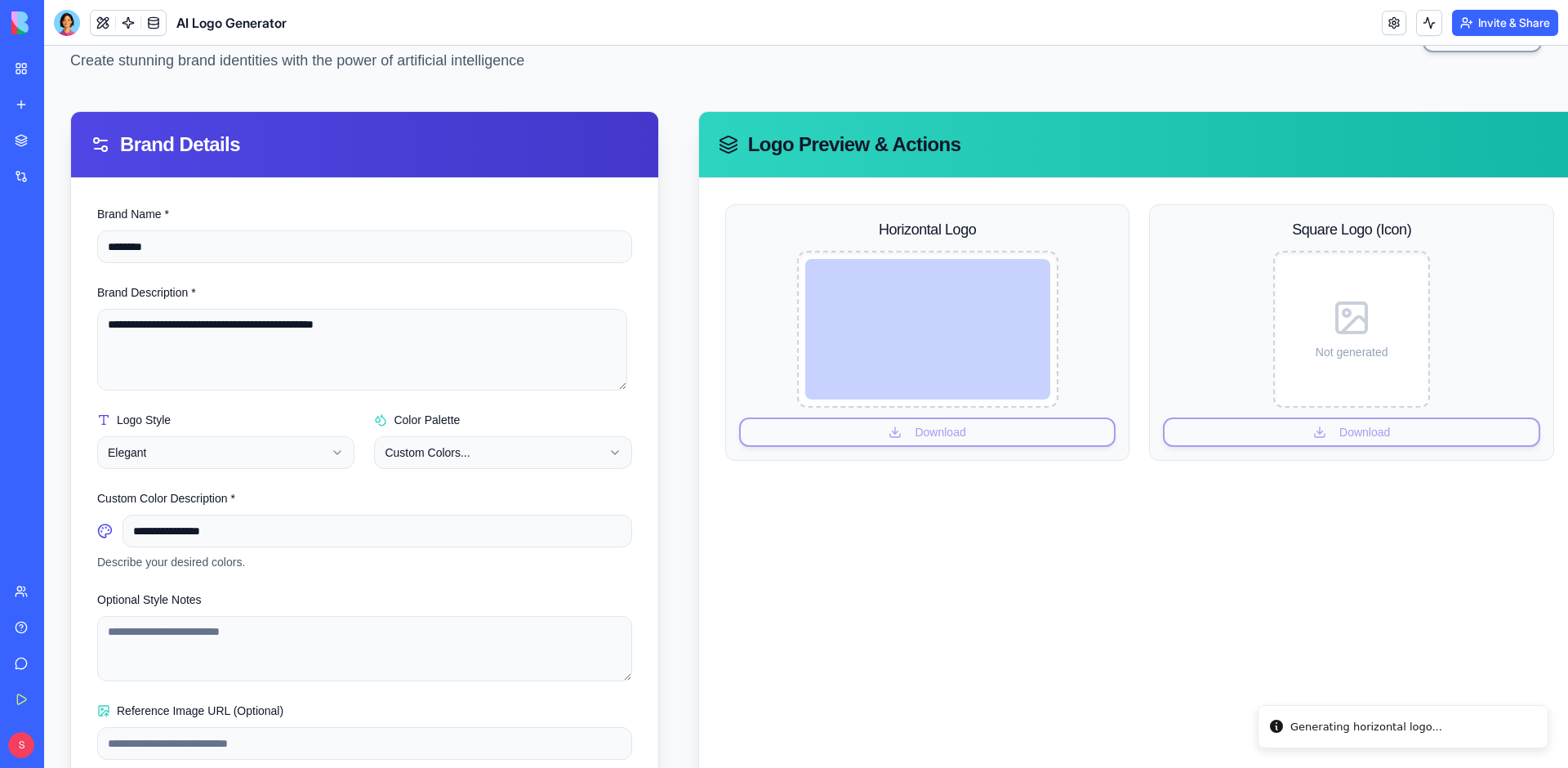
scroll to position [0, 0]
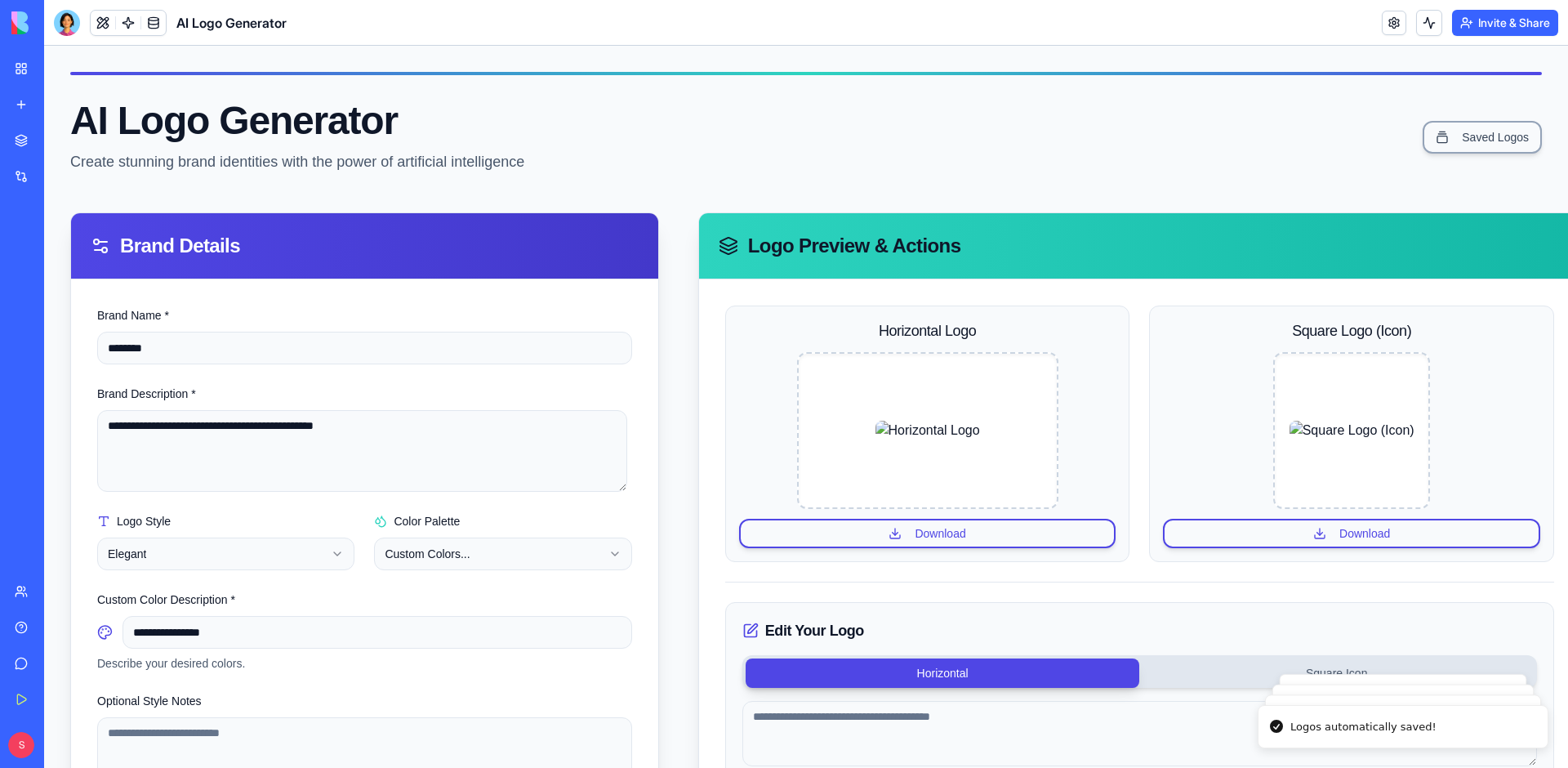
click at [948, 440] on img at bounding box center [927, 430] width 104 height 20
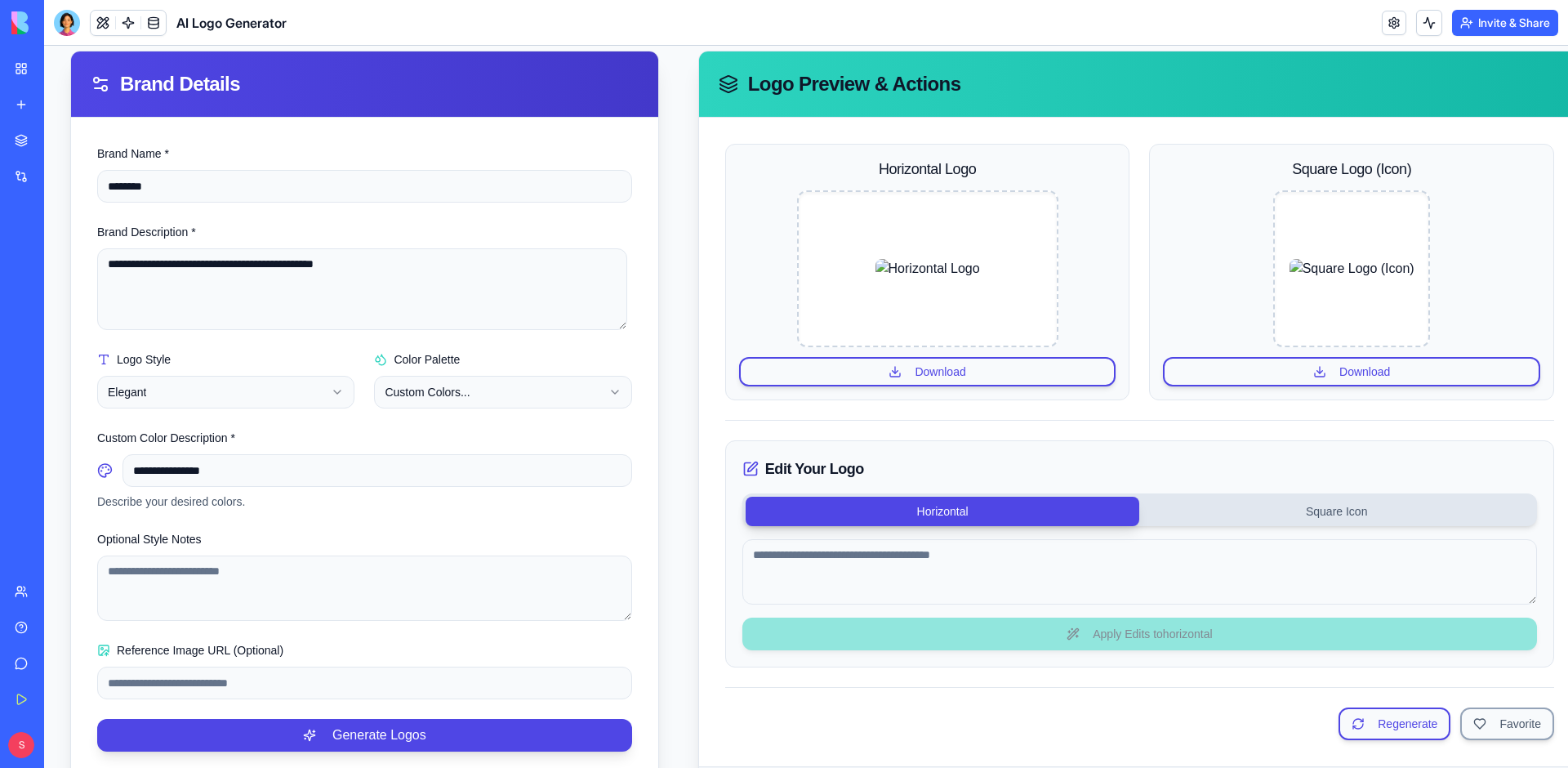
scroll to position [164, 0]
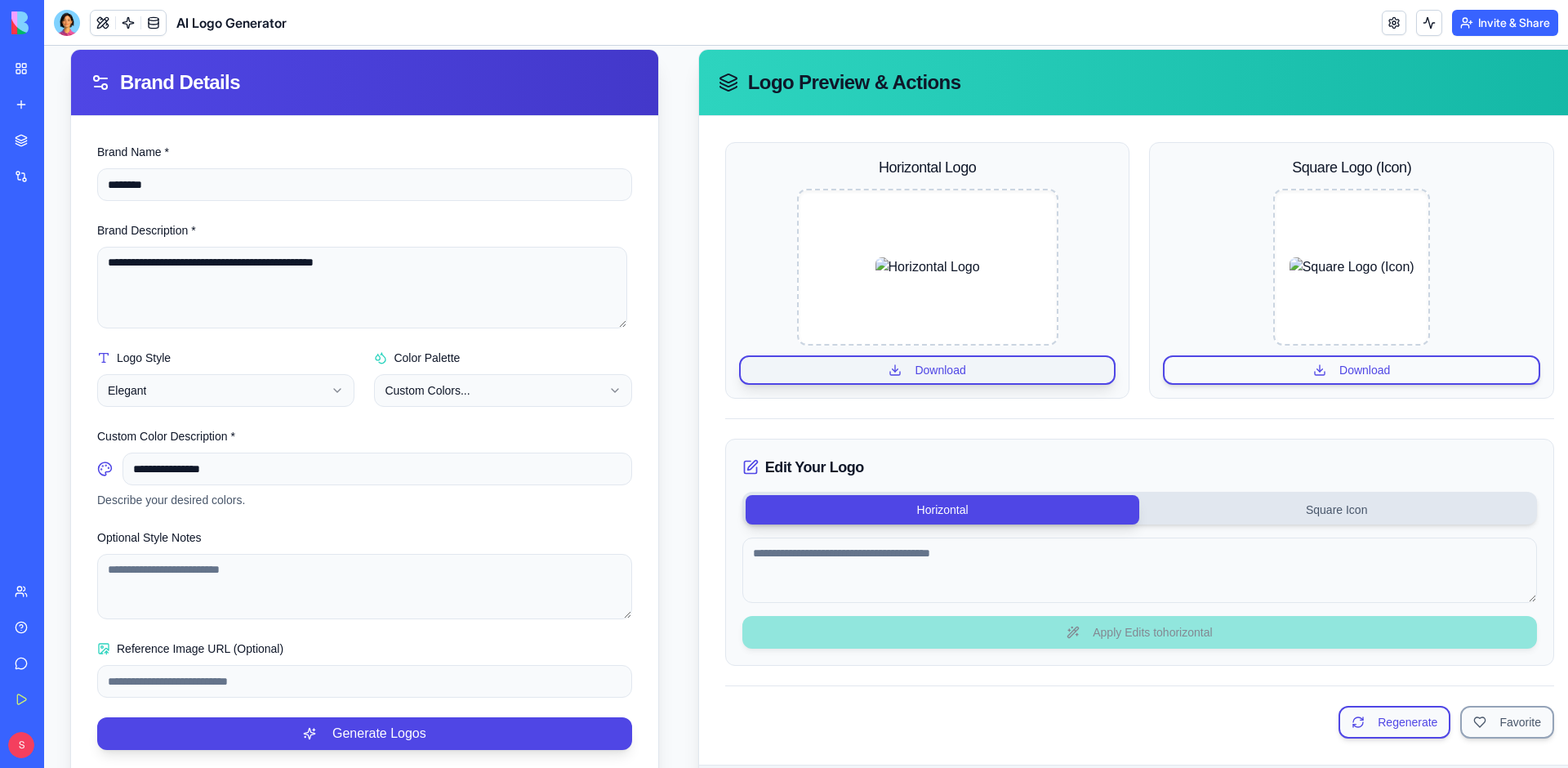
click at [921, 376] on button "Download" at bounding box center [928, 370] width 377 height 29
click at [1265, 505] on button "Square Icon" at bounding box center [1336, 510] width 394 height 29
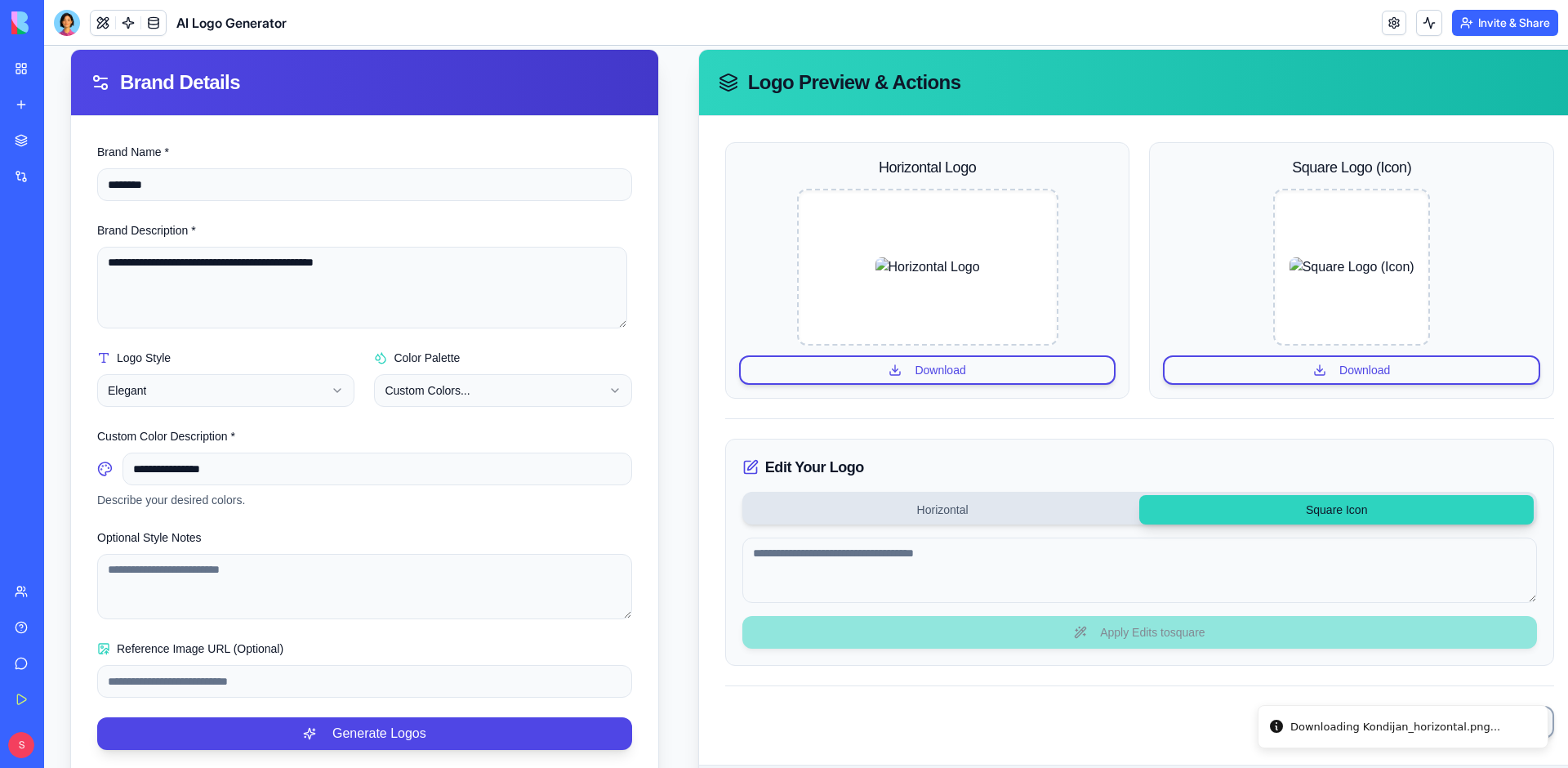
click at [1086, 505] on button "Horizontal" at bounding box center [942, 510] width 394 height 29
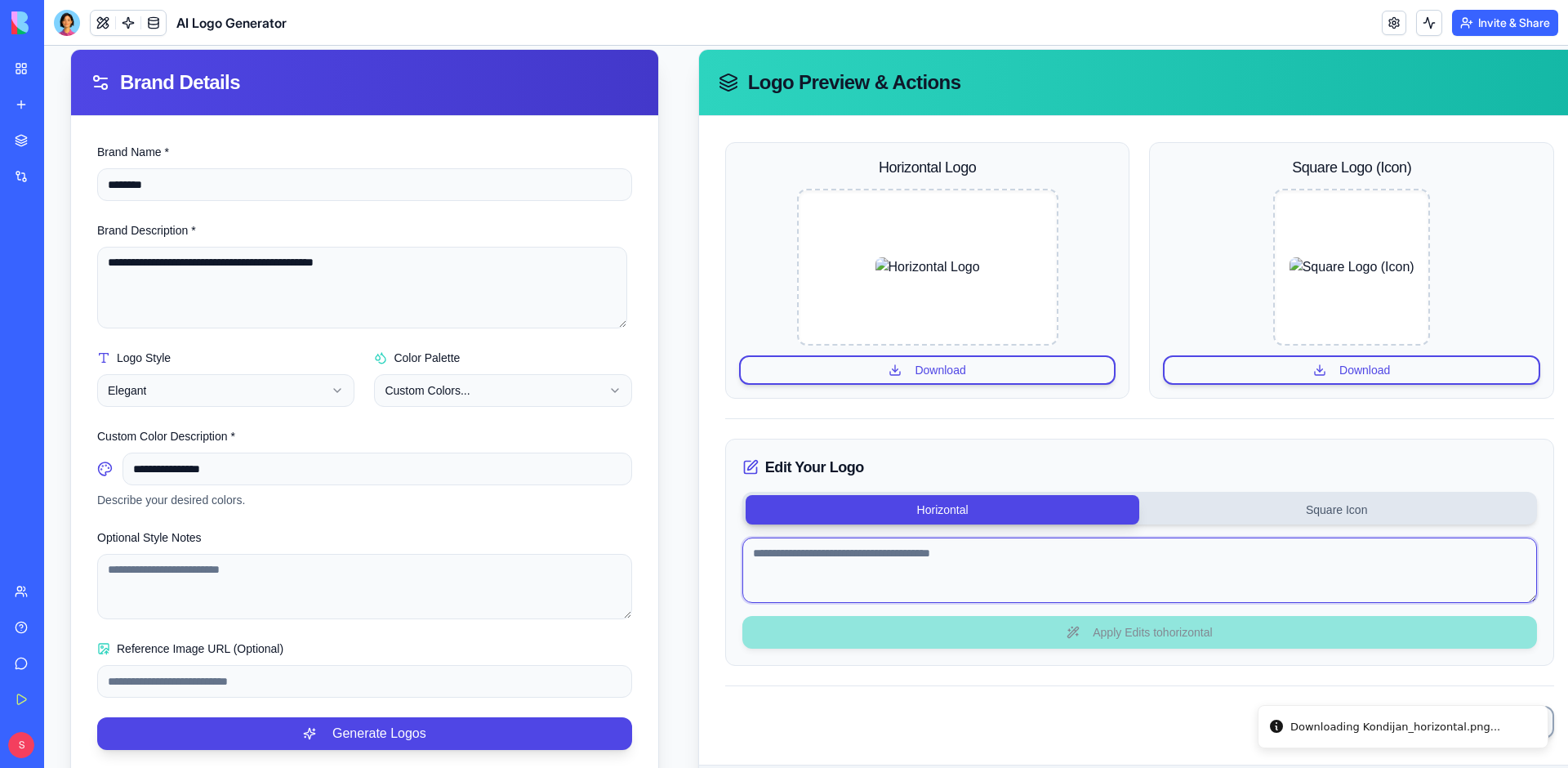
drag, startPoint x: 1087, startPoint y: 561, endPoint x: 1254, endPoint y: 266, distance: 339.0
click at [1087, 559] on textarea at bounding box center [1139, 570] width 794 height 65
click at [997, 569] on textarea at bounding box center [1139, 570] width 794 height 65
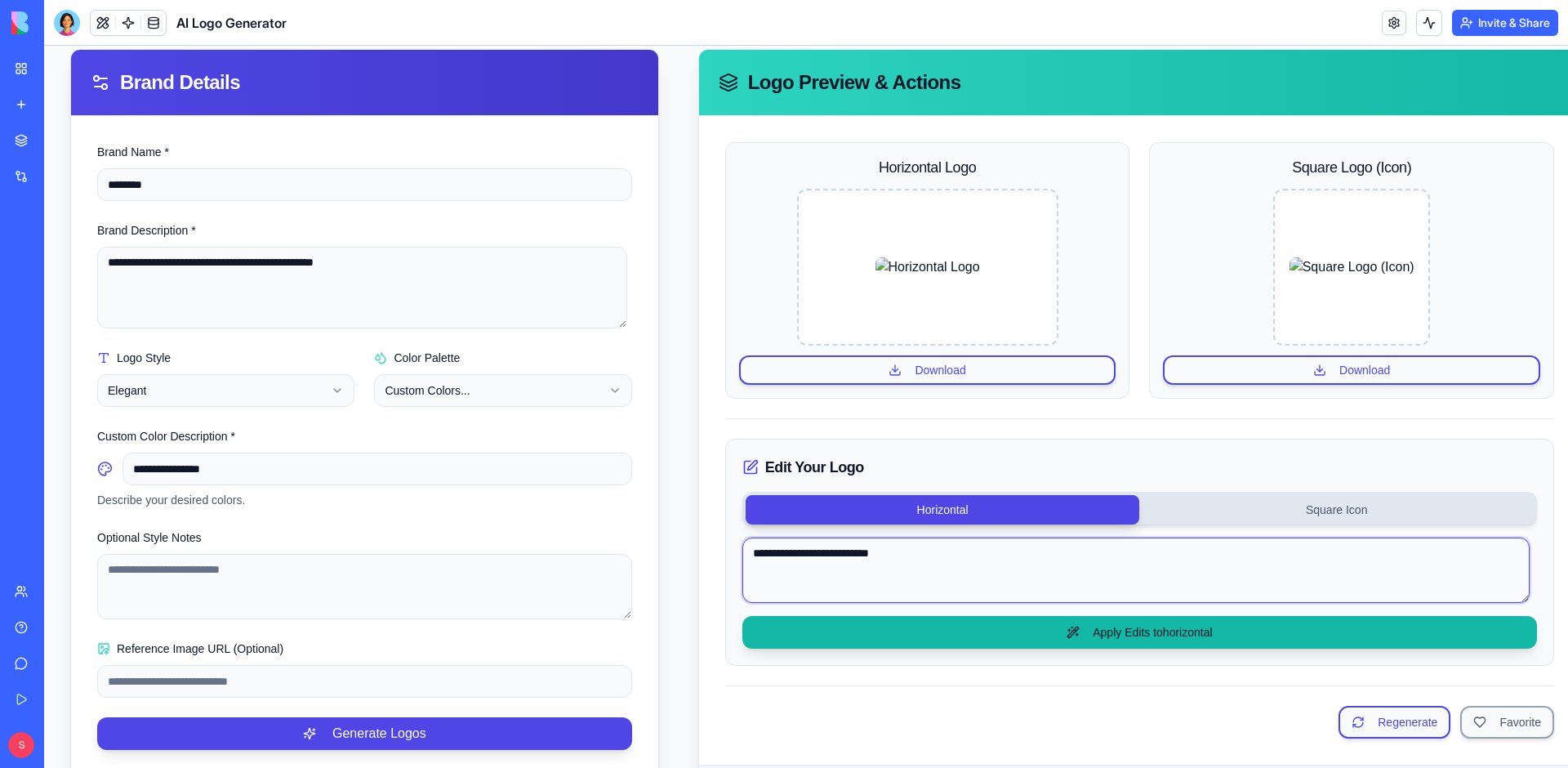
type textarea "**********"
click at [1274, 637] on button "Apply Edits to horizontal" at bounding box center [1139, 632] width 794 height 33
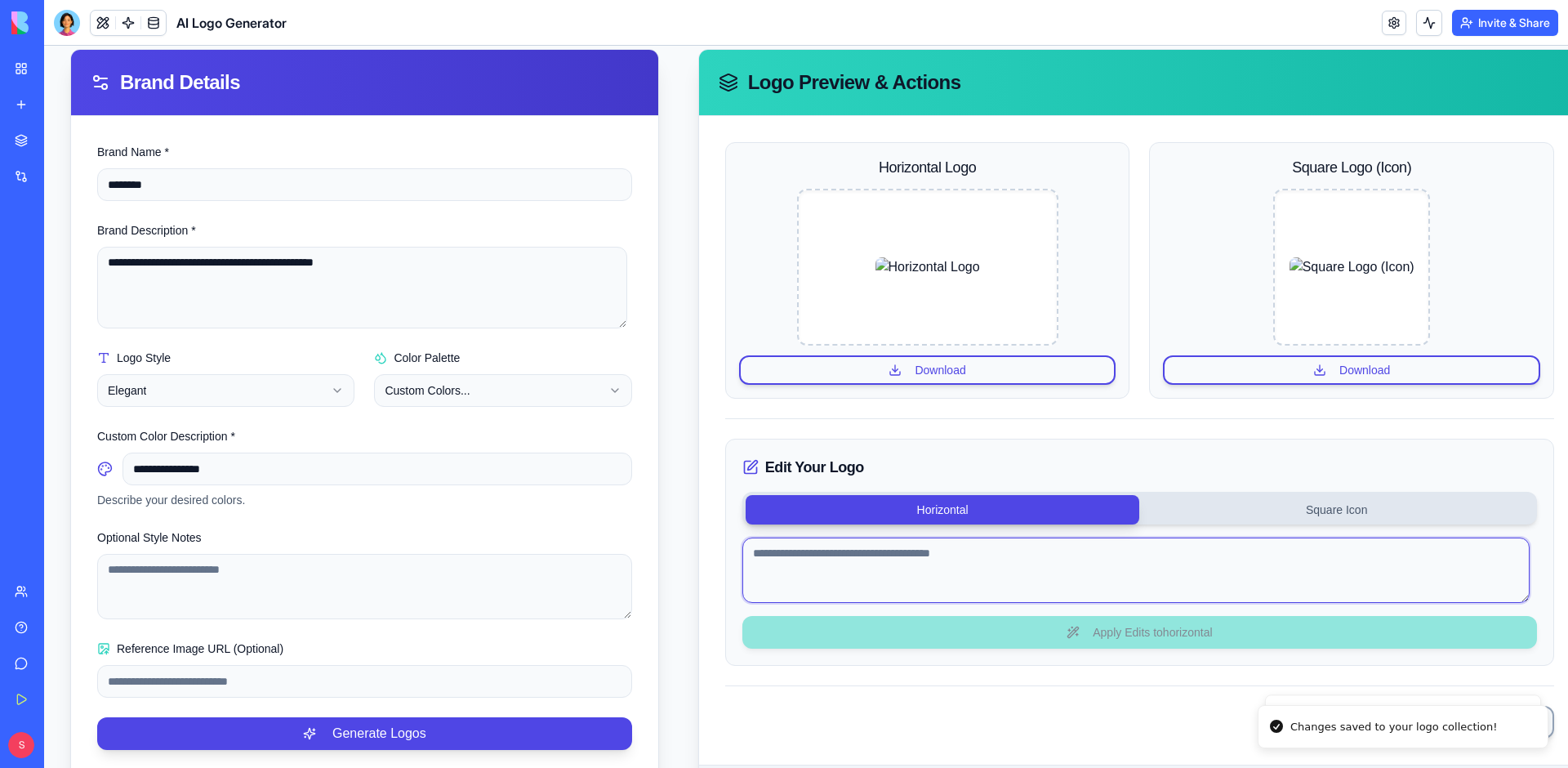
click at [941, 565] on textarea at bounding box center [1135, 570] width 787 height 65
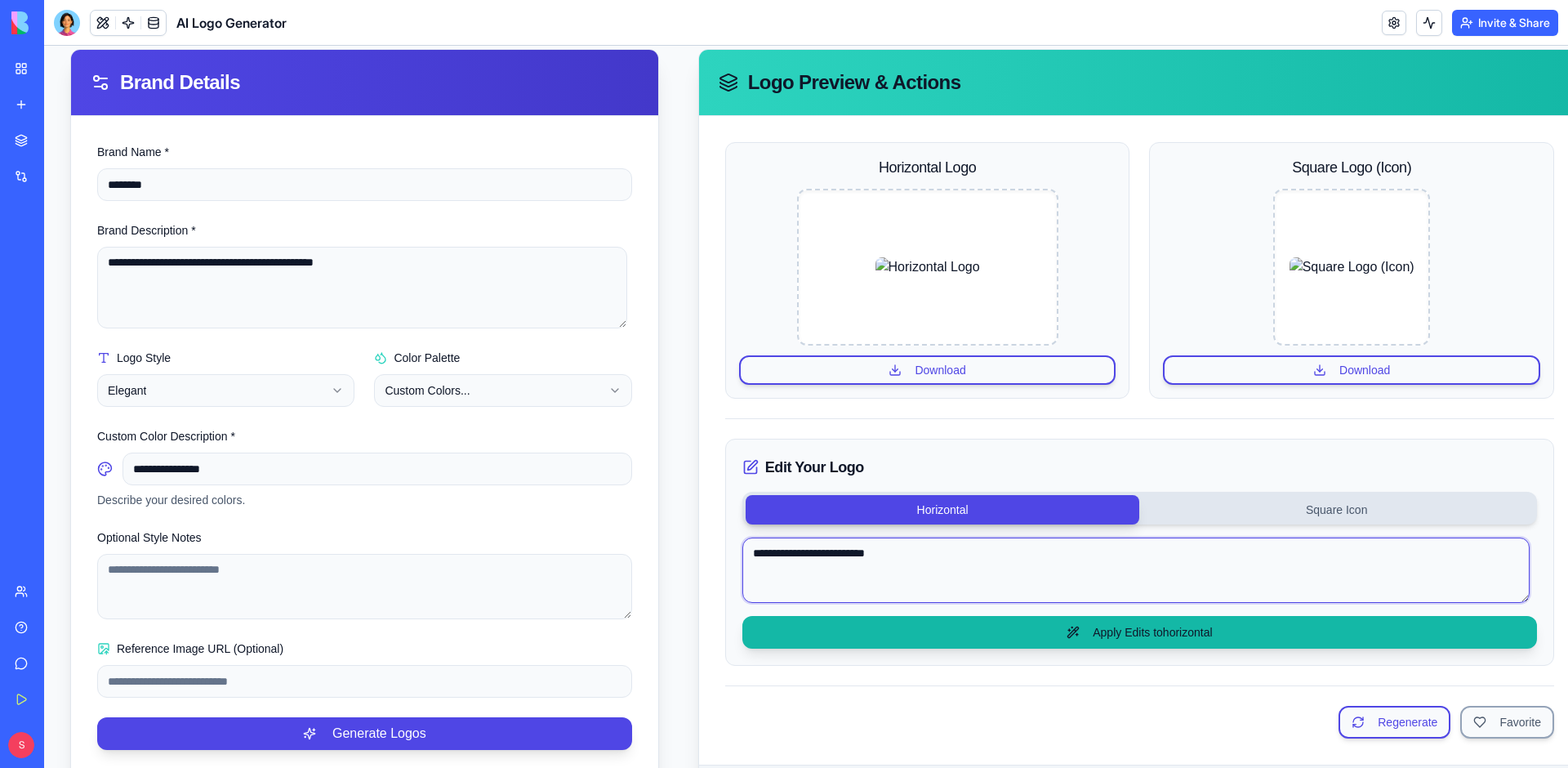
type textarea "**********"
click at [1042, 641] on button "Apply Edits to horizontal" at bounding box center [1139, 632] width 794 height 33
